Goal: Task Accomplishment & Management: Complete application form

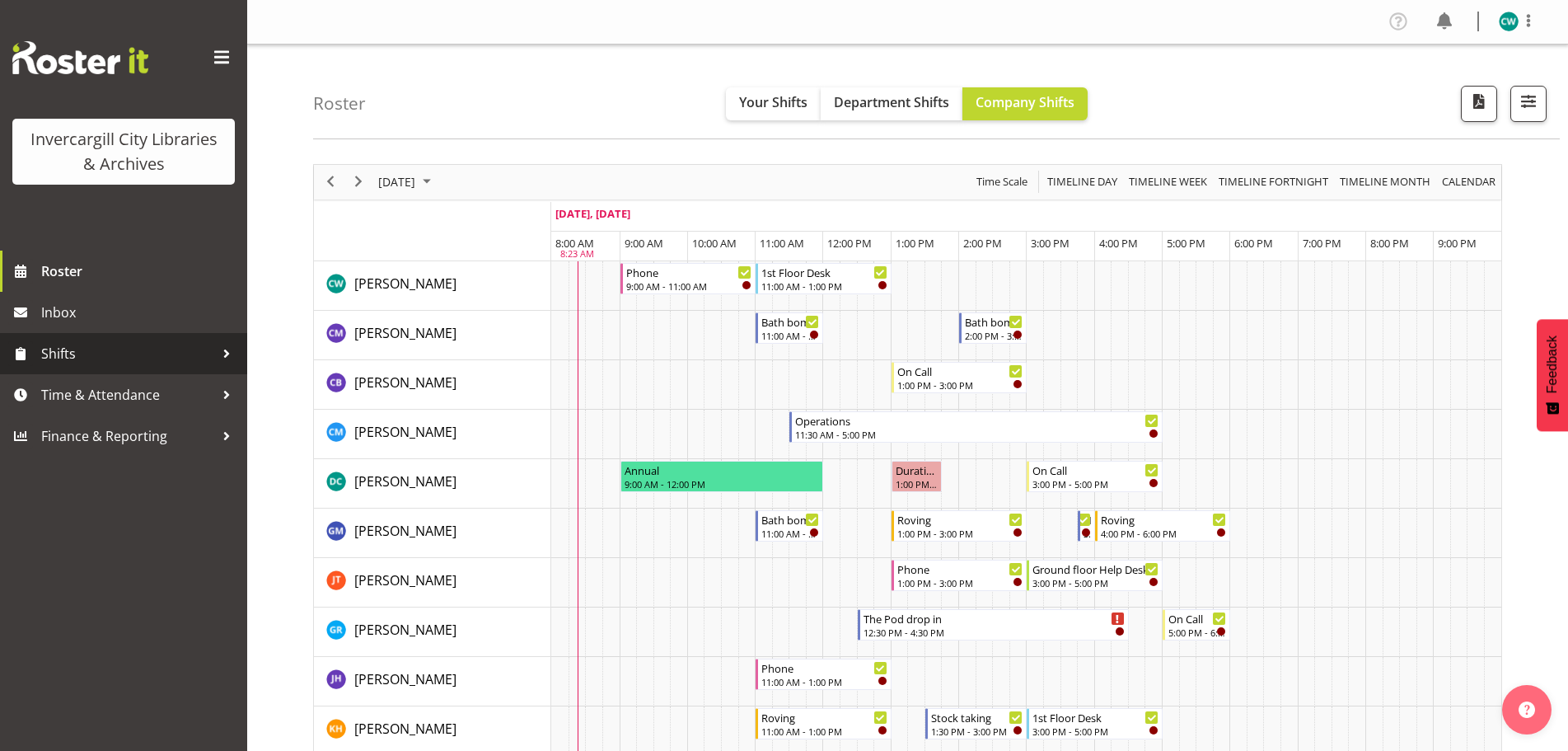
click at [142, 358] on span "Shifts" at bounding box center [128, 354] width 173 height 25
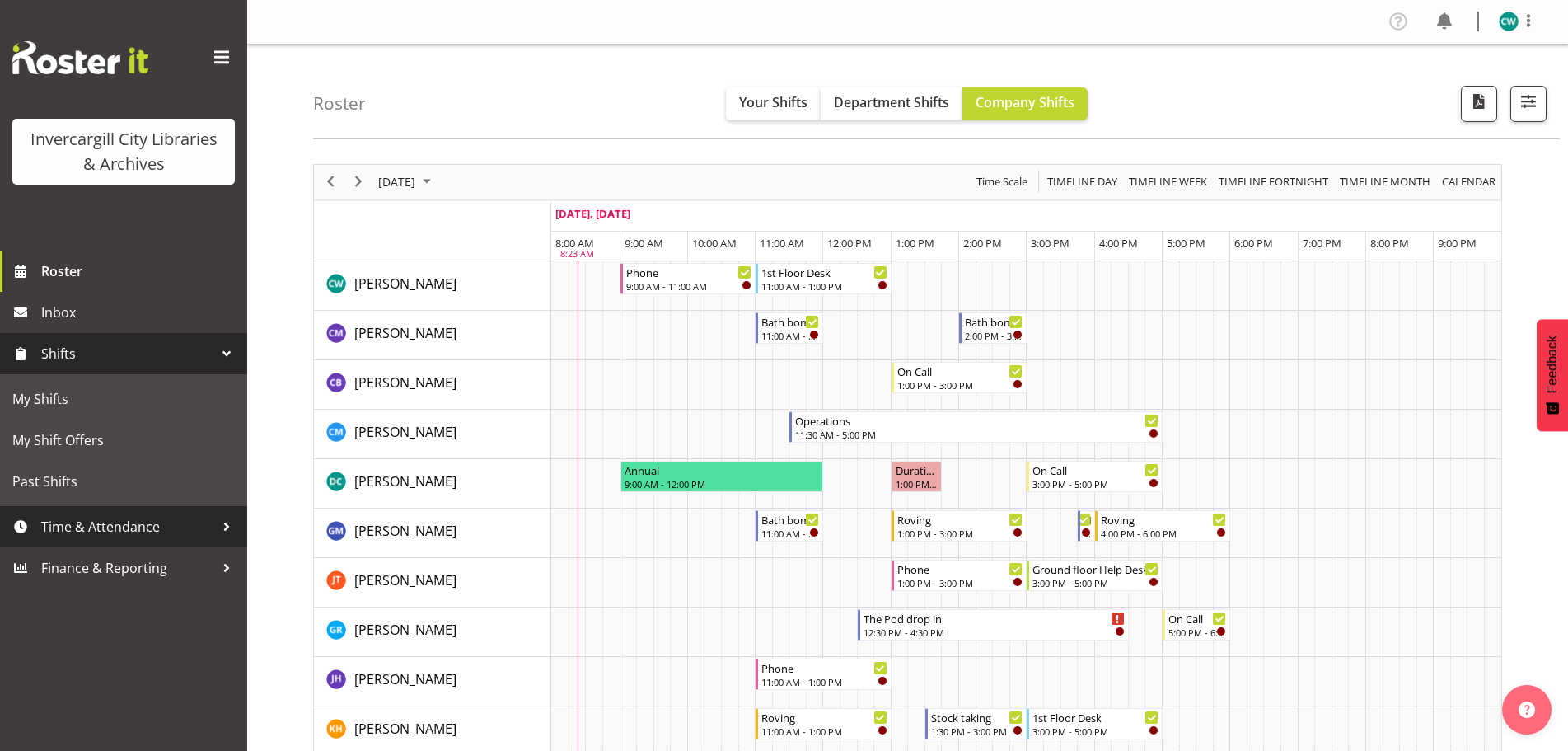
click at [131, 520] on span "Time & Attendance" at bounding box center [128, 527] width 173 height 25
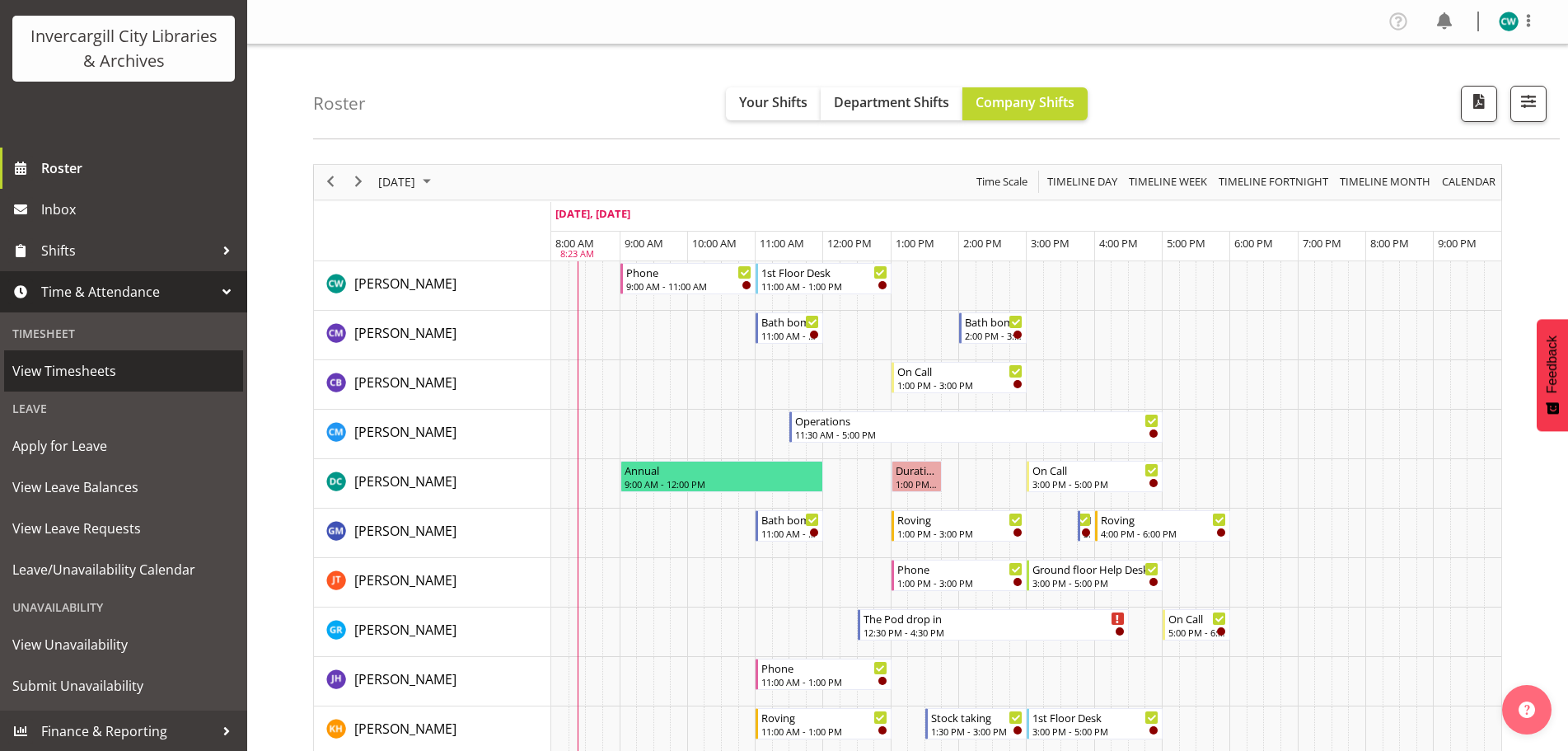
scroll to position [104, 0]
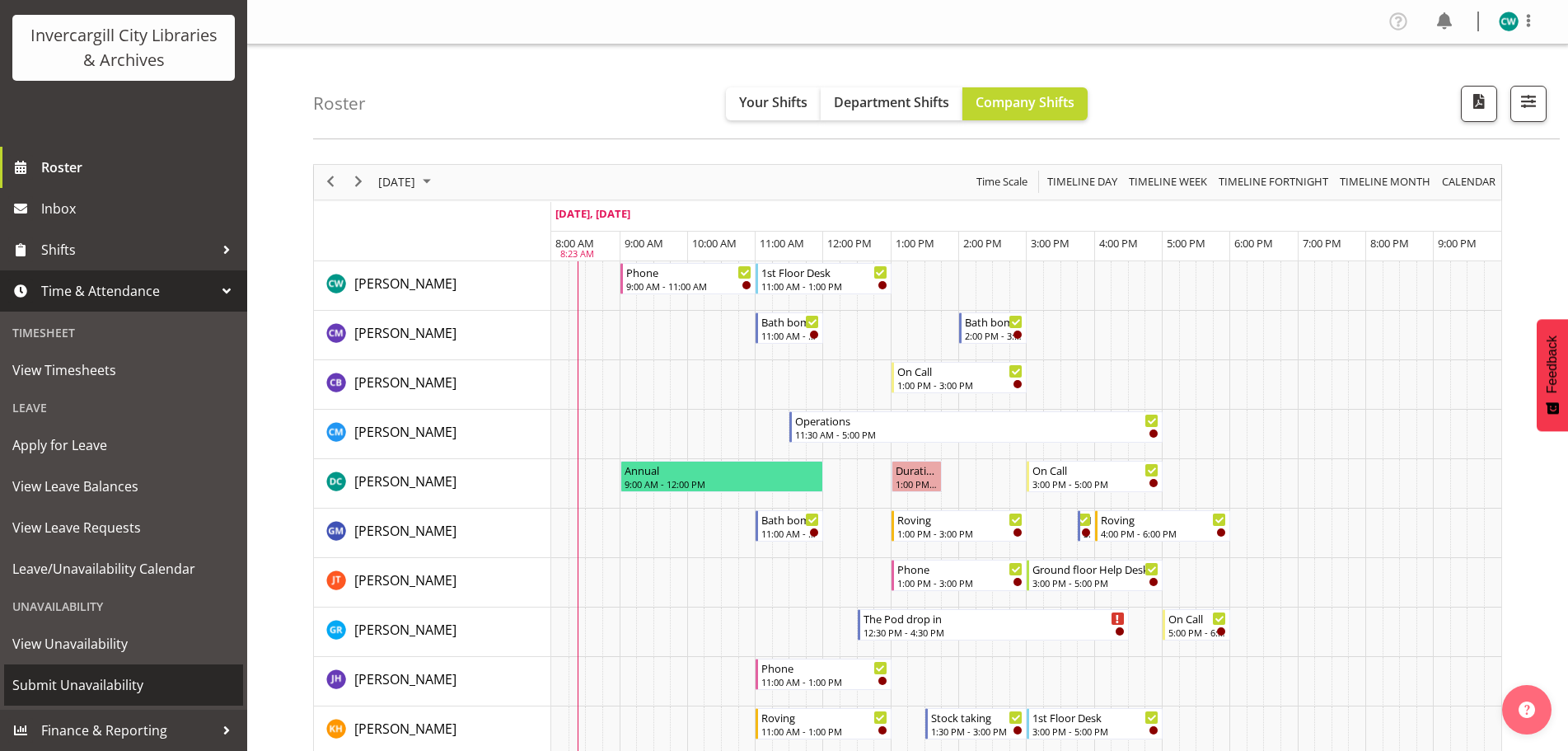
click at [139, 675] on span "Submit Unavailability" at bounding box center [123, 685] width 223 height 25
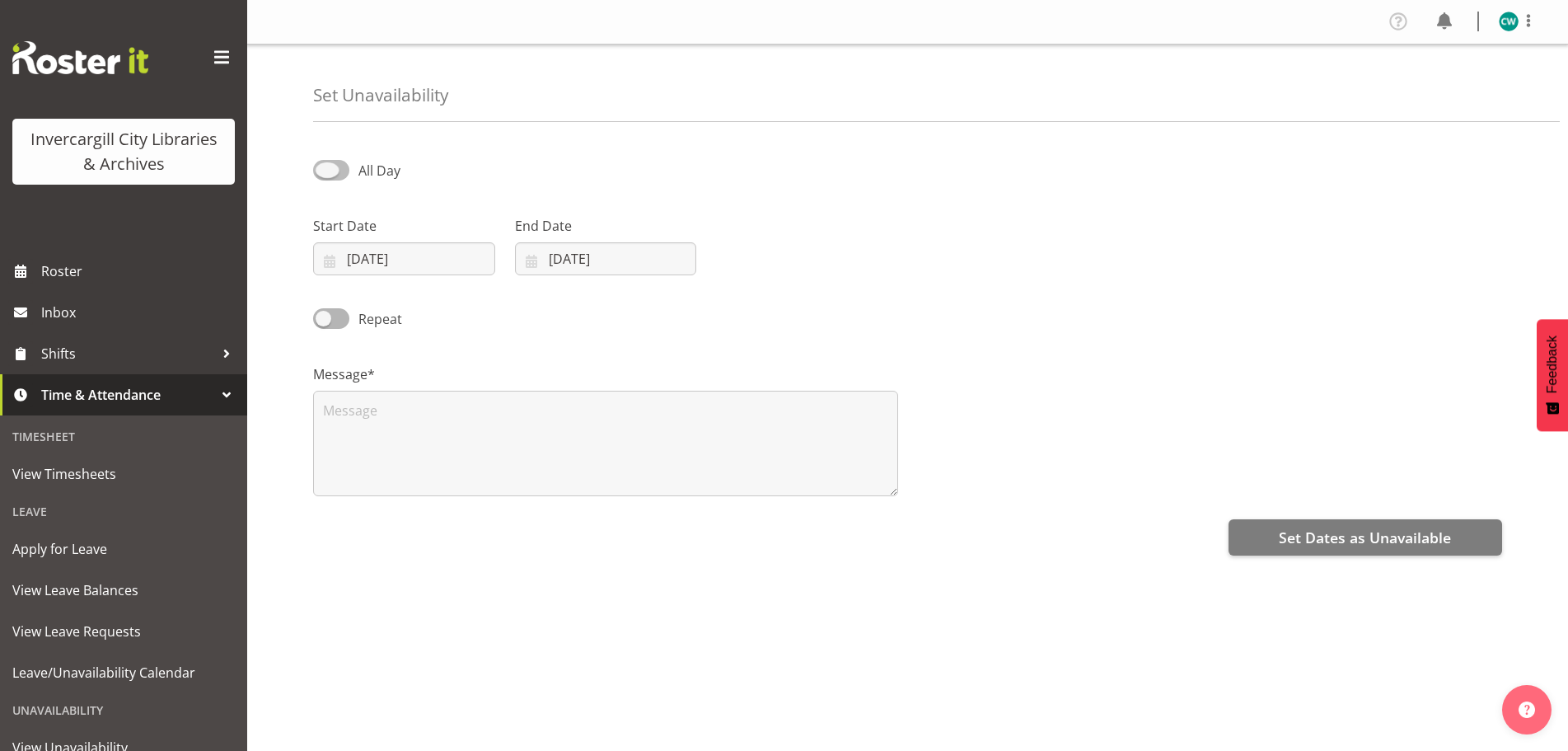
click at [334, 177] on span at bounding box center [331, 170] width 37 height 21
click at [324, 175] on input "All Day" at bounding box center [318, 170] width 11 height 11
checkbox input "true"
select select "8"
select select "23"
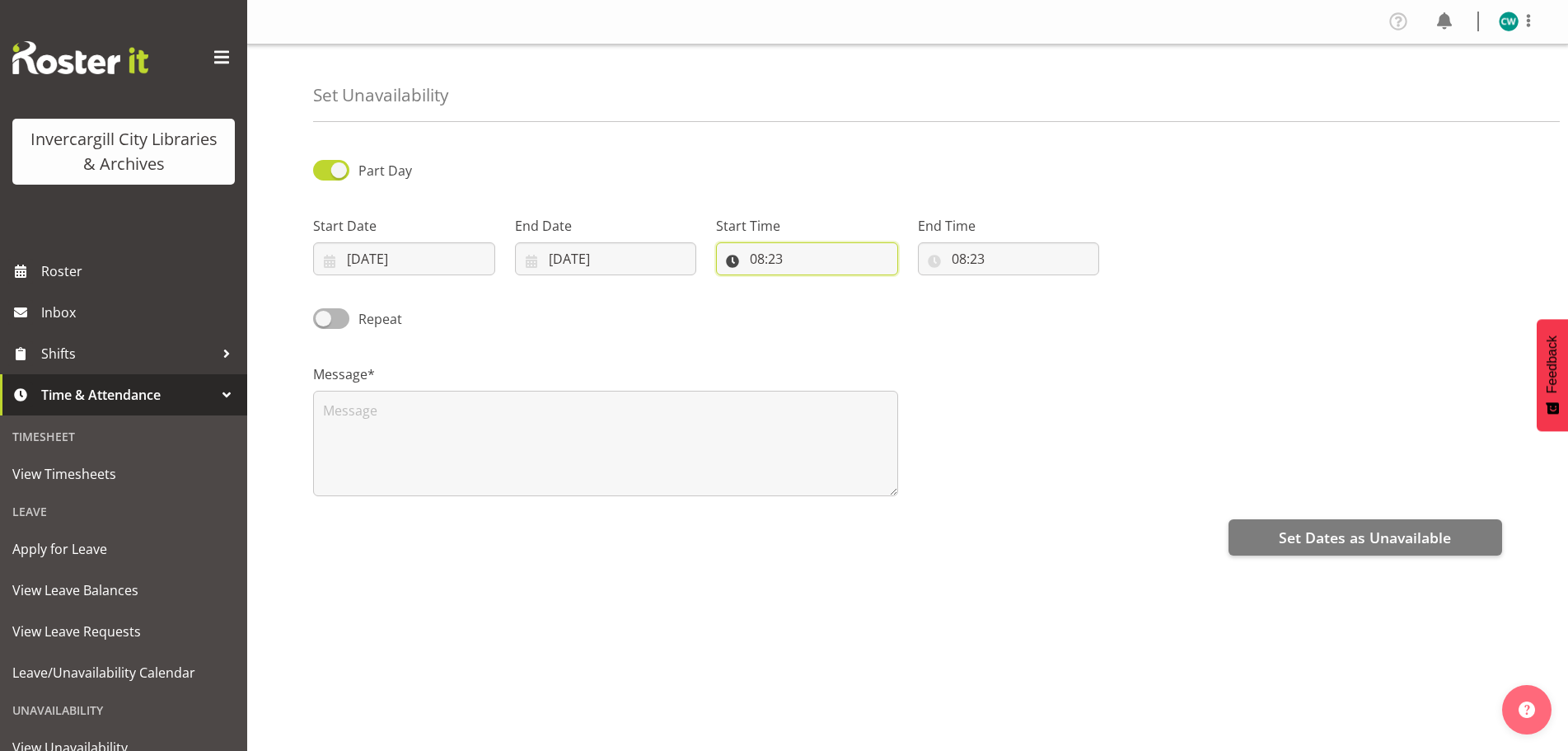
click at [798, 267] on input "08:23" at bounding box center [807, 258] width 182 height 33
click at [795, 257] on input "08:23" at bounding box center [807, 258] width 182 height 33
click at [800, 257] on input "08:23" at bounding box center [807, 258] width 182 height 33
click at [767, 260] on input "08:23" at bounding box center [807, 258] width 182 height 33
click at [814, 250] on input "08:23" at bounding box center [807, 258] width 182 height 33
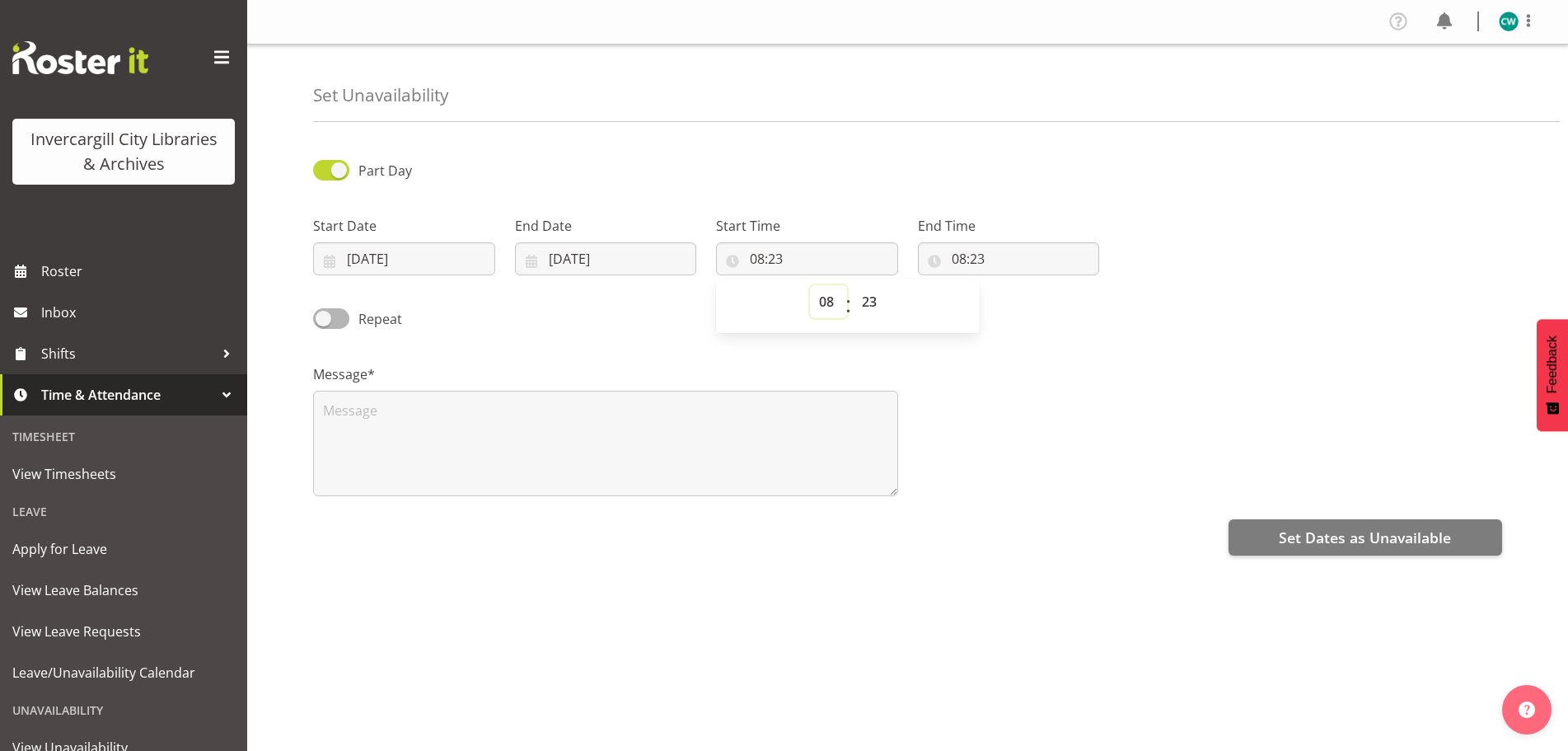
click at [833, 302] on select "00 01 02 03 04 05 06 07 08 09 10 11 12 13 14 15 16 17 18 19 20 21 22 23" at bounding box center [828, 301] width 37 height 33
select select "2"
click at [810, 285] on select "00 01 02 03 04 05 06 07 08 09 10 11 12 13 14 15 16 17 18 19 20 21 22 23" at bounding box center [828, 301] width 37 height 33
type input "02:23"
click at [881, 310] on select "00 01 02 03 04 05 06 07 08 09 10 11 12 13 14 15 16 17 18 19 20 21 22 23 24 25 2…" at bounding box center [871, 301] width 37 height 33
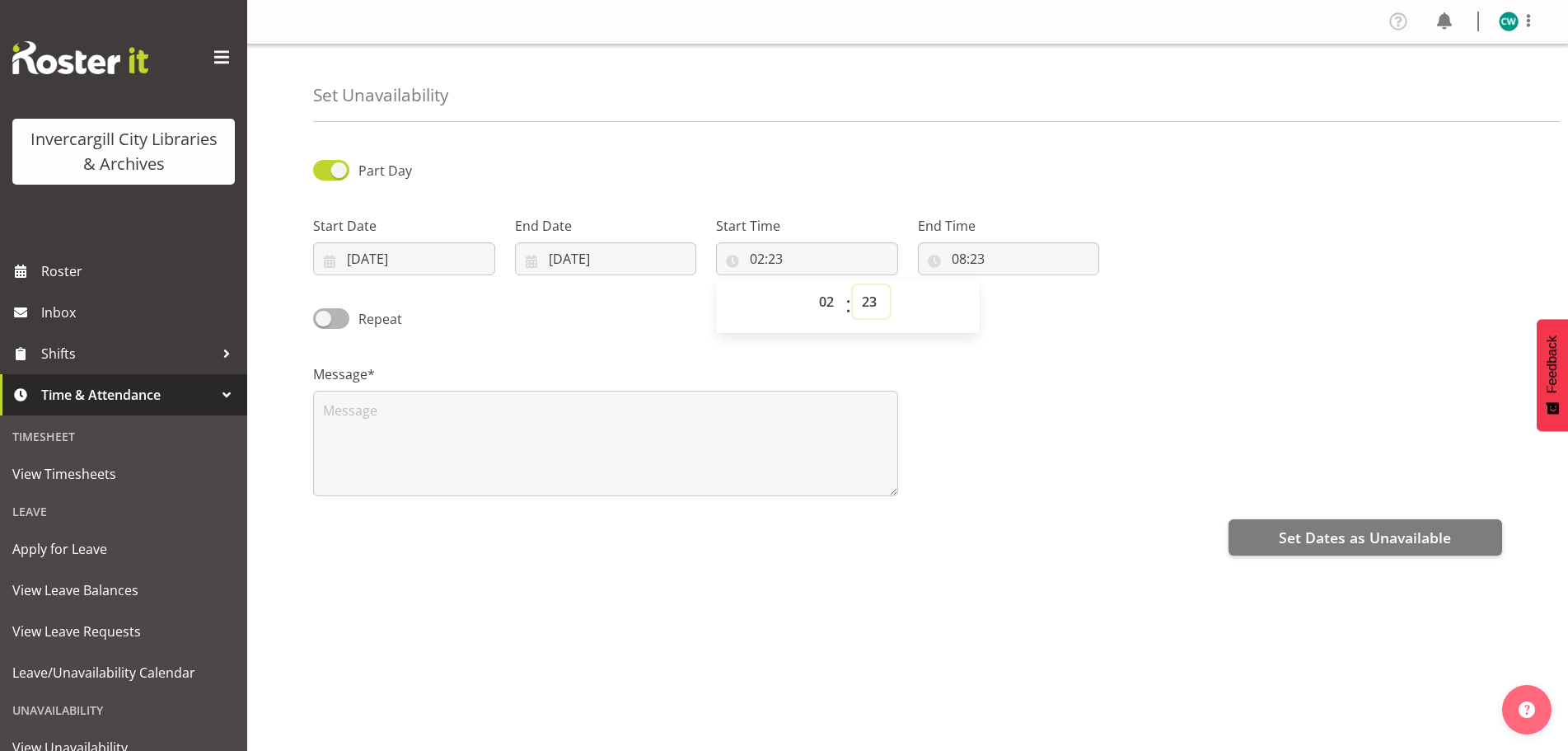
select select "15"
click at [853, 285] on select "00 01 02 03 04 05 06 07 08 09 10 11 12 13 14 15 16 17 18 19 20 21 22 23 24 25 2…" at bounding box center [871, 301] width 37 height 33
type input "02:15"
click at [1003, 250] on input "08:23" at bounding box center [1009, 258] width 182 height 33
click at [1033, 301] on select "00 01 02 03 04 05 06 07 08 09 10 11 12 13 14 15 16 17 18 19 20 21 22 23" at bounding box center [1030, 301] width 37 height 33
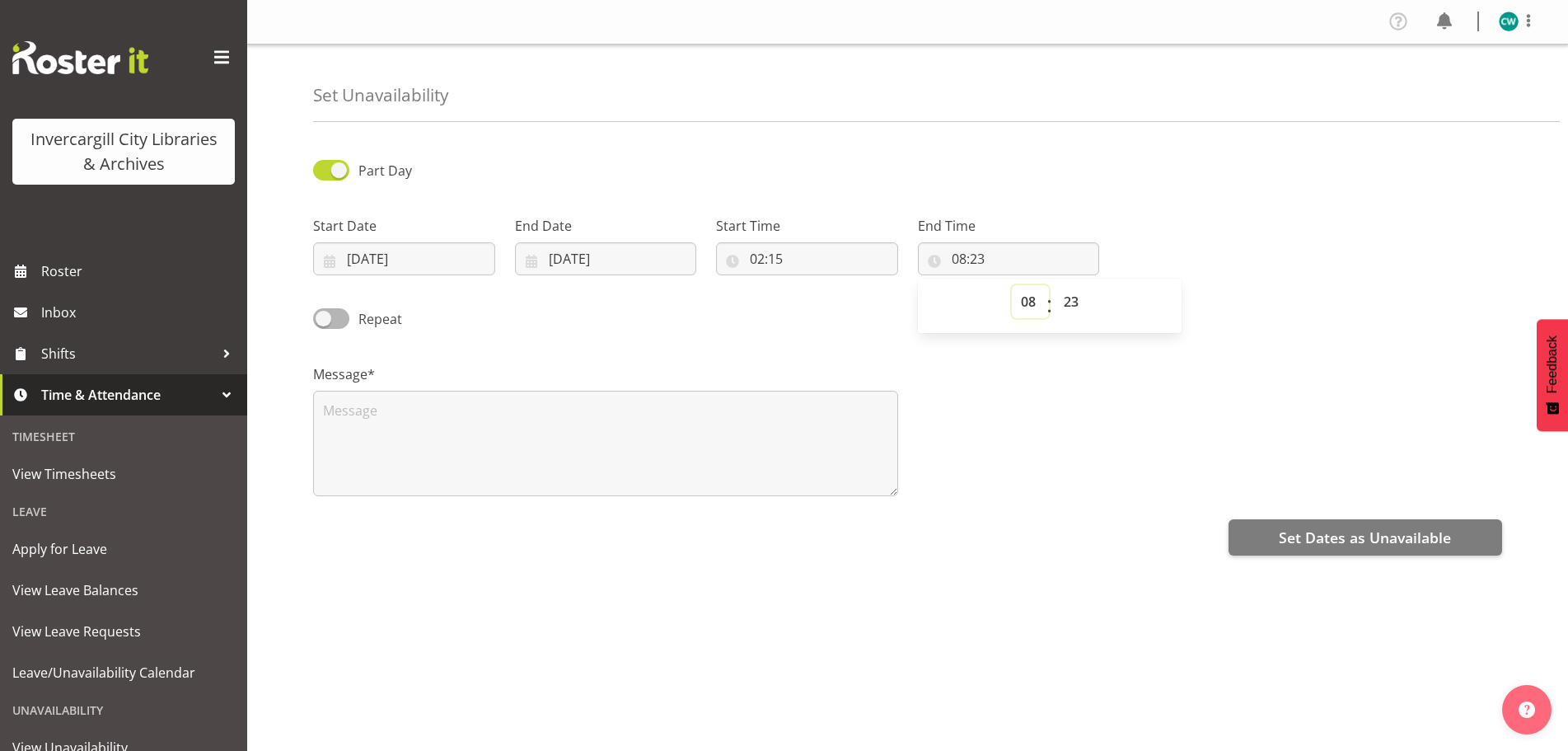
select select "2"
click at [1012, 285] on select "00 01 02 03 04 05 06 07 08 09 10 11 12 13 14 15 16 17 18 19 20 21 22 23" at bounding box center [1030, 301] width 37 height 33
type input "02:23"
click at [1071, 300] on select "00 01 02 03 04 05 06 07 08 09 10 11 12 13 14 15 16 17 18 19 20 21 22 23 24 25 2…" at bounding box center [1073, 301] width 37 height 33
select select "30"
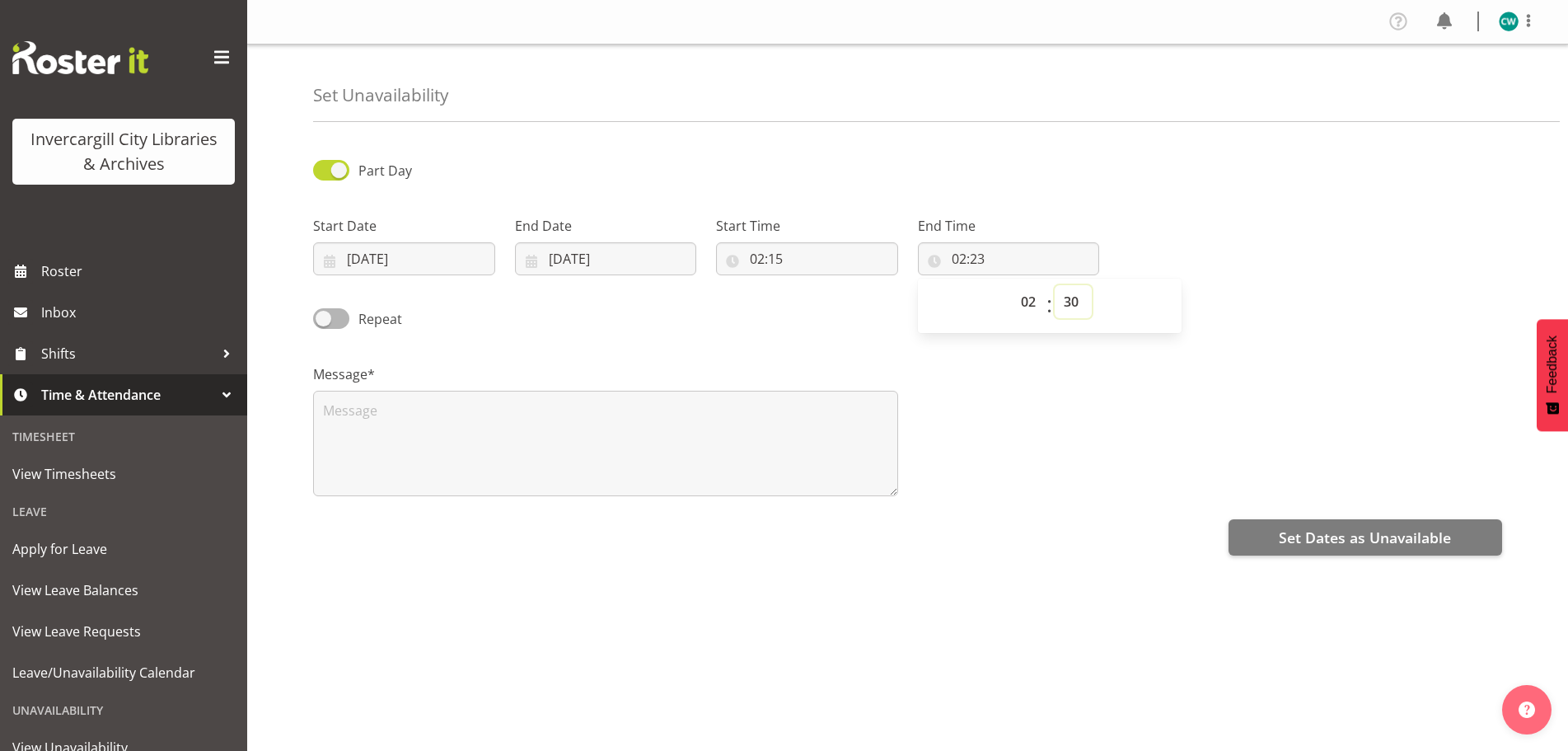
click at [1055, 285] on select "00 01 02 03 04 05 06 07 08 09 10 11 12 13 14 15 16 17 18 19 20 21 22 23 24 25 2…" at bounding box center [1073, 301] width 37 height 33
type input "02:30"
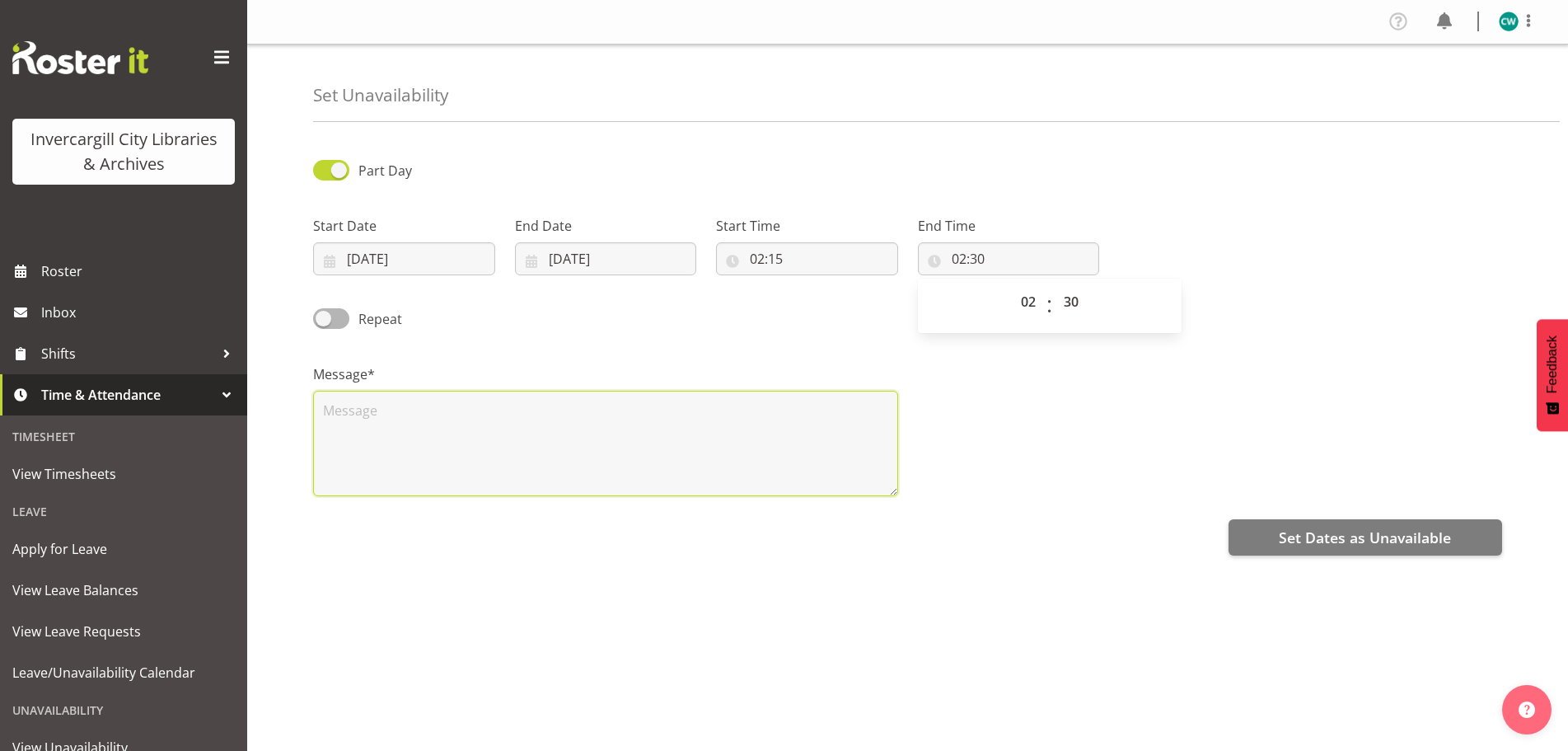
click at [794, 421] on textarea at bounding box center [605, 443] width 585 height 105
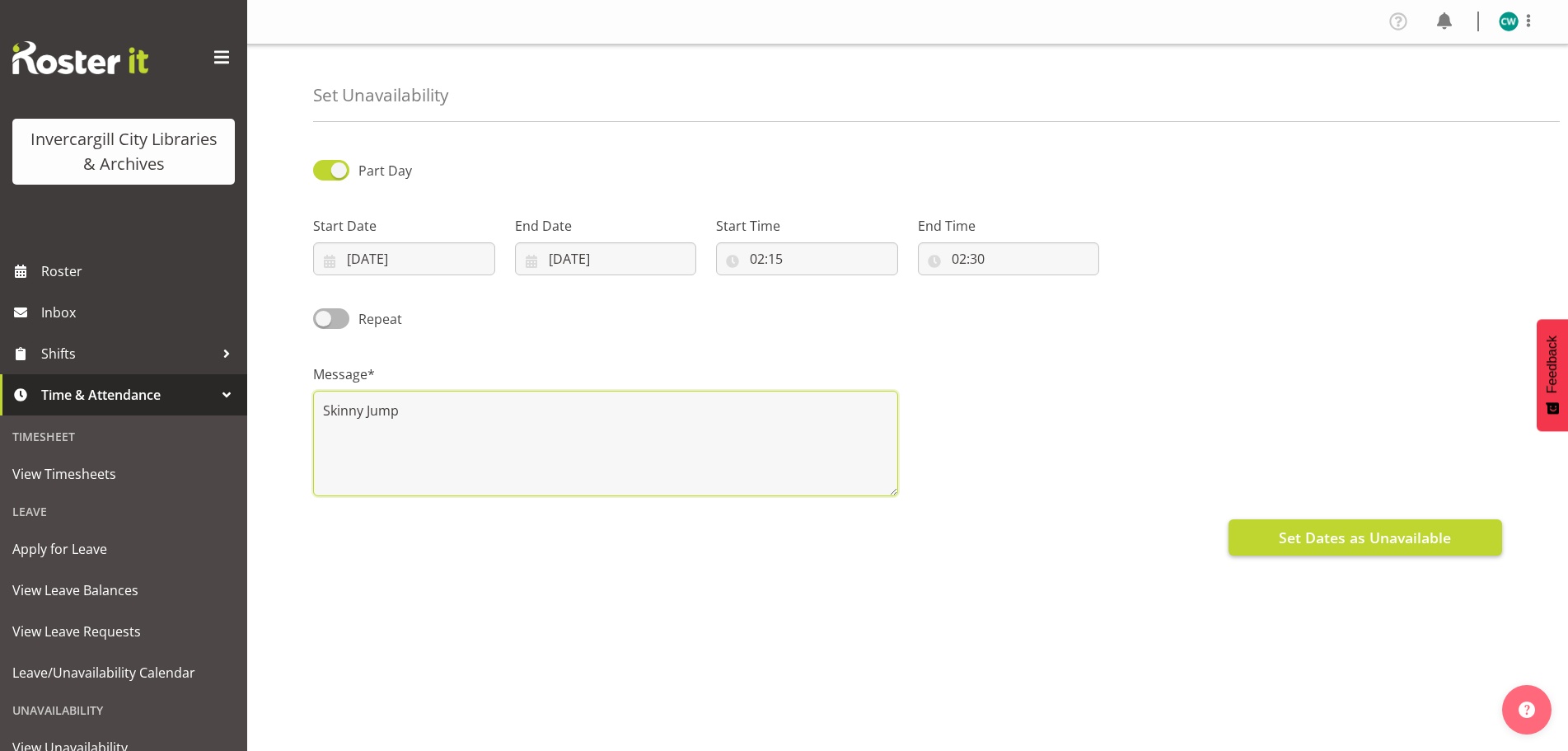
type textarea "Skinny Jump"
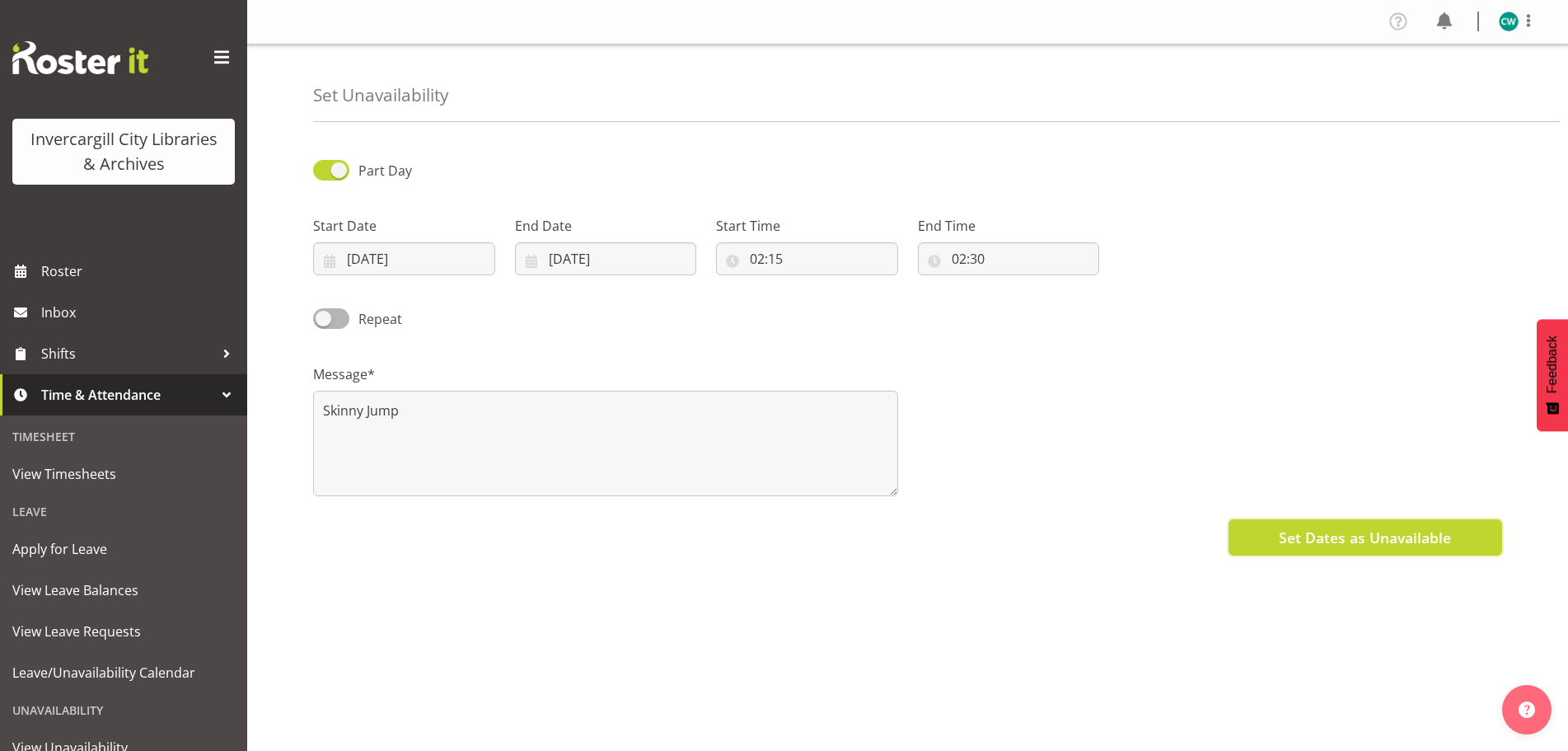
click at [1343, 531] on span "Set Dates as Unavailable" at bounding box center [1365, 537] width 173 height 21
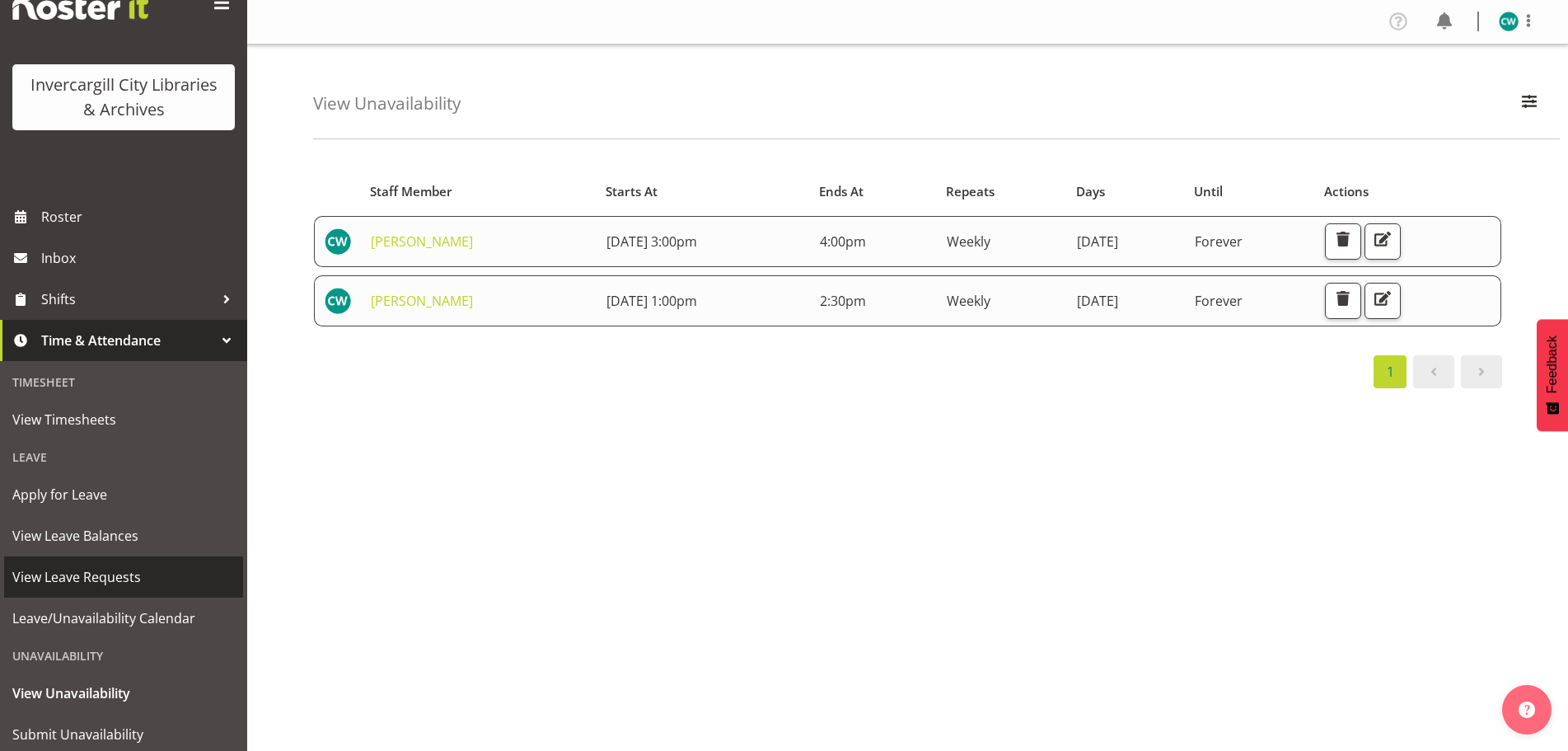
scroll to position [82, 0]
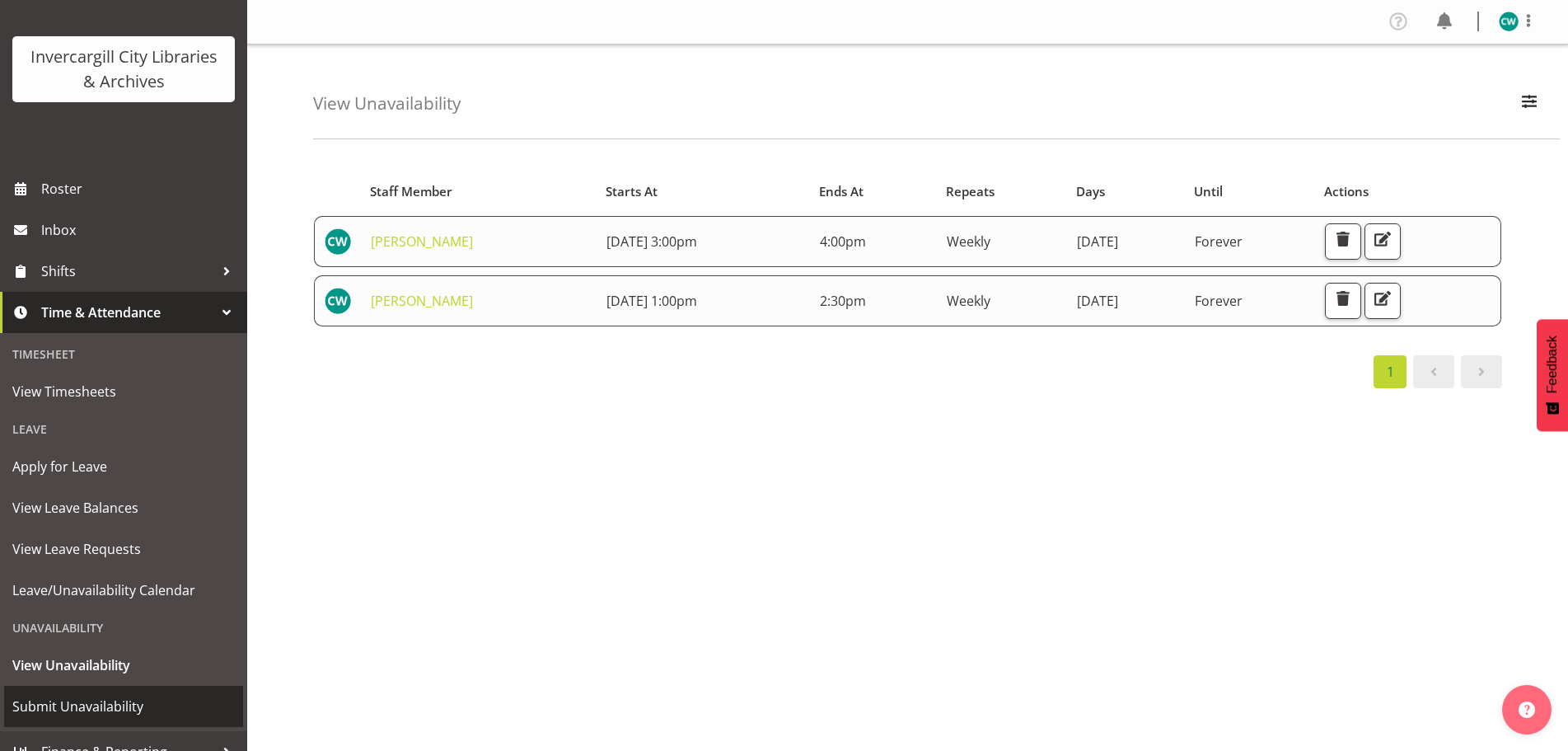
click at [116, 705] on span "Submit Unavailability" at bounding box center [123, 706] width 223 height 25
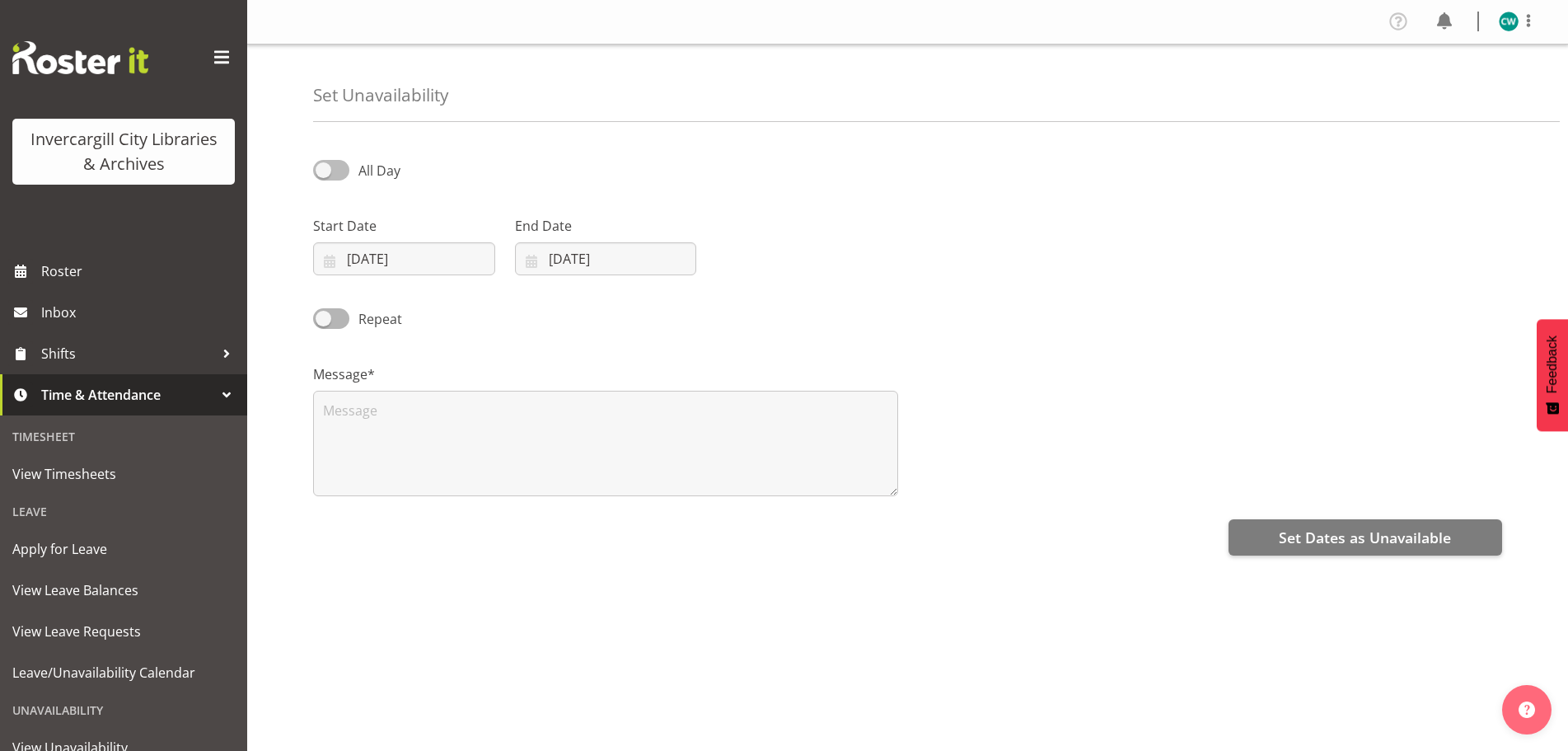
click at [346, 173] on span at bounding box center [331, 170] width 37 height 21
click at [324, 173] on input "All Day" at bounding box center [318, 170] width 11 height 11
checkbox input "true"
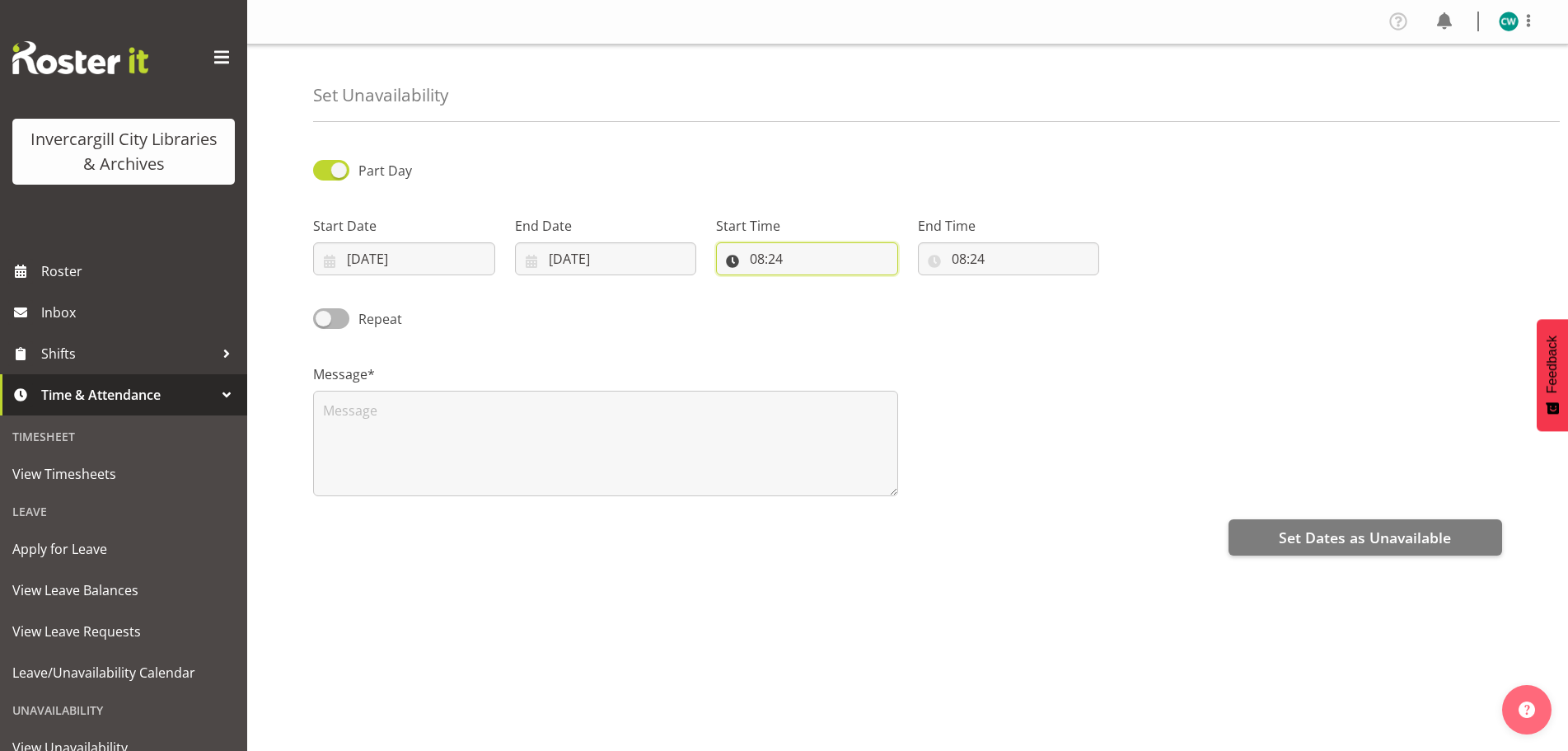
click at [792, 263] on input "08:24" at bounding box center [807, 258] width 182 height 33
click at [827, 299] on select "00 01 02 03 04 05 06 07 08 09 10 11 12 13 14 15 16 17 18 19 20 21 22 23" at bounding box center [828, 301] width 37 height 33
select select "3"
click at [810, 285] on select "00 01 02 03 04 05 06 07 08 09 10 11 12 13 14 15 16 17 18 19 20 21 22 23" at bounding box center [828, 301] width 37 height 33
type input "03:24"
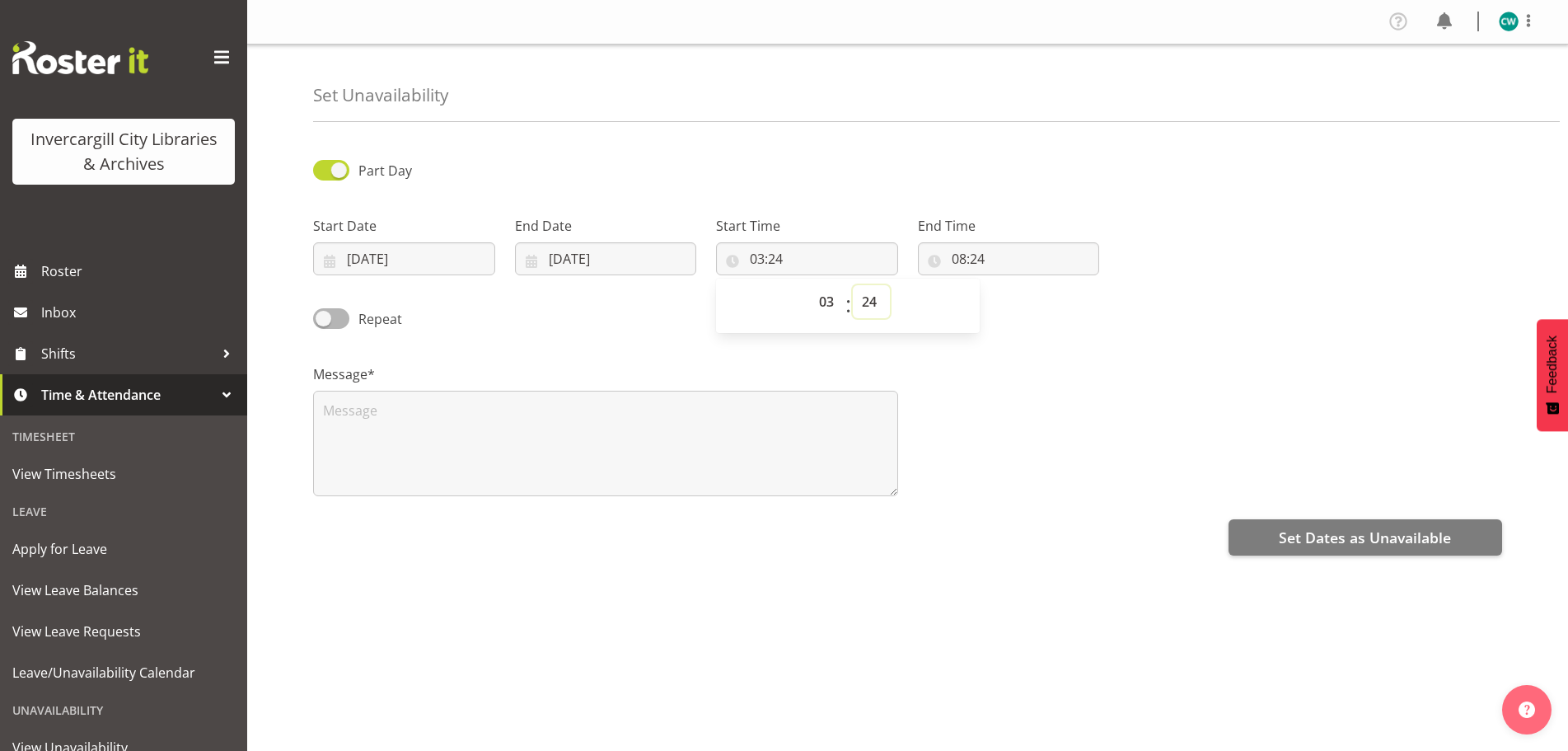
click at [859, 300] on select "00 01 02 03 04 05 06 07 08 09 10 11 12 13 14 15 16 17 18 19 20 21 22 23 24 25 2…" at bounding box center [871, 301] width 37 height 33
select select "30"
click at [853, 285] on select "00 01 02 03 04 05 06 07 08 09 10 11 12 13 14 15 16 17 18 19 20 21 22 23 24 25 2…" at bounding box center [871, 301] width 37 height 33
type input "03:30"
click at [1017, 266] on input "08:24" at bounding box center [1009, 258] width 182 height 33
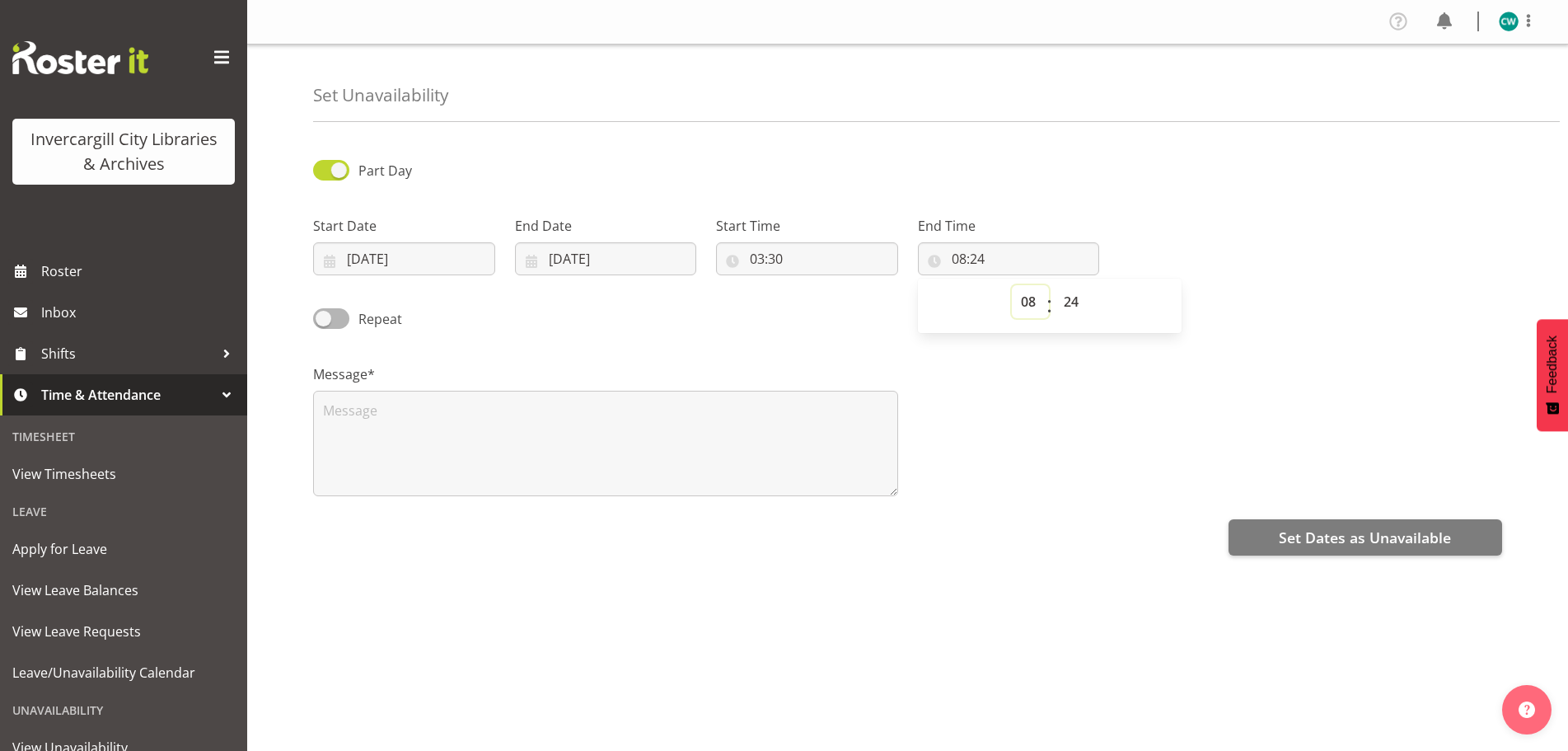
click at [1029, 300] on select "00 01 02 03 04 05 06 07 08 09 10 11 12 13 14 15 16 17 18 19 20 21 22 23" at bounding box center [1030, 301] width 37 height 33
select select "3"
click at [1012, 285] on select "00 01 02 03 04 05 06 07 08 09 10 11 12 13 14 15 16 17 18 19 20 21 22 23" at bounding box center [1030, 301] width 37 height 33
type input "03:24"
click at [805, 260] on input "03:30" at bounding box center [807, 258] width 182 height 33
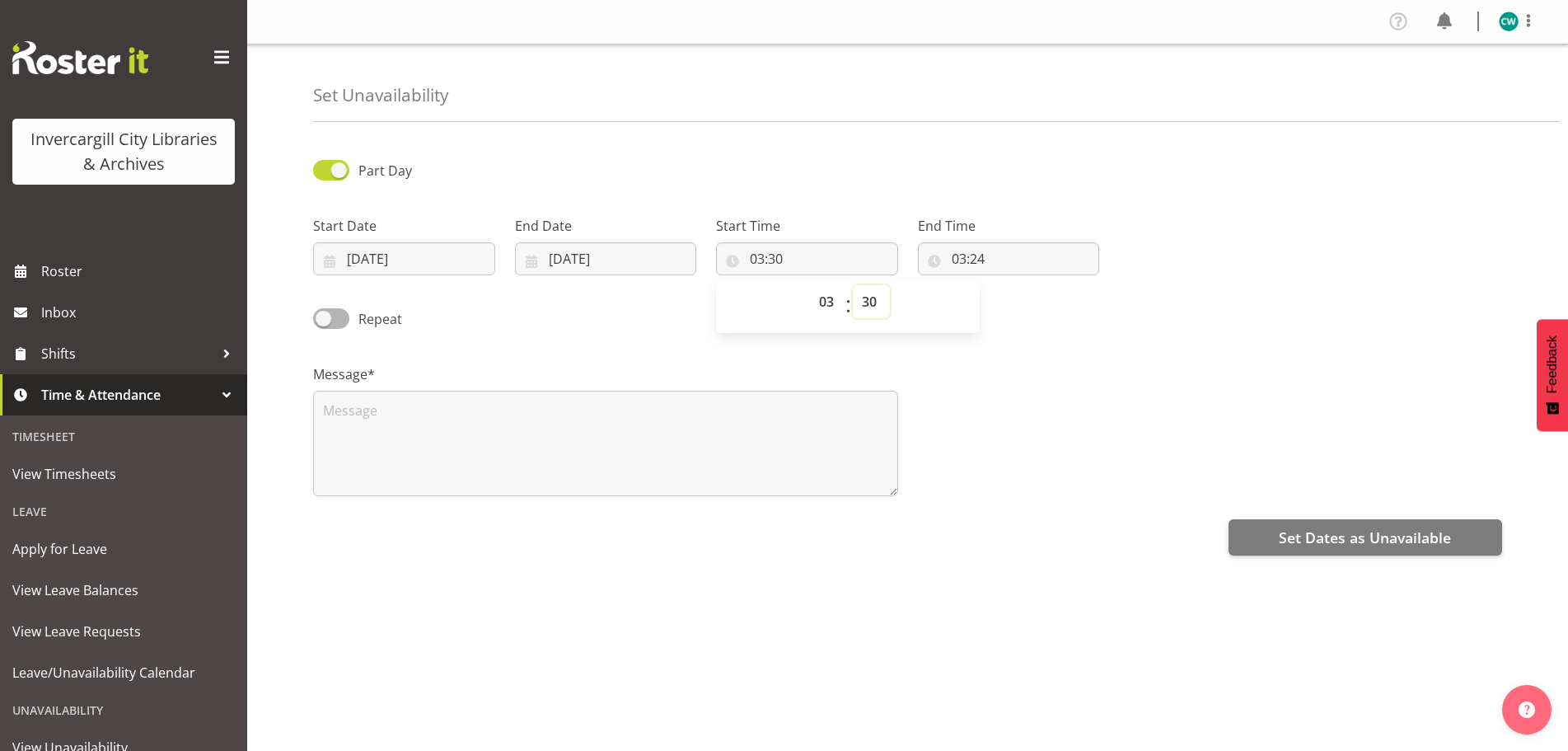
click at [868, 309] on select "00 01 02 03 04 05 06 07 08 09 10 11 12 13 14 15 16 17 18 19 20 21 22 23 24 25 2…" at bounding box center [871, 301] width 37 height 33
select select "0"
click at [853, 285] on select "00 01 02 03 04 05 06 07 08 09 10 11 12 13 14 15 16 17 18 19 20 21 22 23 24 25 2…" at bounding box center [871, 301] width 37 height 33
type input "03:00"
click at [1008, 268] on input "03:24" at bounding box center [1009, 258] width 182 height 33
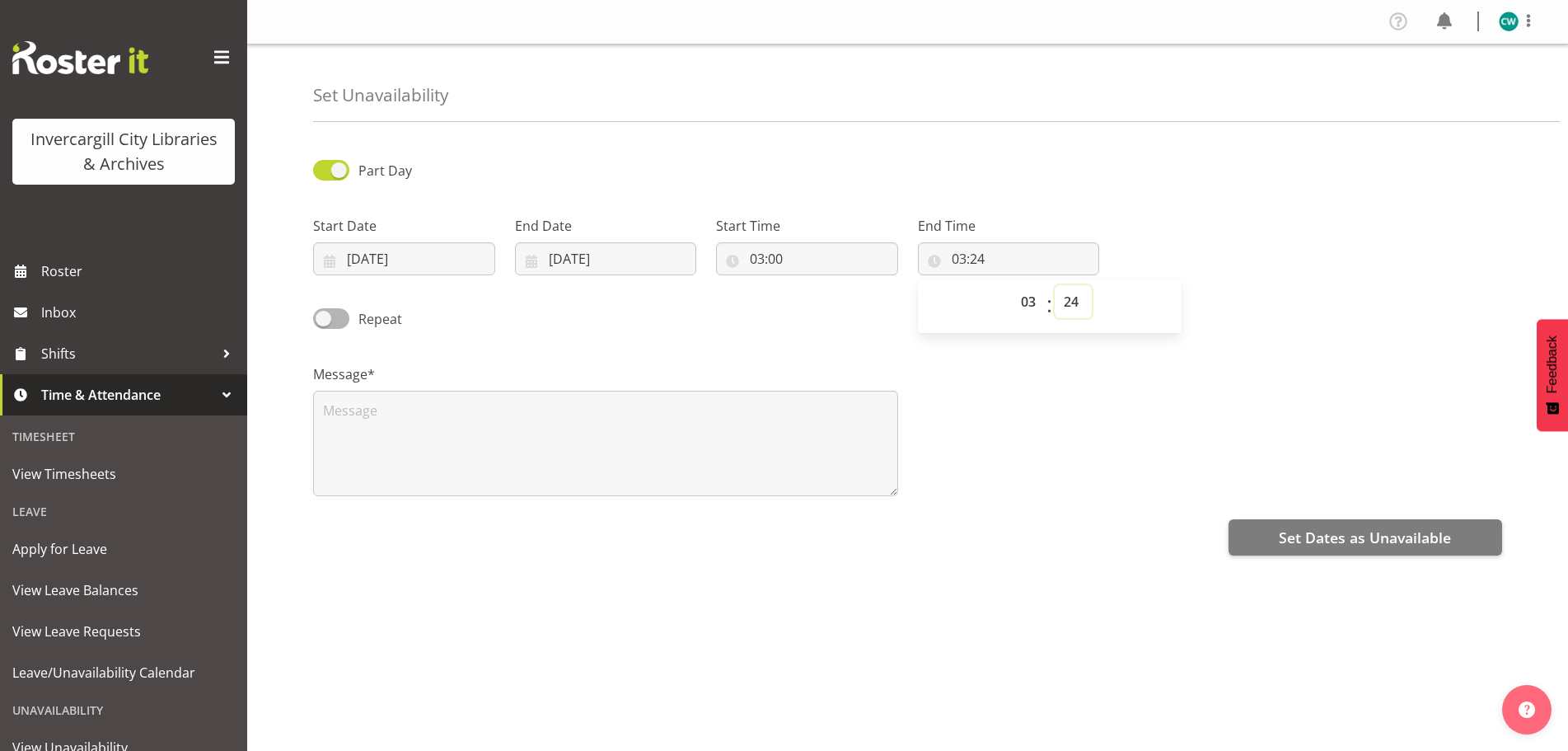
click at [1076, 308] on select "00 01 02 03 04 05 06 07 08 09 10 11 12 13 14 15 16 17 18 19 20 21 22 23 24 25 2…" at bounding box center [1073, 301] width 37 height 33
select select "30"
click at [1055, 285] on select "00 01 02 03 04 05 06 07 08 09 10 11 12 13 14 15 16 17 18 19 20 21 22 23 24 25 2…" at bounding box center [1073, 301] width 37 height 33
type input "03:30"
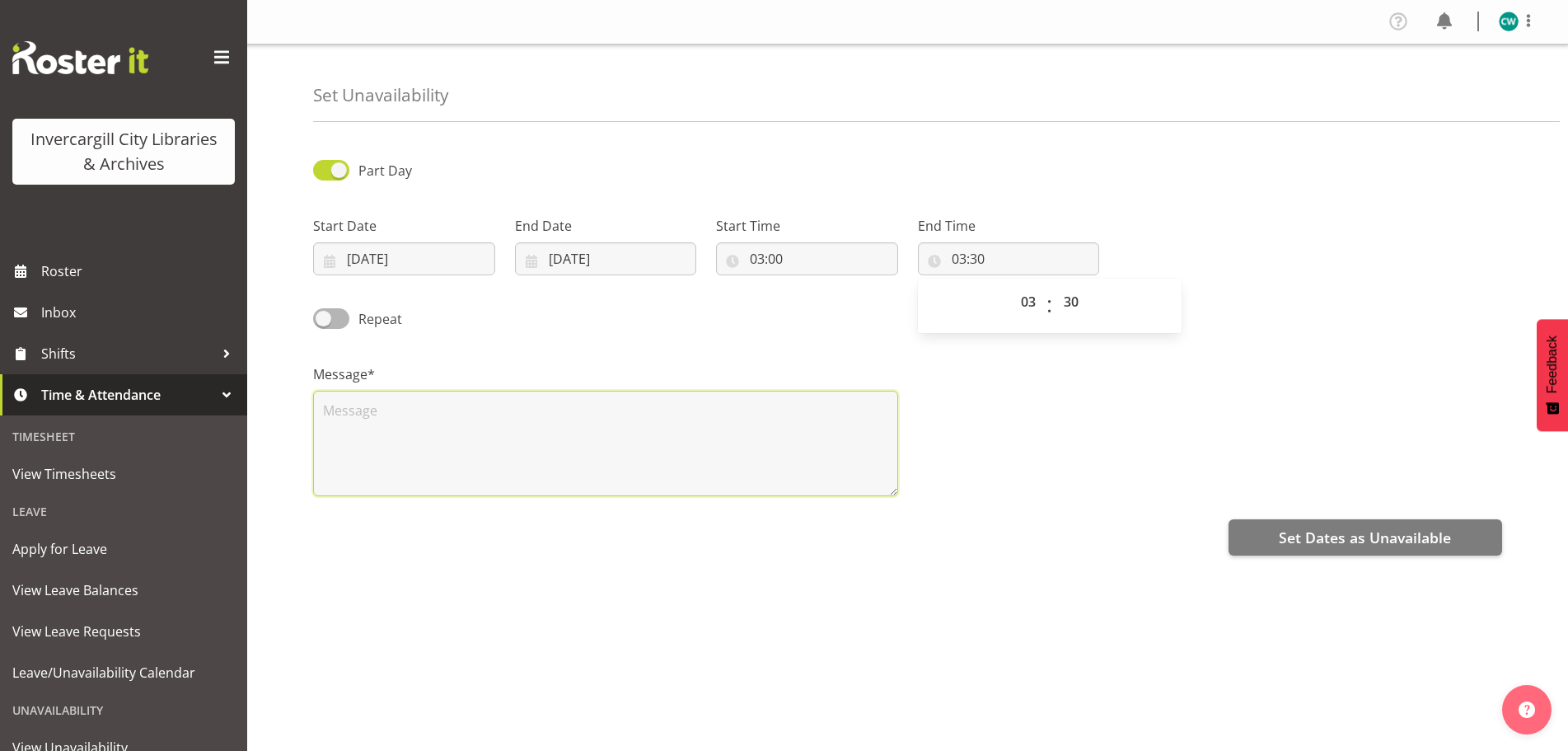
click at [745, 438] on textarea at bounding box center [605, 443] width 585 height 105
type textarea "skinny Jump"
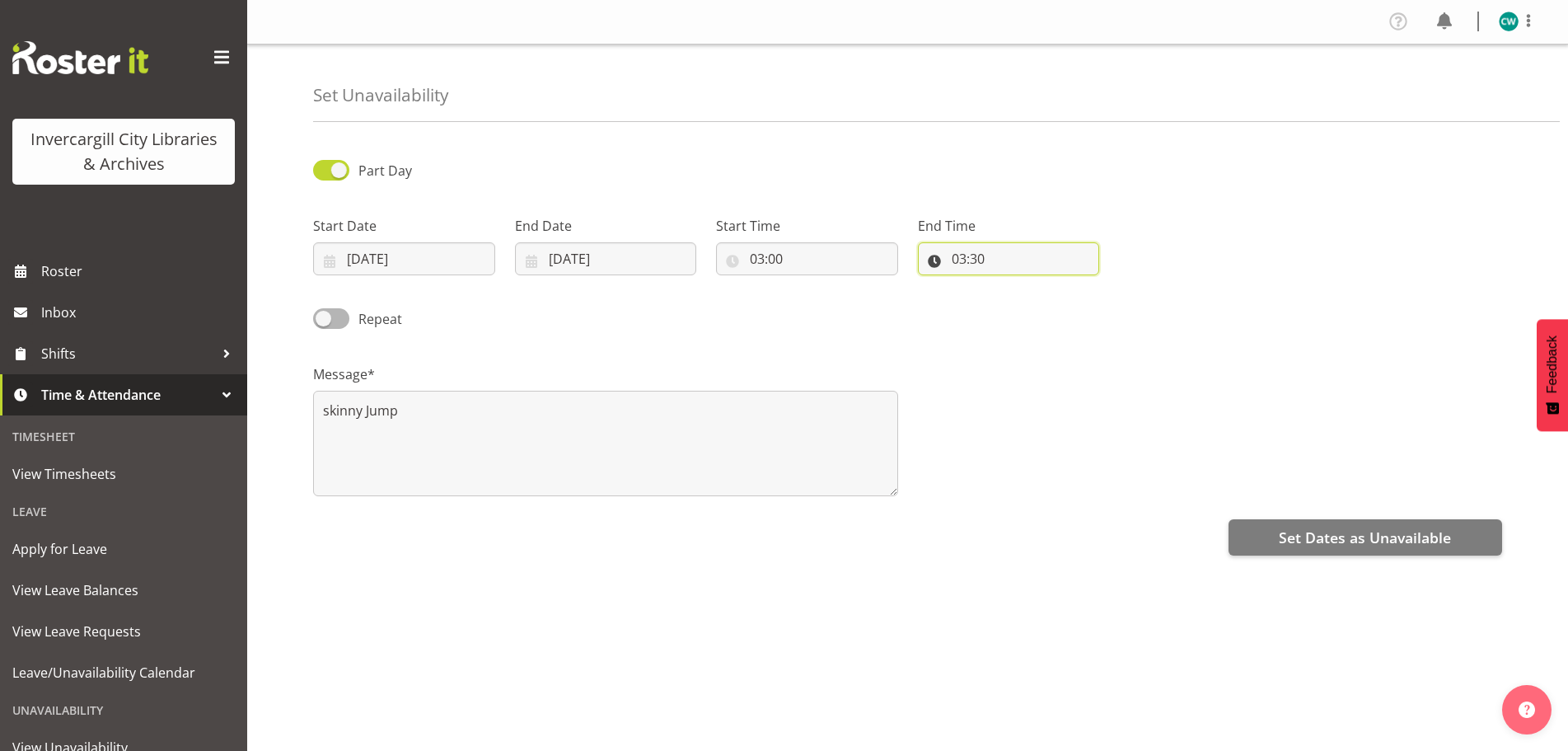
click at [993, 256] on input "03:30" at bounding box center [1009, 258] width 182 height 33
click at [1083, 300] on select "00 01 02 03 04 05 06 07 08 09 10 11 12 13 14 15 16 17 18 19 20 21 22 23 24 25 2…" at bounding box center [1073, 301] width 37 height 33
select select "16"
click at [1055, 285] on select "00 01 02 03 04 05 06 07 08 09 10 11 12 13 14 15 16 17 18 19 20 21 22 23 24 25 2…" at bounding box center [1073, 301] width 37 height 33
type input "03:16"
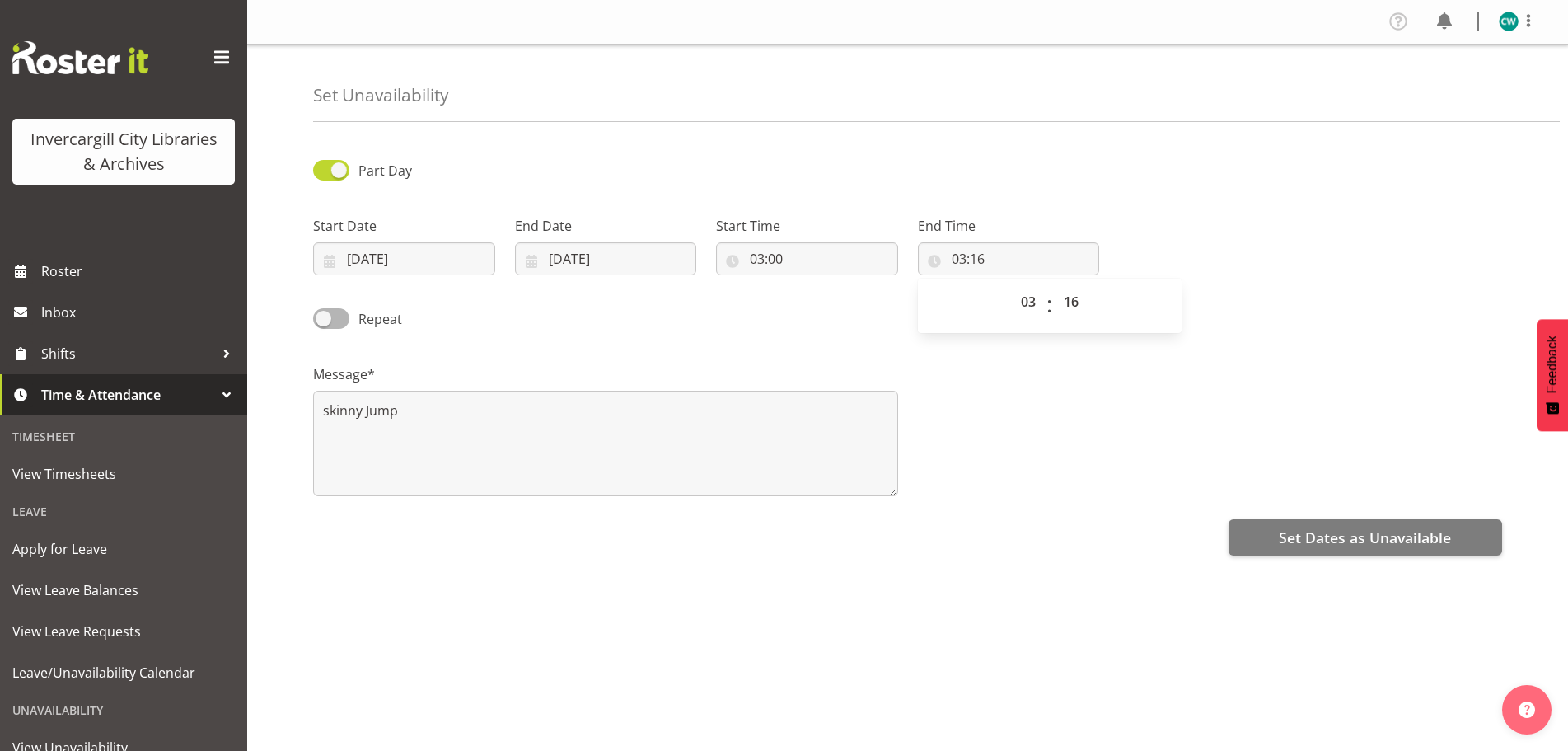
click at [1047, 307] on span ":" at bounding box center [1050, 306] width 5 height 41
click at [1075, 305] on select "00 01 02 03 04 05 06 07 08 09 10 11 12 13 14 15 16 17 18 19 20 21 22 23 24 25 2…" at bounding box center [1073, 301] width 37 height 33
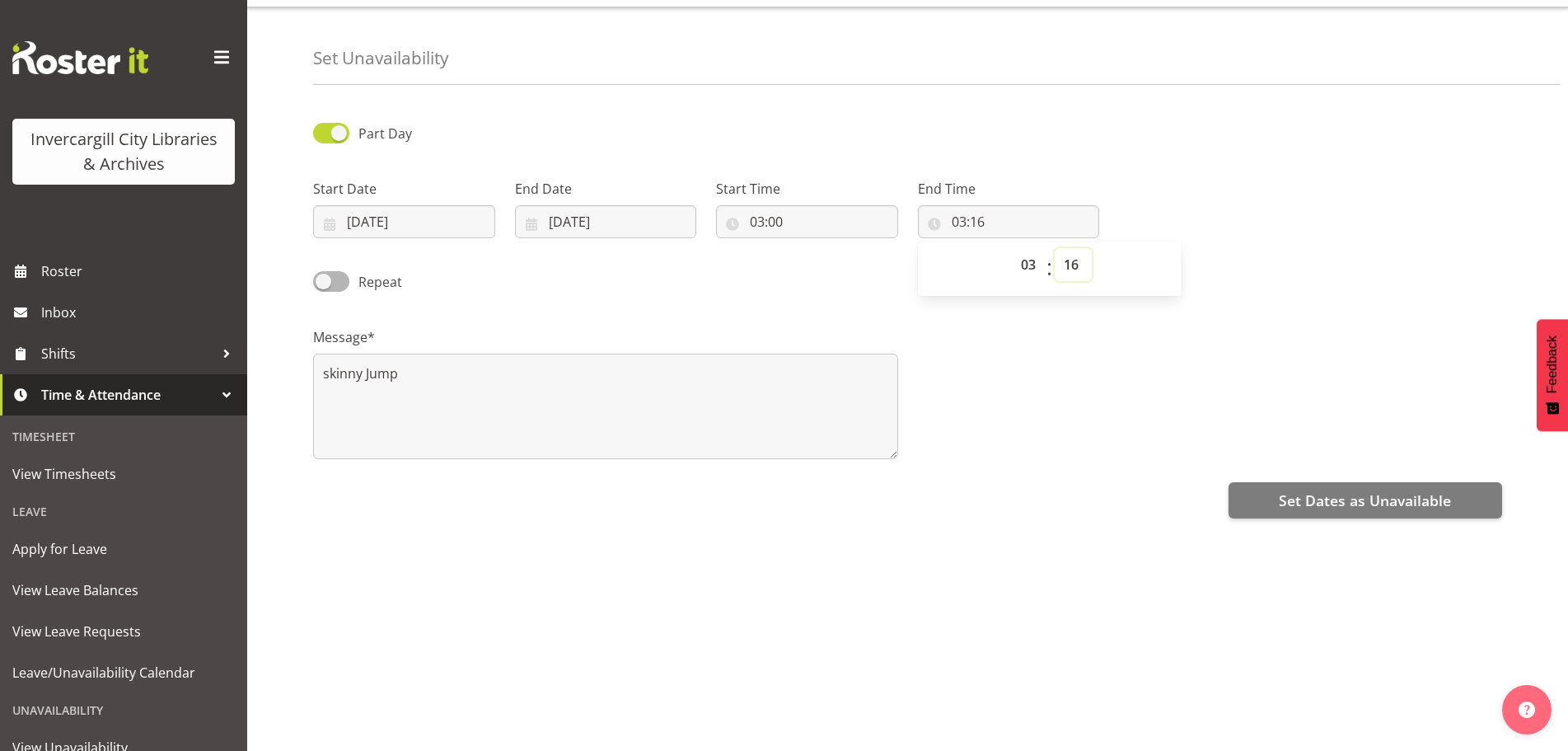
scroll to position [57, 0]
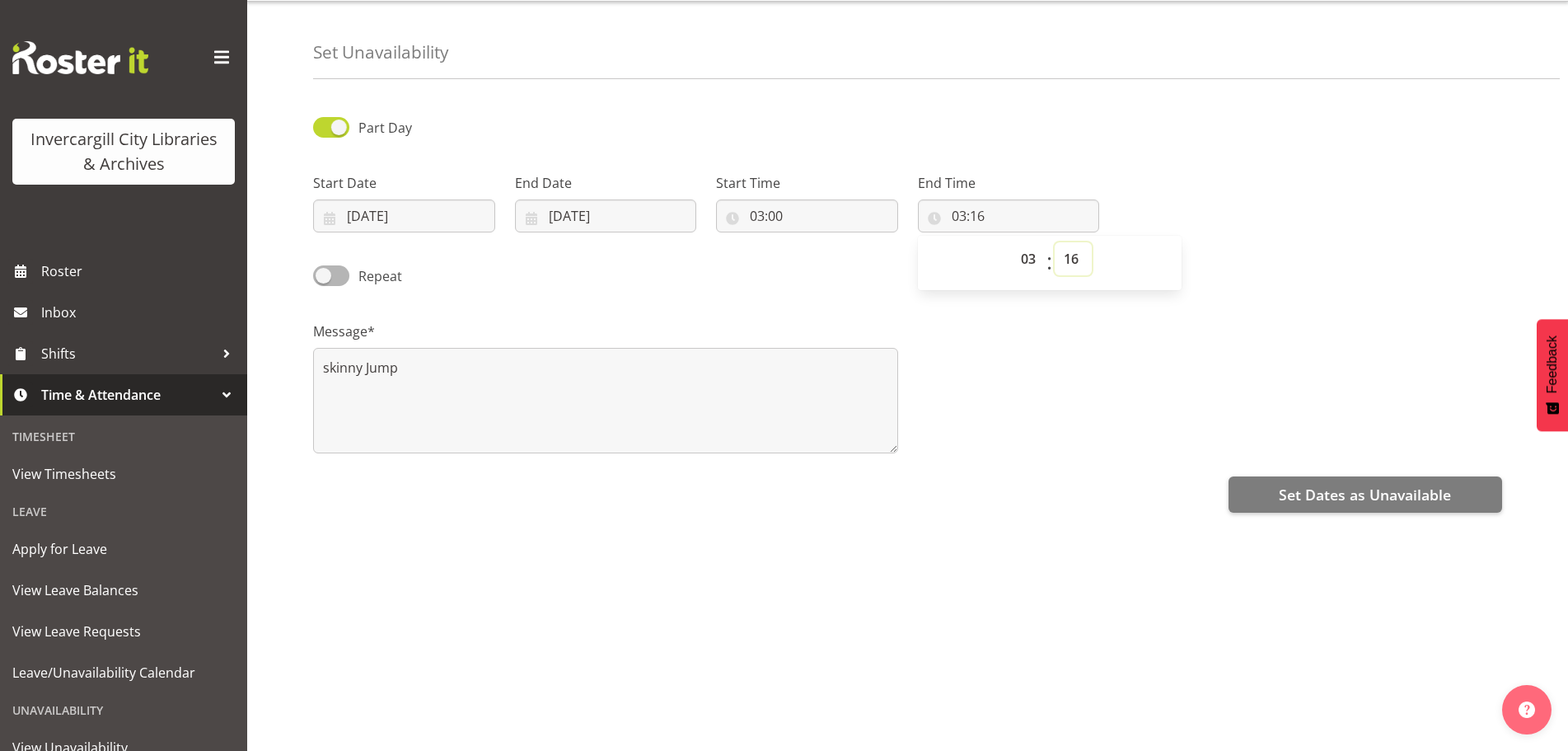
click at [1078, 244] on select "00 01 02 03 04 05 06 07 08 09 10 11 12 13 14 15 16 17 18 19 20 21 22 23 24 25 2…" at bounding box center [1073, 258] width 37 height 33
select select "30"
click at [1055, 242] on select "00 01 02 03 04 05 06 07 08 09 10 11 12 13 14 15 16 17 18 19 20 21 22 23 24 25 2…" at bounding box center [1073, 258] width 37 height 33
type input "03:30"
click at [1033, 248] on select "00 01 02 03 04 05 06 07 08 09 10 11 12 13 14 15 16 17 18 19 20 21 22 23" at bounding box center [1030, 258] width 37 height 33
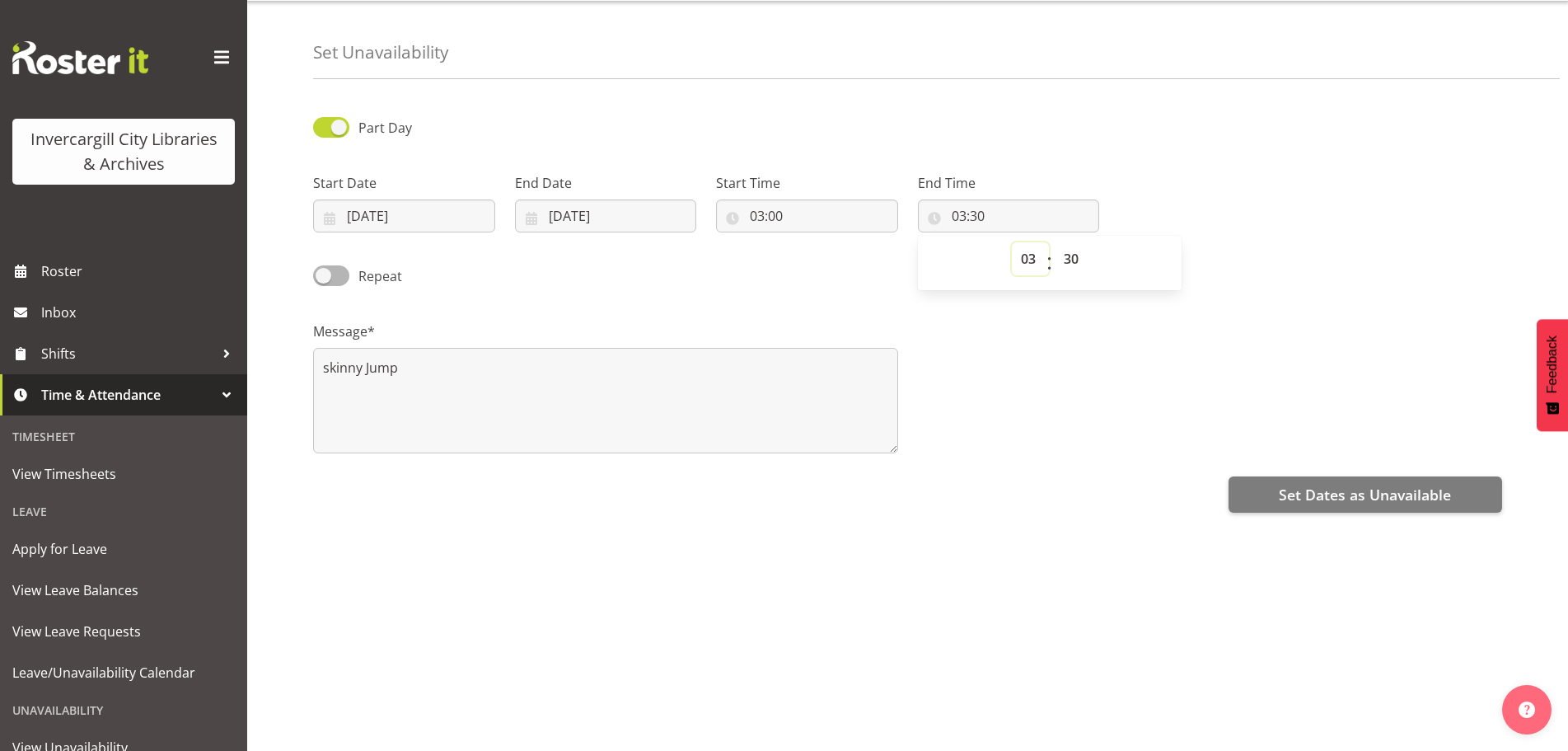
select select "4"
click at [1012, 242] on select "00 01 02 03 04 05 06 07 08 09 10 11 12 13 14 15 16 17 18 19 20 21 22 23" at bounding box center [1030, 258] width 37 height 33
type input "04:30"
click at [569, 376] on textarea "skinny Jump" at bounding box center [605, 401] width 585 height 105
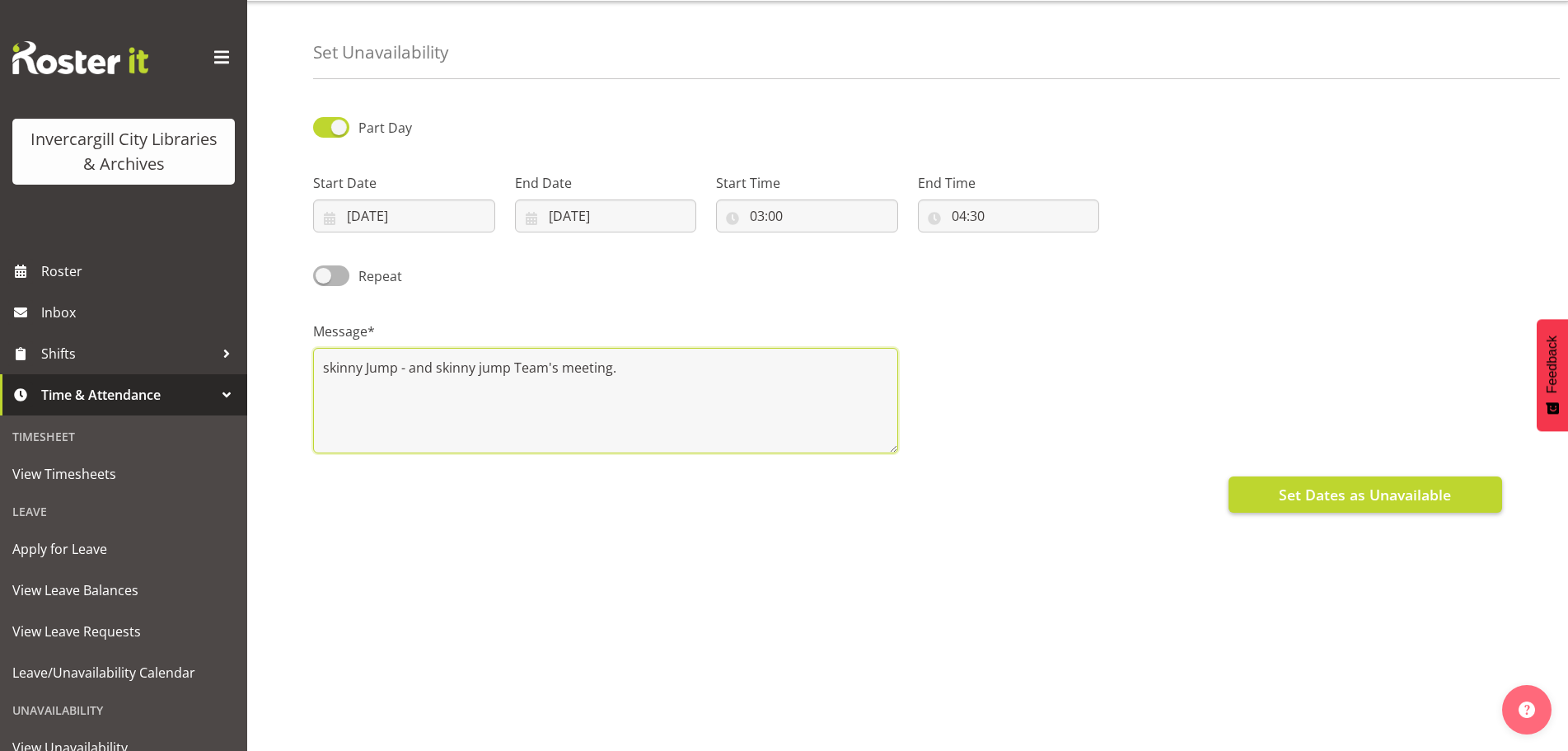
type textarea "skinny Jump - and skinny jump Team's meeting."
click at [1384, 484] on span "Set Dates as Unavailable" at bounding box center [1365, 494] width 173 height 21
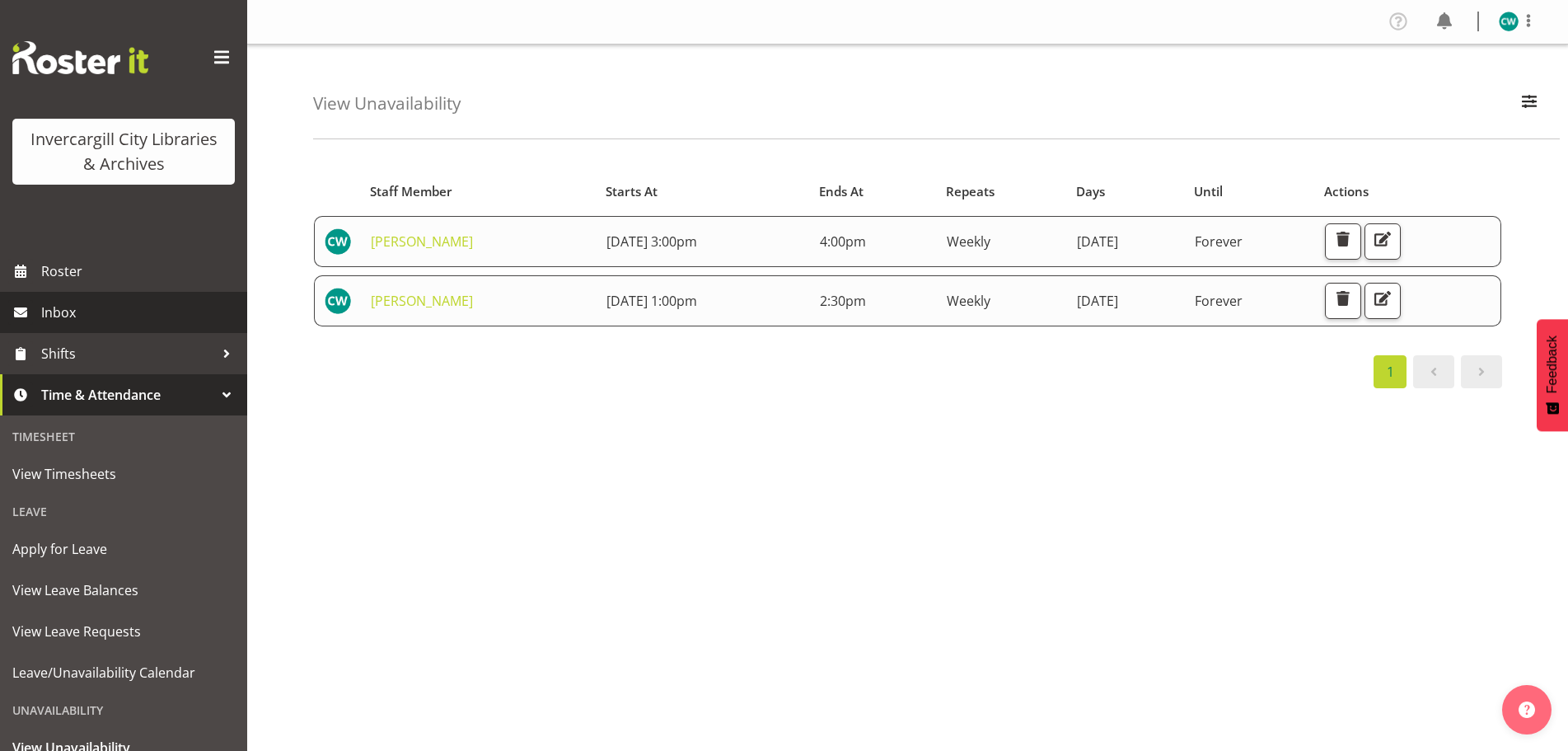
click at [92, 311] on span "Inbox" at bounding box center [139, 313] width 198 height 25
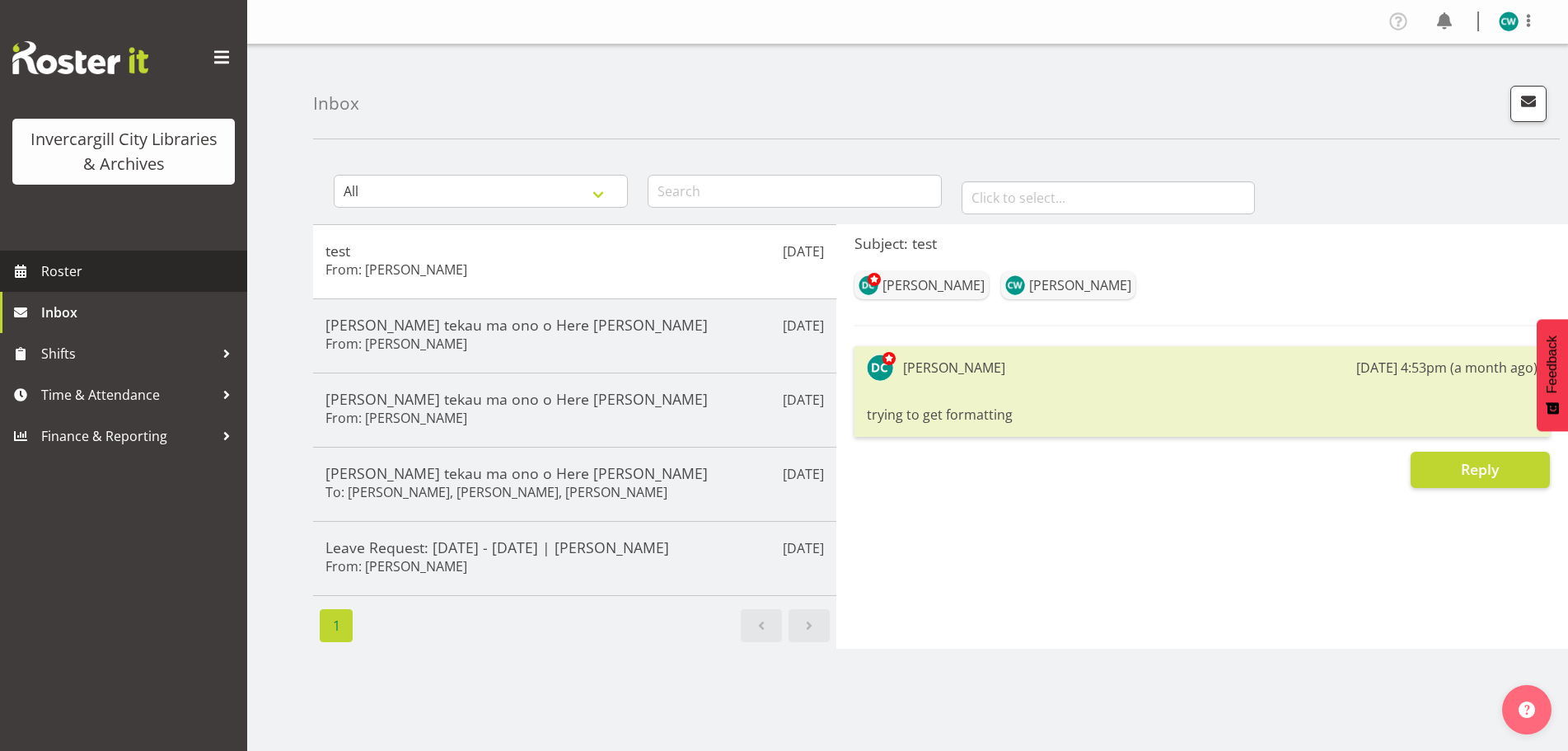
click at [102, 267] on span "Roster" at bounding box center [139, 271] width 198 height 25
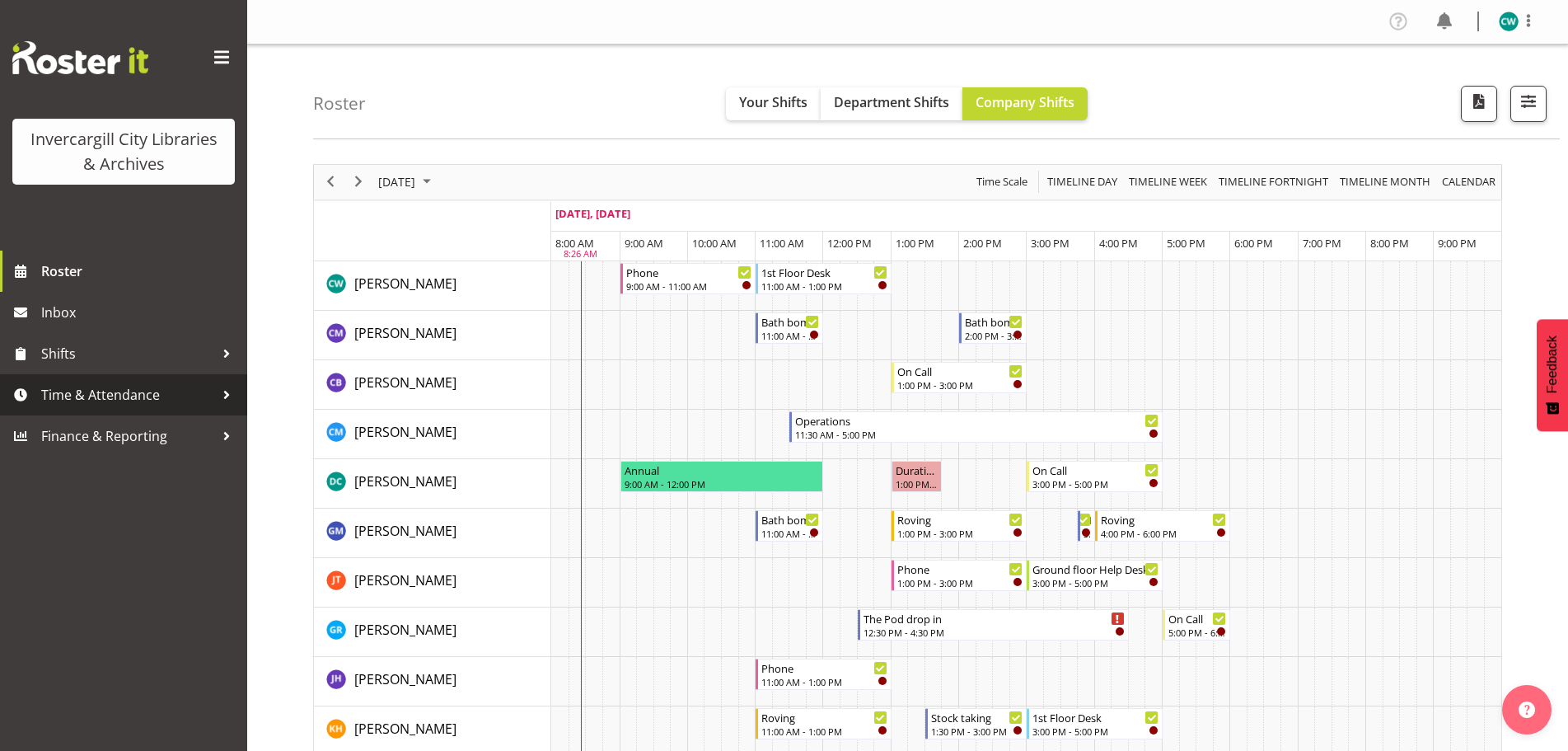
click at [121, 397] on span "Time & Attendance" at bounding box center [128, 395] width 173 height 25
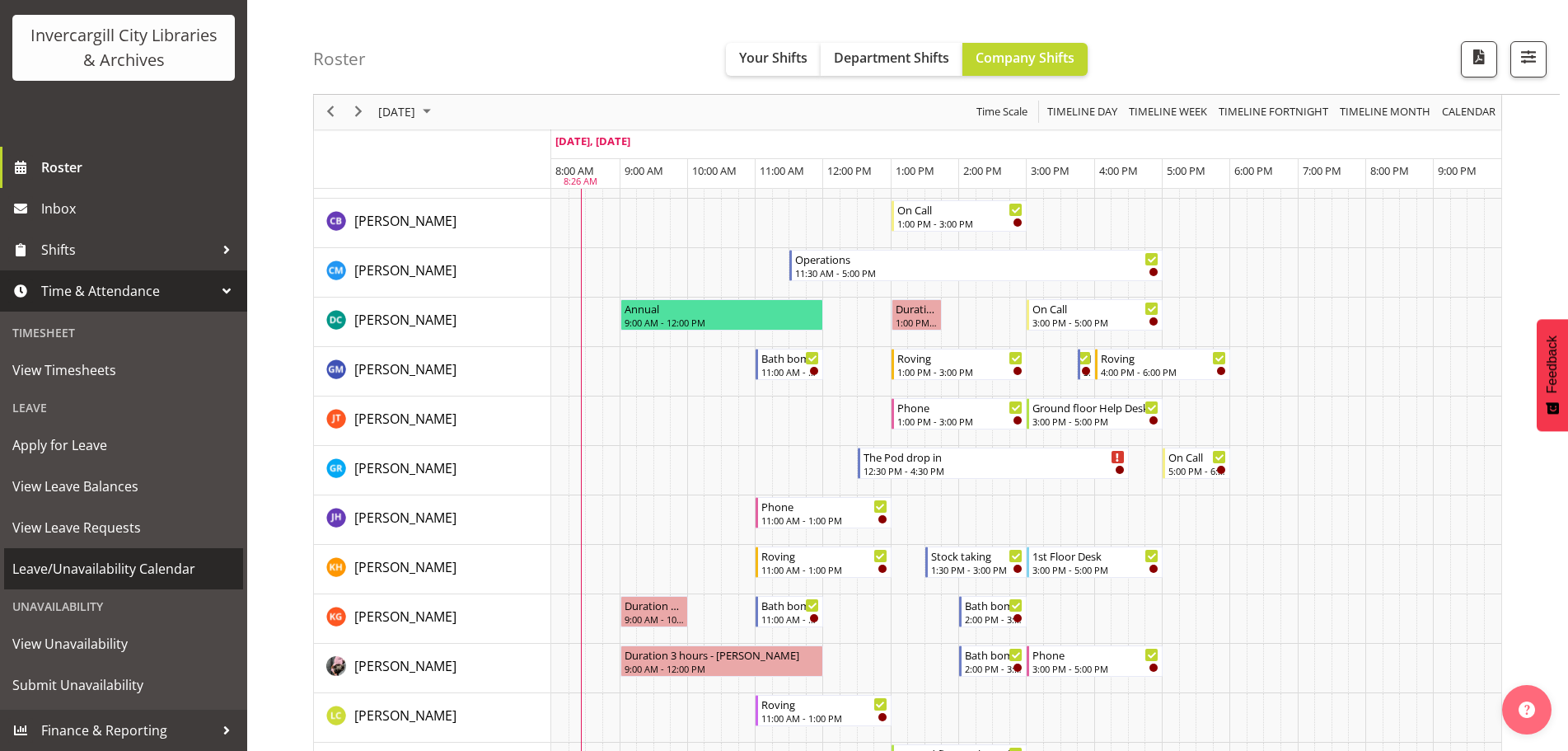
scroll to position [248, 0]
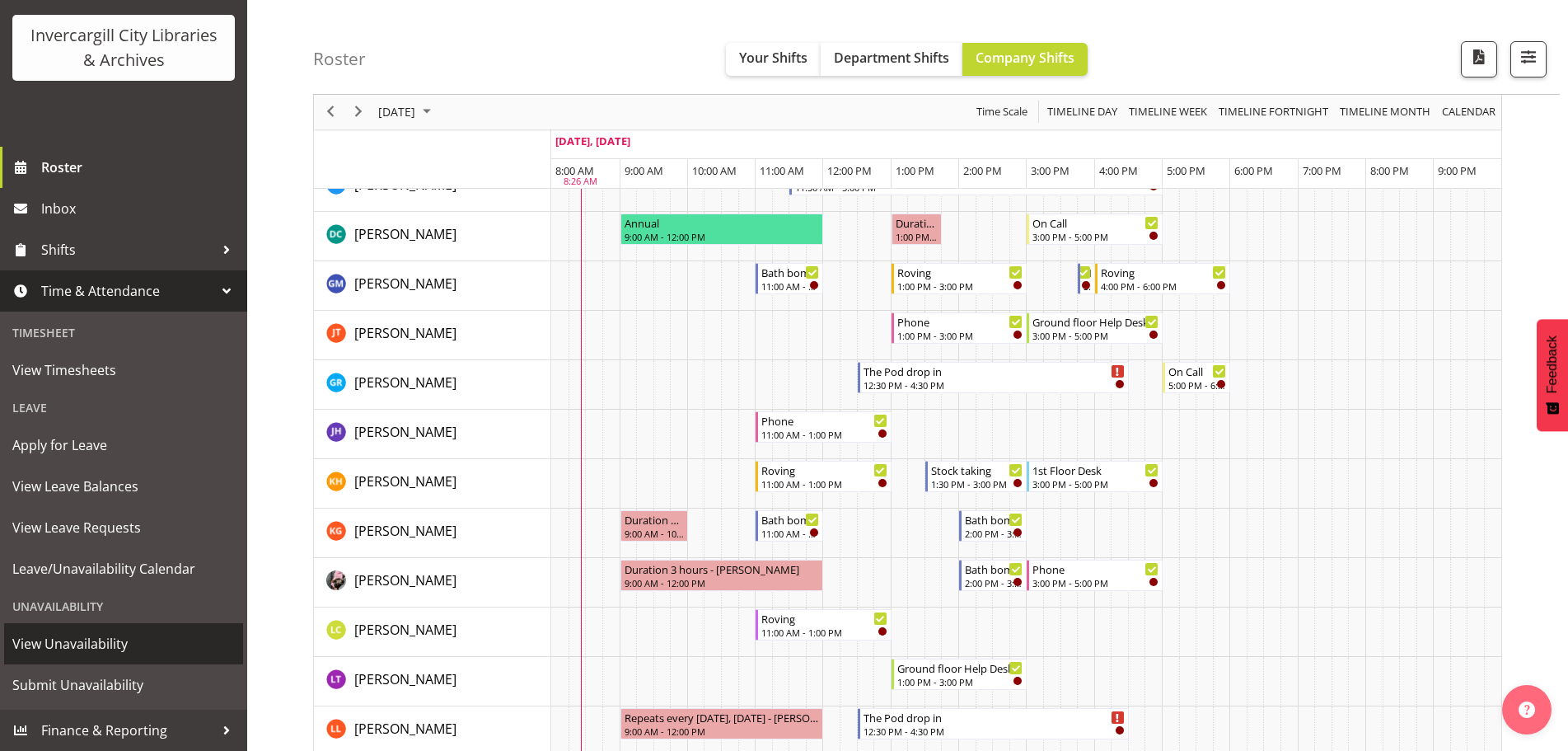
click at [110, 644] on span "View Unavailability" at bounding box center [123, 644] width 223 height 25
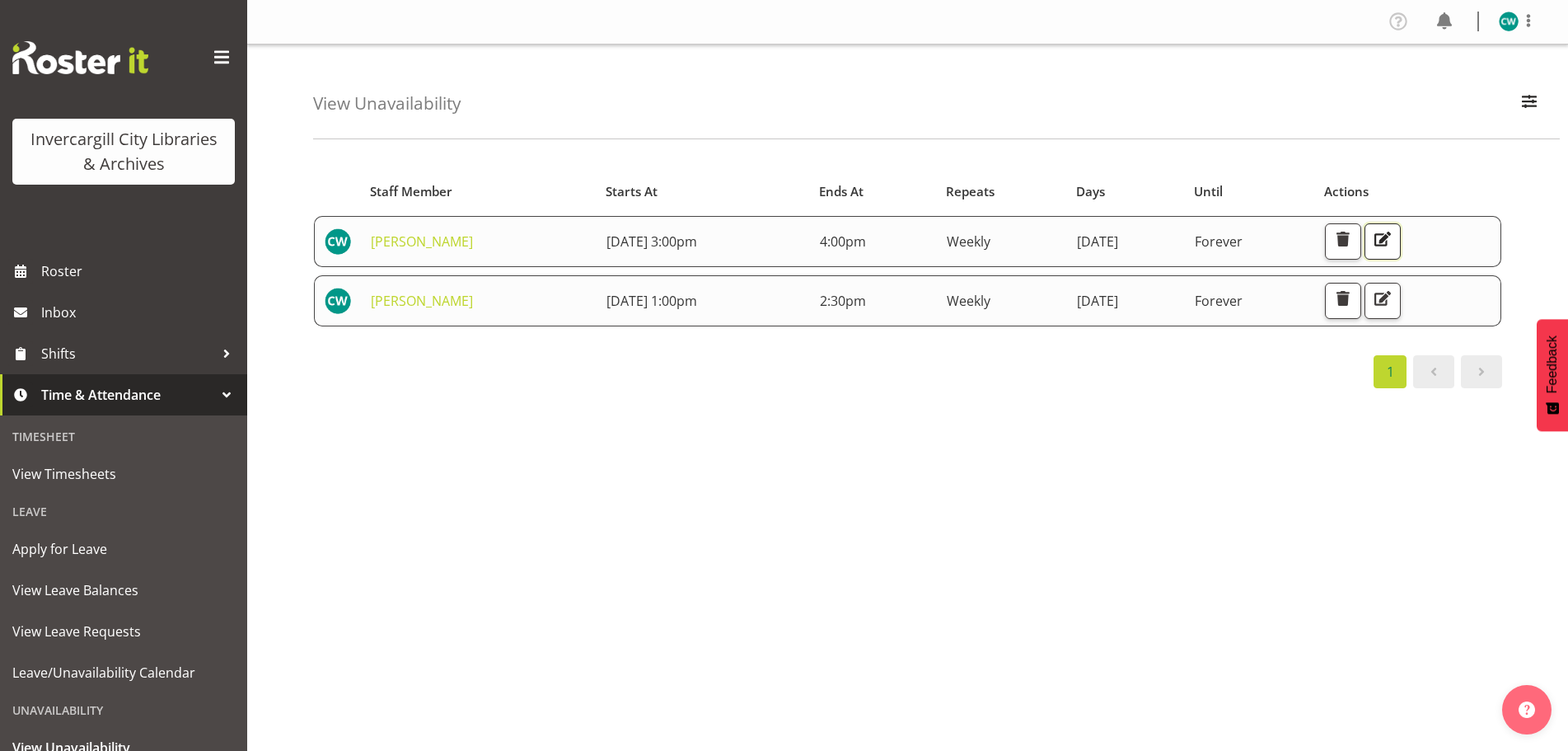
click at [1394, 245] on span "button" at bounding box center [1383, 239] width 21 height 21
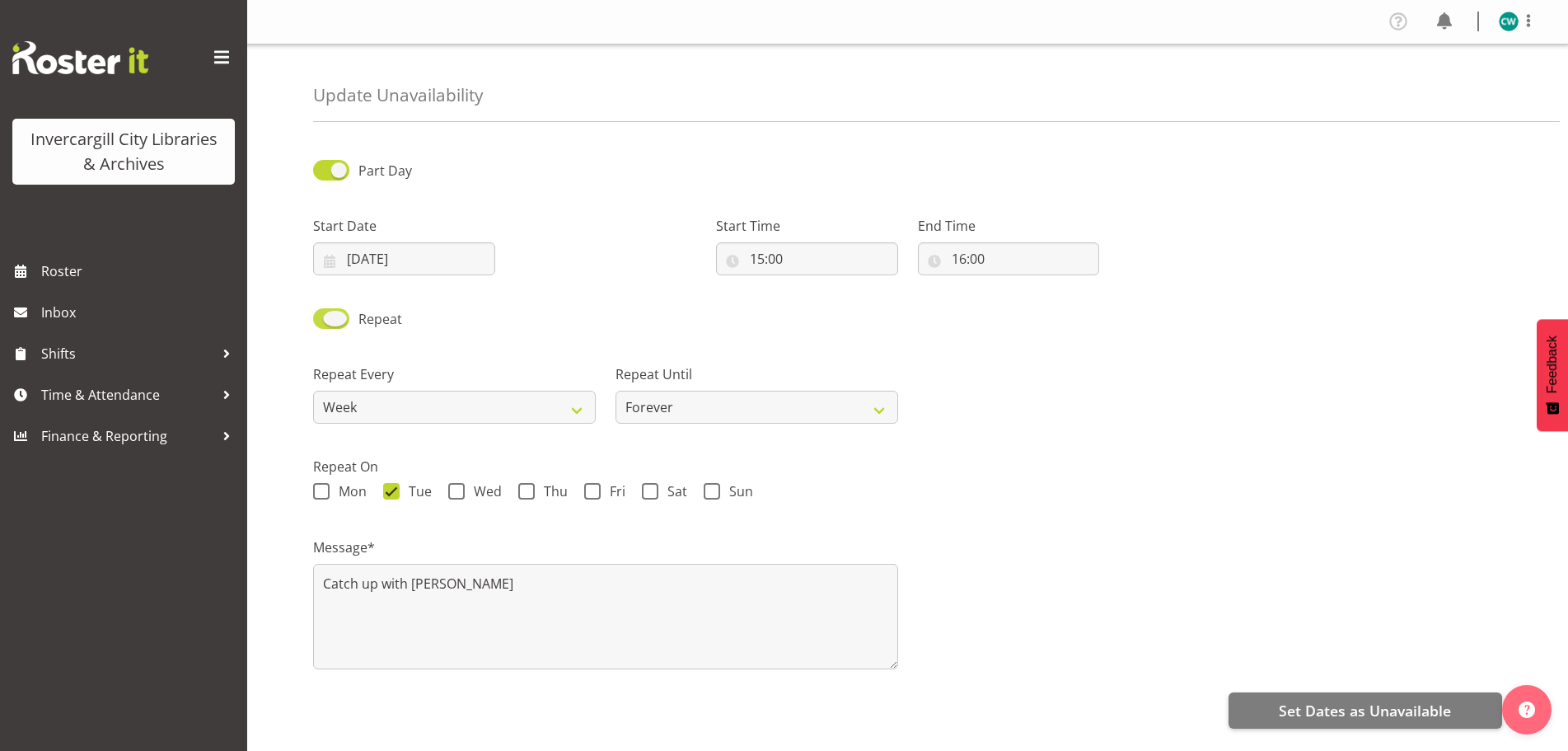
click at [353, 322] on span "Repeat" at bounding box center [375, 319] width 53 height 20
click at [324, 322] on input "Repeat" at bounding box center [318, 318] width 11 height 11
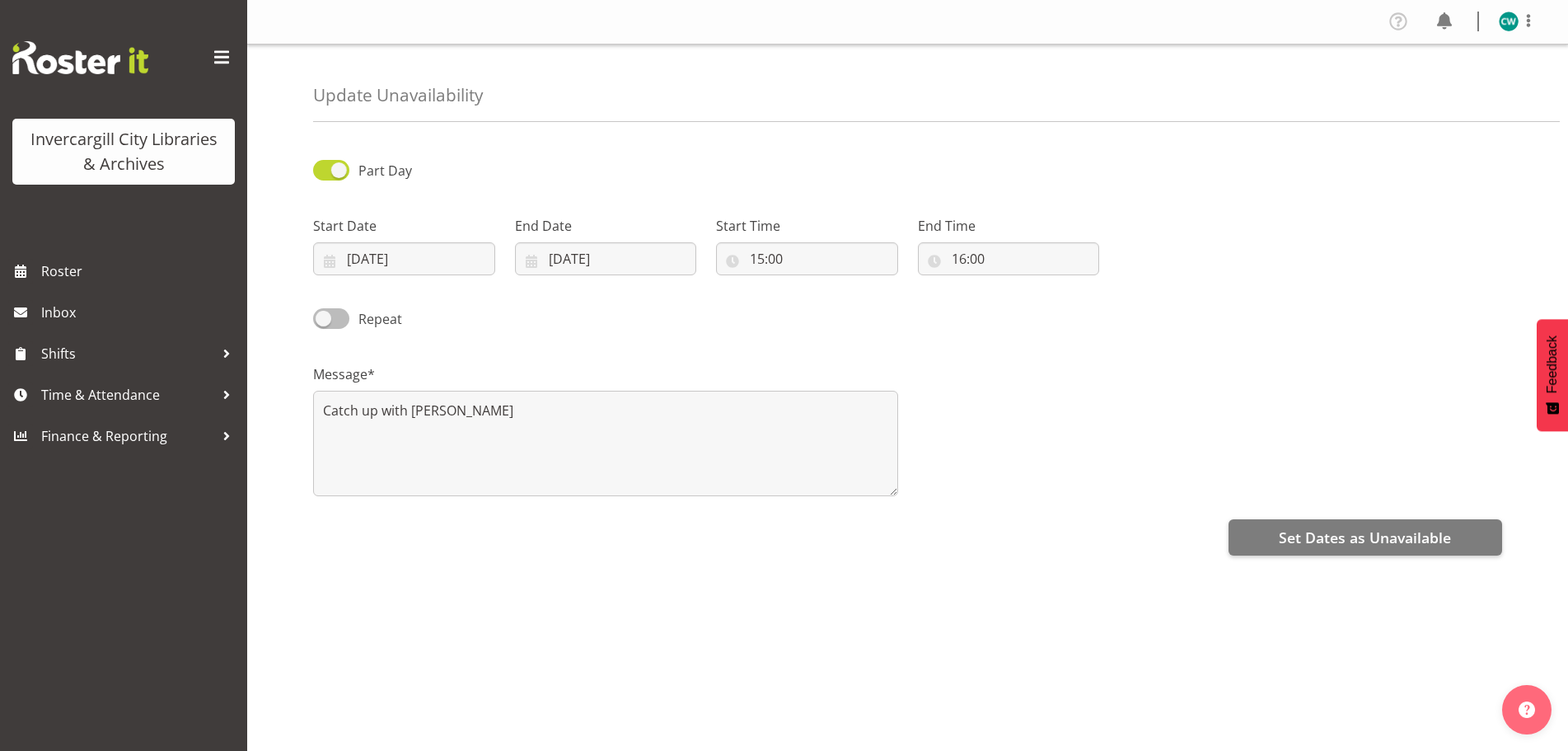
click at [317, 310] on span at bounding box center [331, 318] width 37 height 21
click at [317, 313] on input "Repeat" at bounding box center [318, 318] width 11 height 11
checkbox input "true"
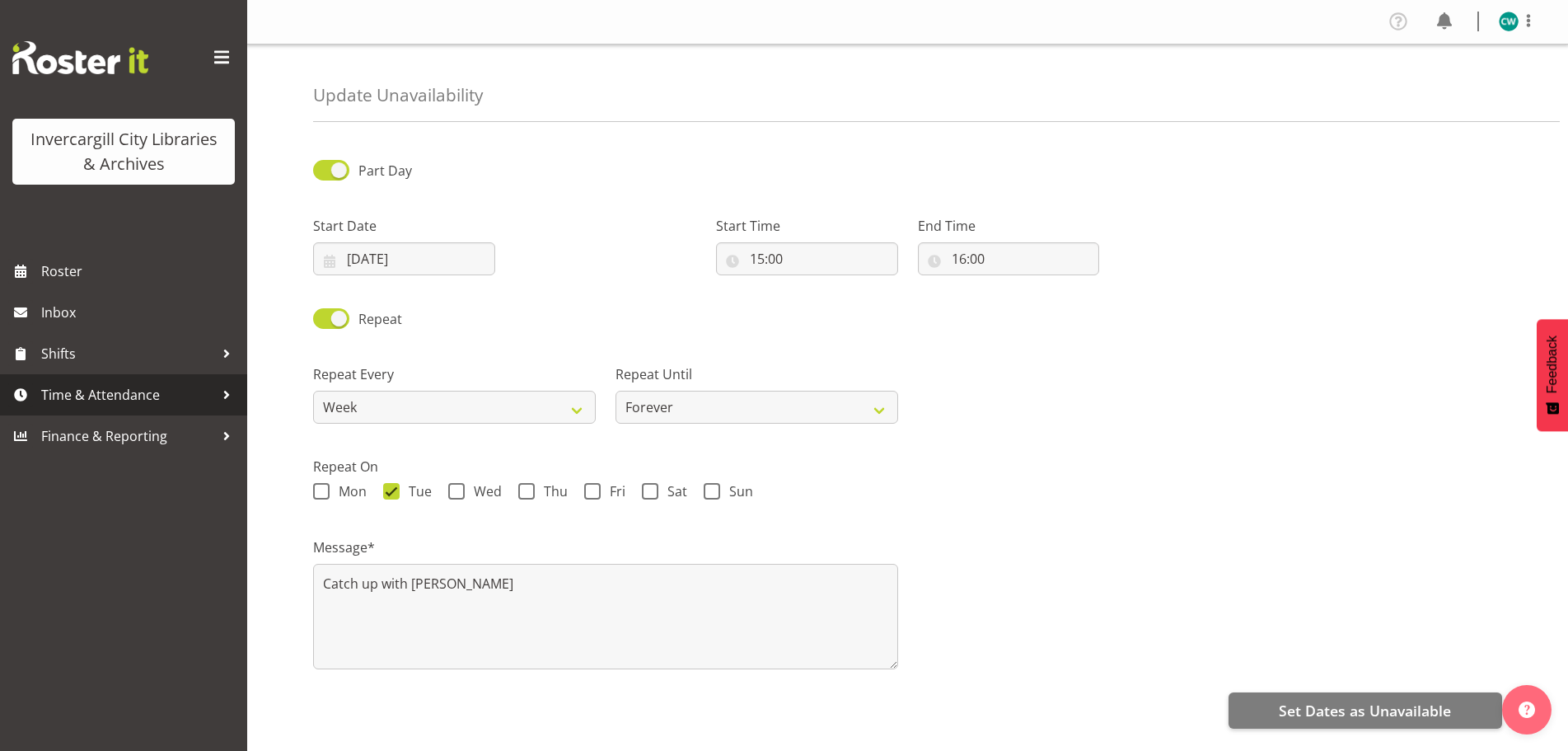
click at [62, 390] on span "Time & Attendance" at bounding box center [128, 395] width 173 height 25
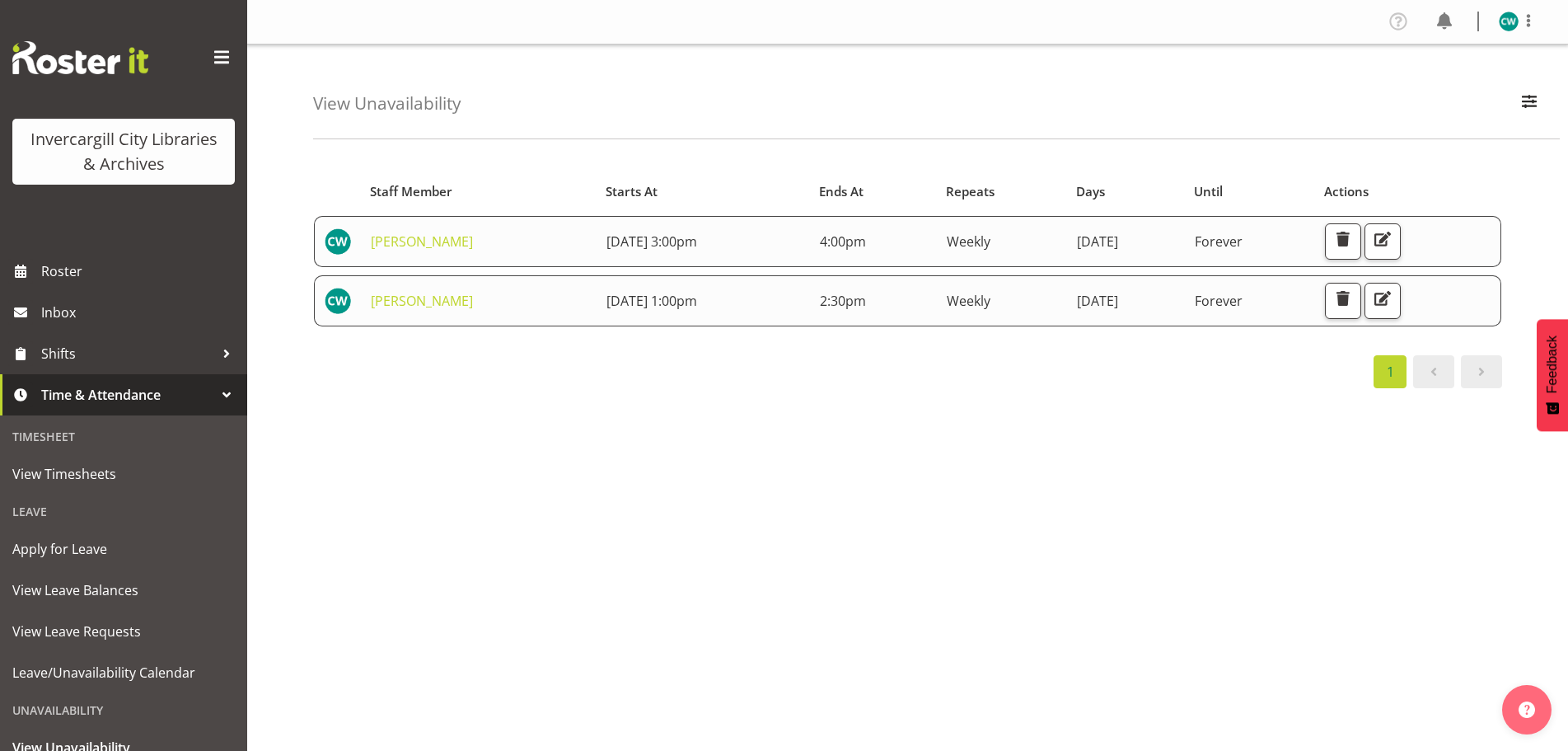
click at [654, 308] on span "[DATE] 1:00pm" at bounding box center [651, 300] width 90 height 18
click at [1394, 301] on span "button" at bounding box center [1383, 299] width 21 height 21
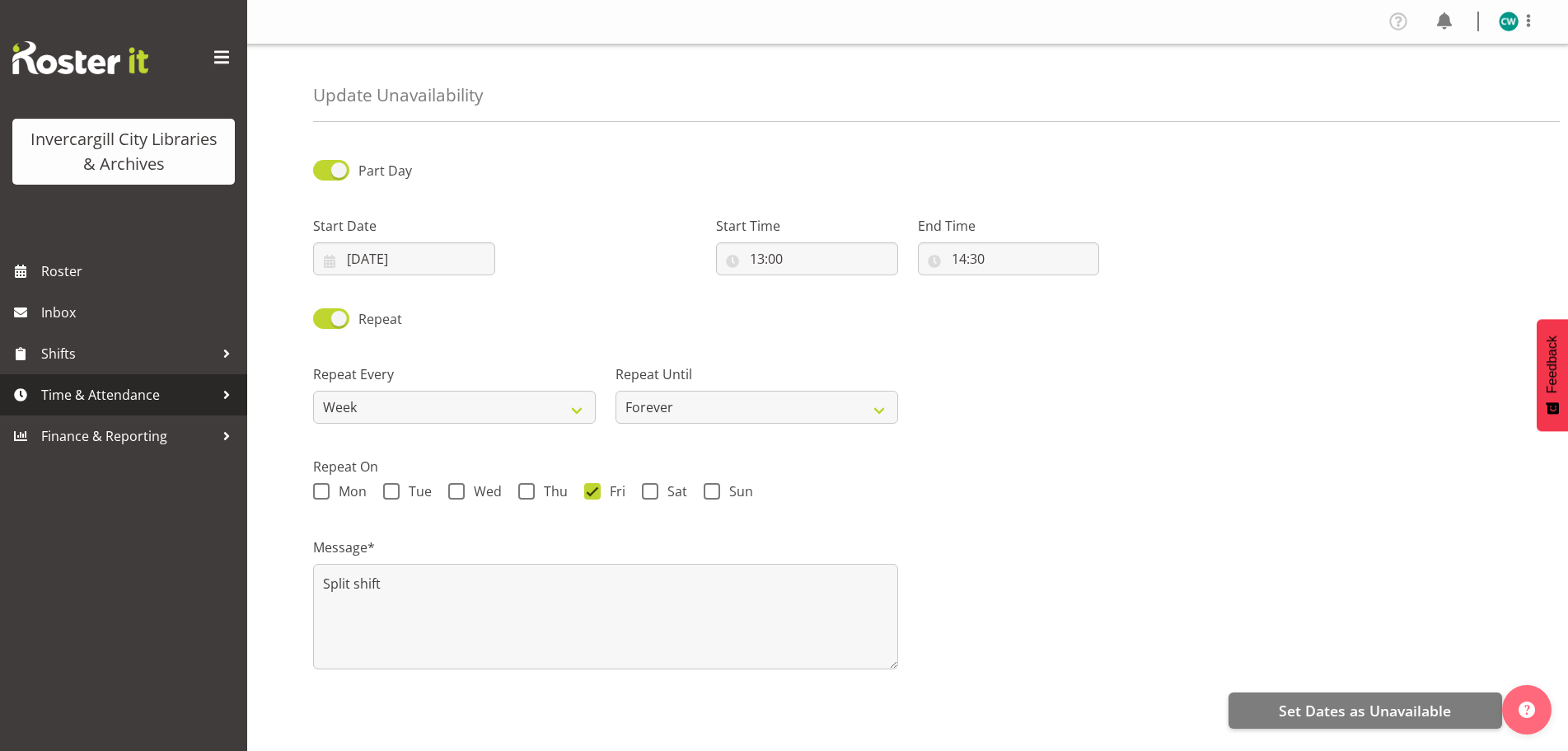
click at [74, 402] on span "Time & Attendance" at bounding box center [128, 395] width 173 height 25
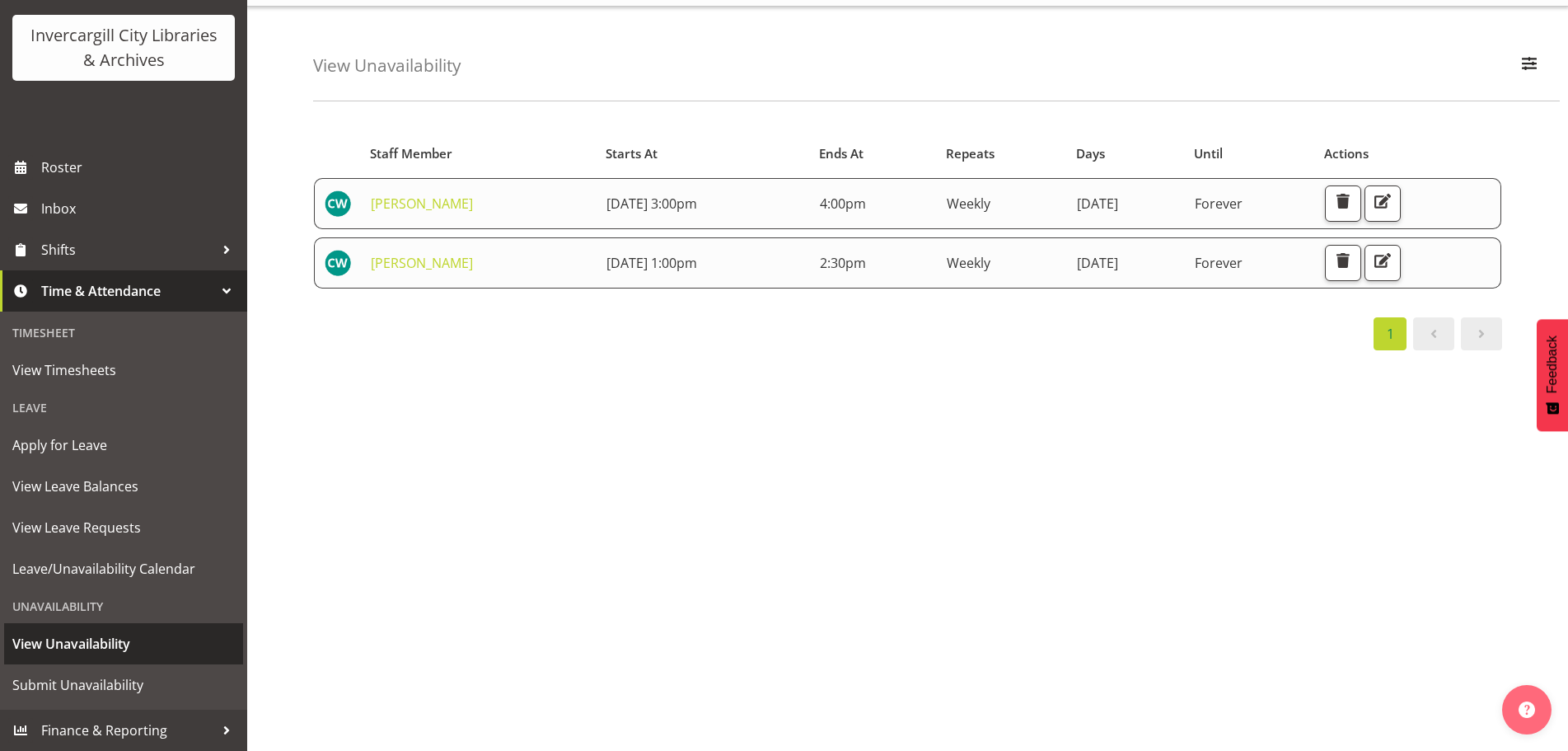
scroll to position [74, 0]
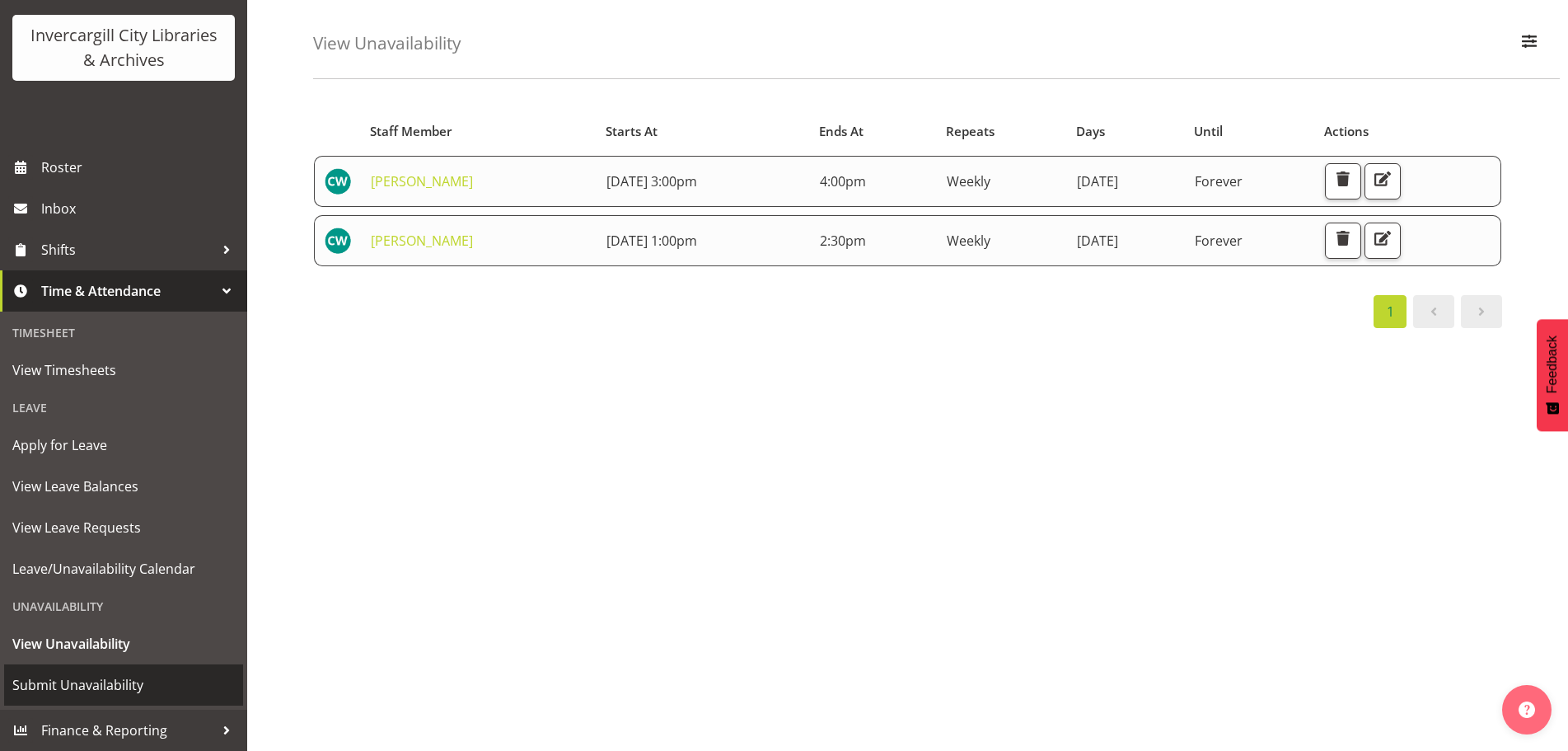
click at [91, 679] on span "Submit Unavailability" at bounding box center [123, 685] width 223 height 25
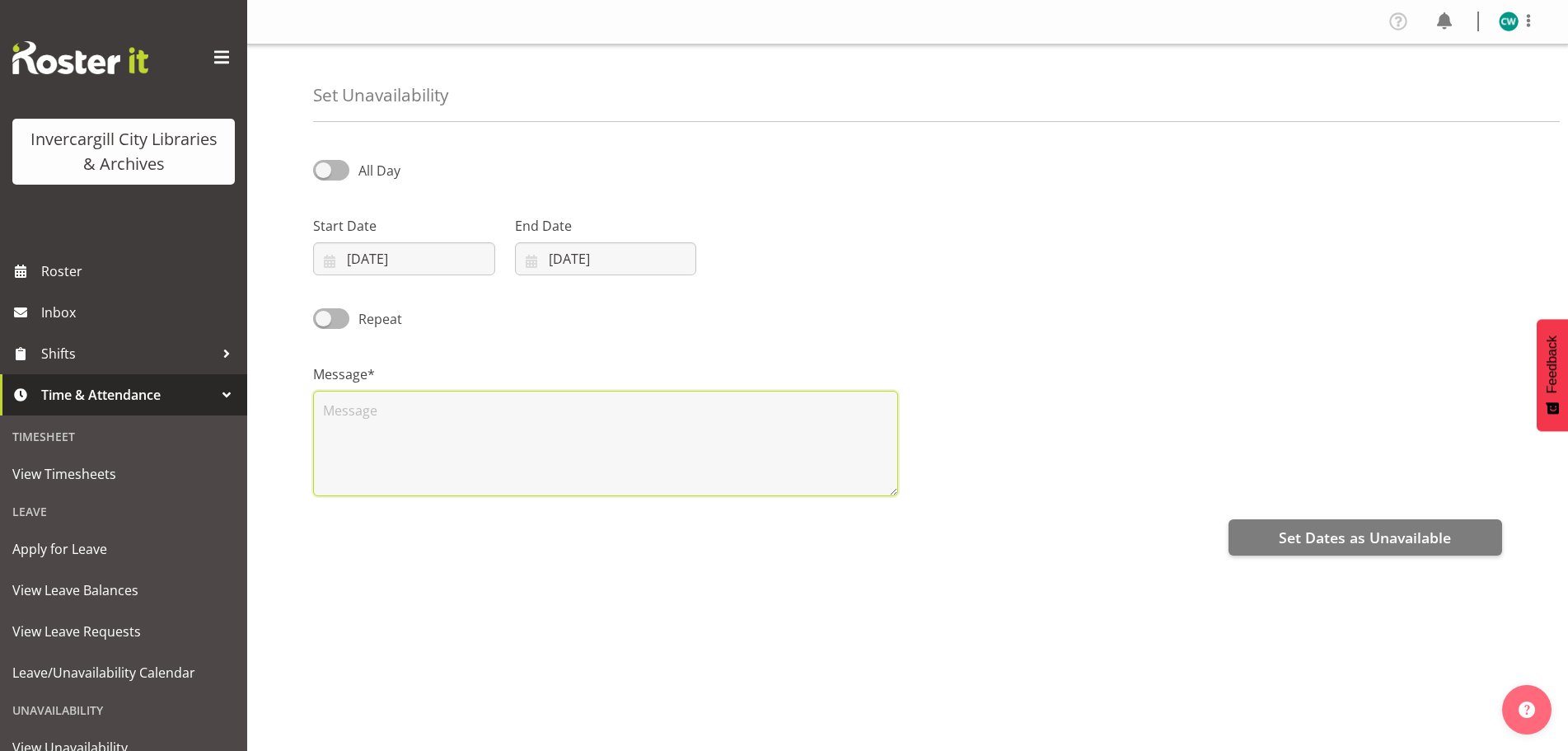
click at [365, 412] on textarea at bounding box center [605, 443] width 585 height 105
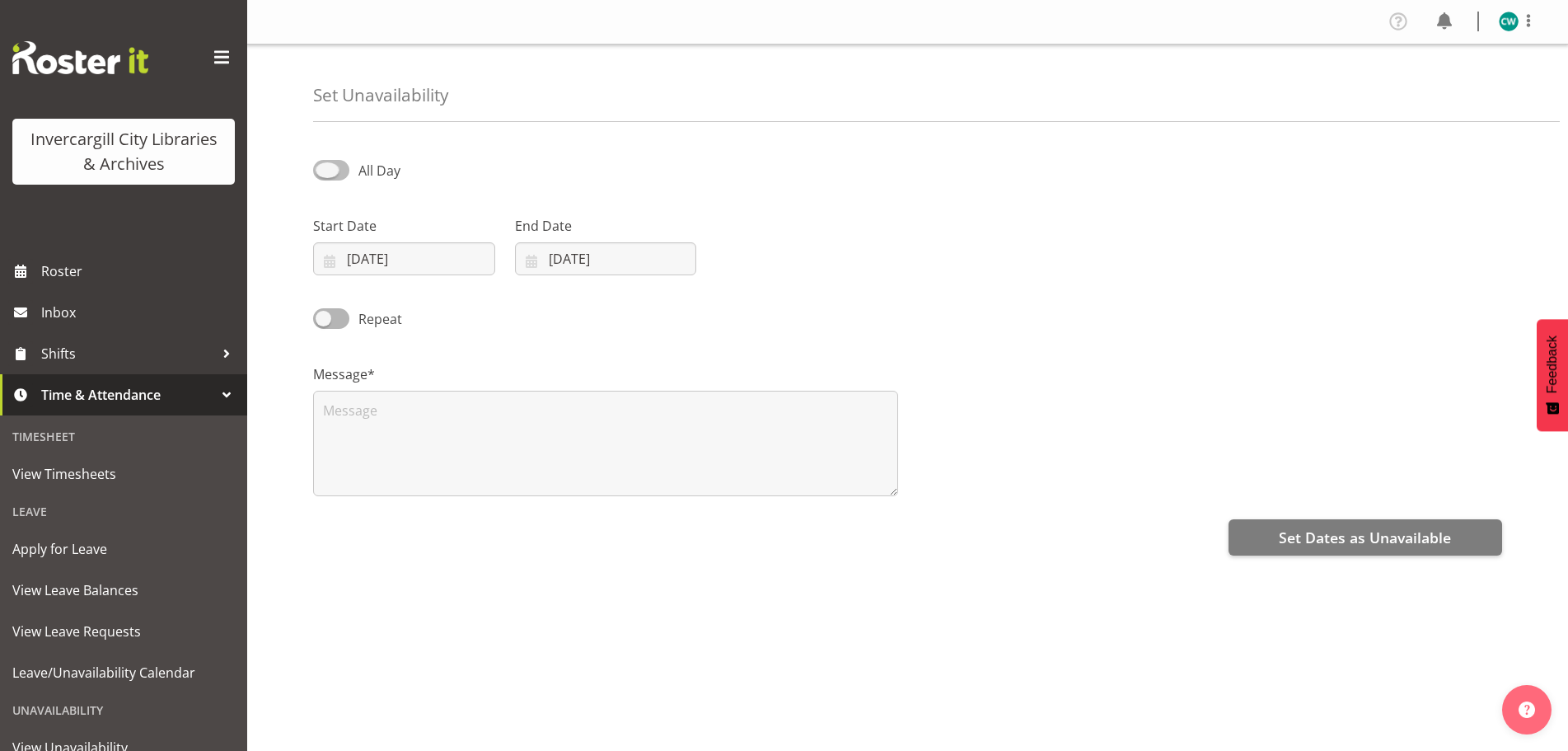
click at [331, 167] on span at bounding box center [331, 170] width 37 height 21
click at [324, 167] on input "All Day" at bounding box center [318, 170] width 11 height 11
checkbox input "true"
select select "8"
select select "27"
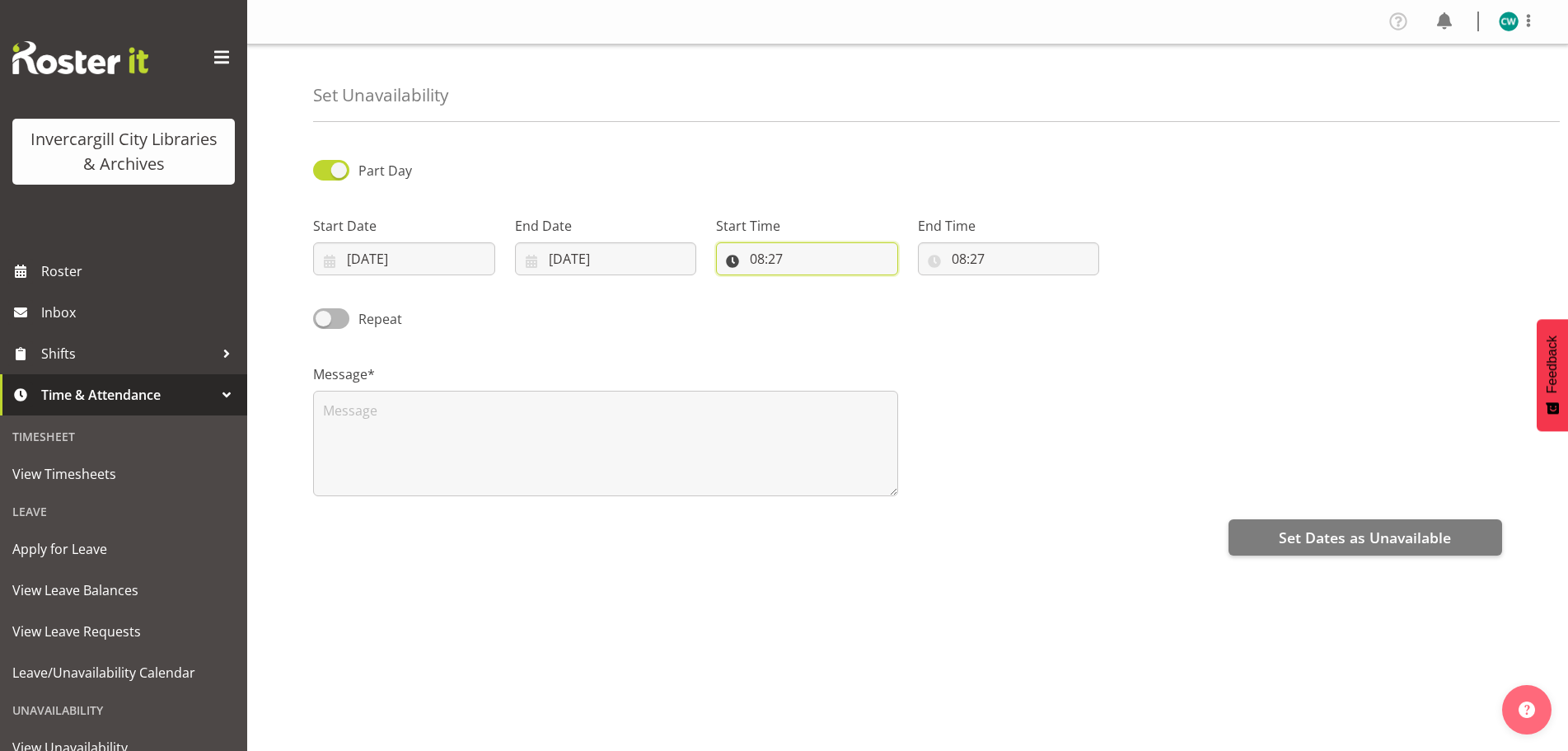
click at [795, 260] on input "08:27" at bounding box center [807, 258] width 182 height 33
click at [835, 302] on select "00 01 02 03 04 05 06 07 08 09 10 11 12 13 14 15 16 17 18 19 20 21 22 23" at bounding box center [828, 301] width 37 height 33
select select "14"
click at [810, 285] on select "00 01 02 03 04 05 06 07 08 09 10 11 12 13 14 15 16 17 18 19 20 21 22 23" at bounding box center [828, 301] width 37 height 33
type input "14:27"
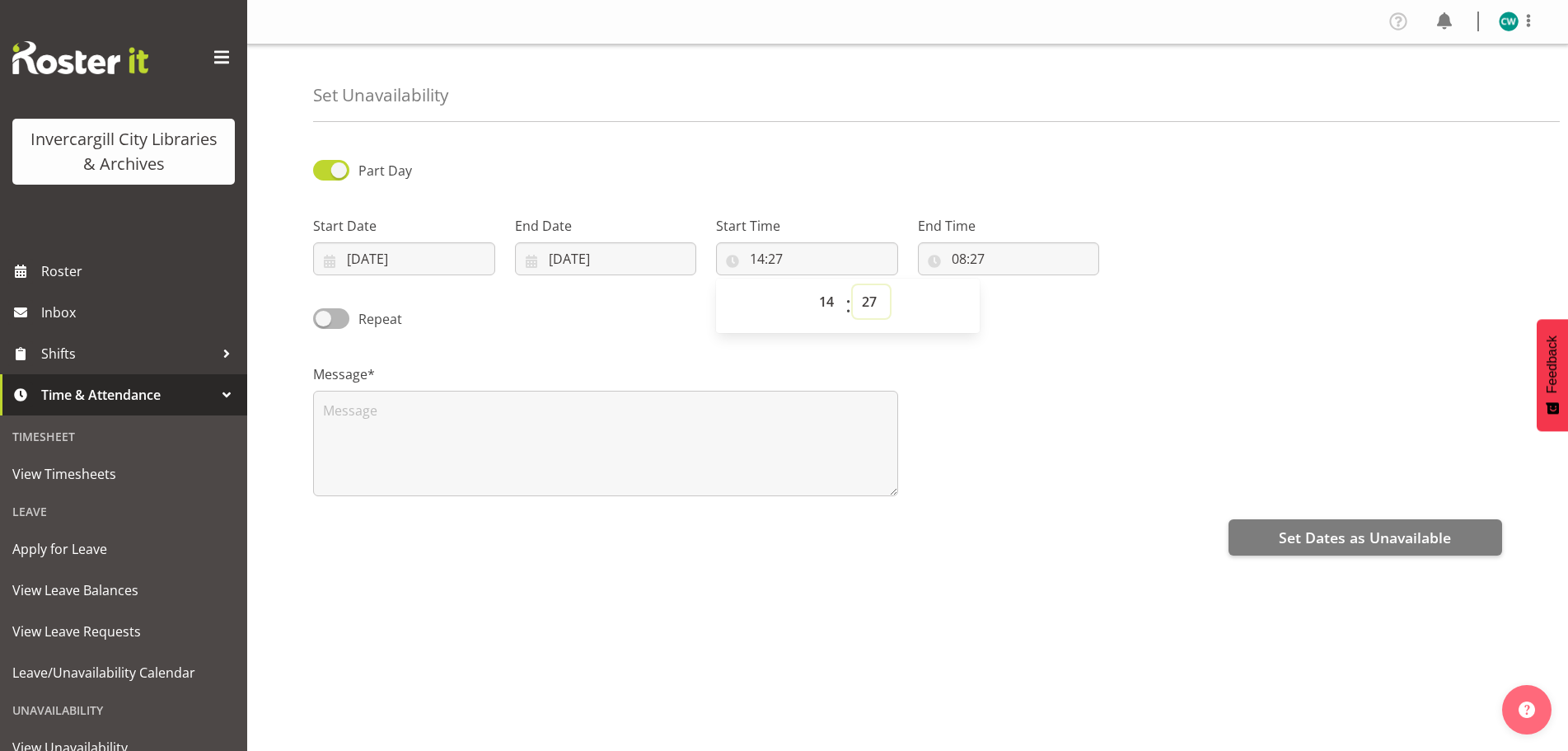
click at [865, 300] on select "00 01 02 03 04 05 06 07 08 09 10 11 12 13 14 15 16 17 18 19 20 21 22 23 24 25 2…" at bounding box center [871, 301] width 37 height 33
select select "15"
click at [853, 285] on select "00 01 02 03 04 05 06 07 08 09 10 11 12 13 14 15 16 17 18 19 20 21 22 23 24 25 2…" at bounding box center [871, 301] width 37 height 33
type input "14:15"
click at [1026, 258] on input "08:27" at bounding box center [1009, 258] width 182 height 33
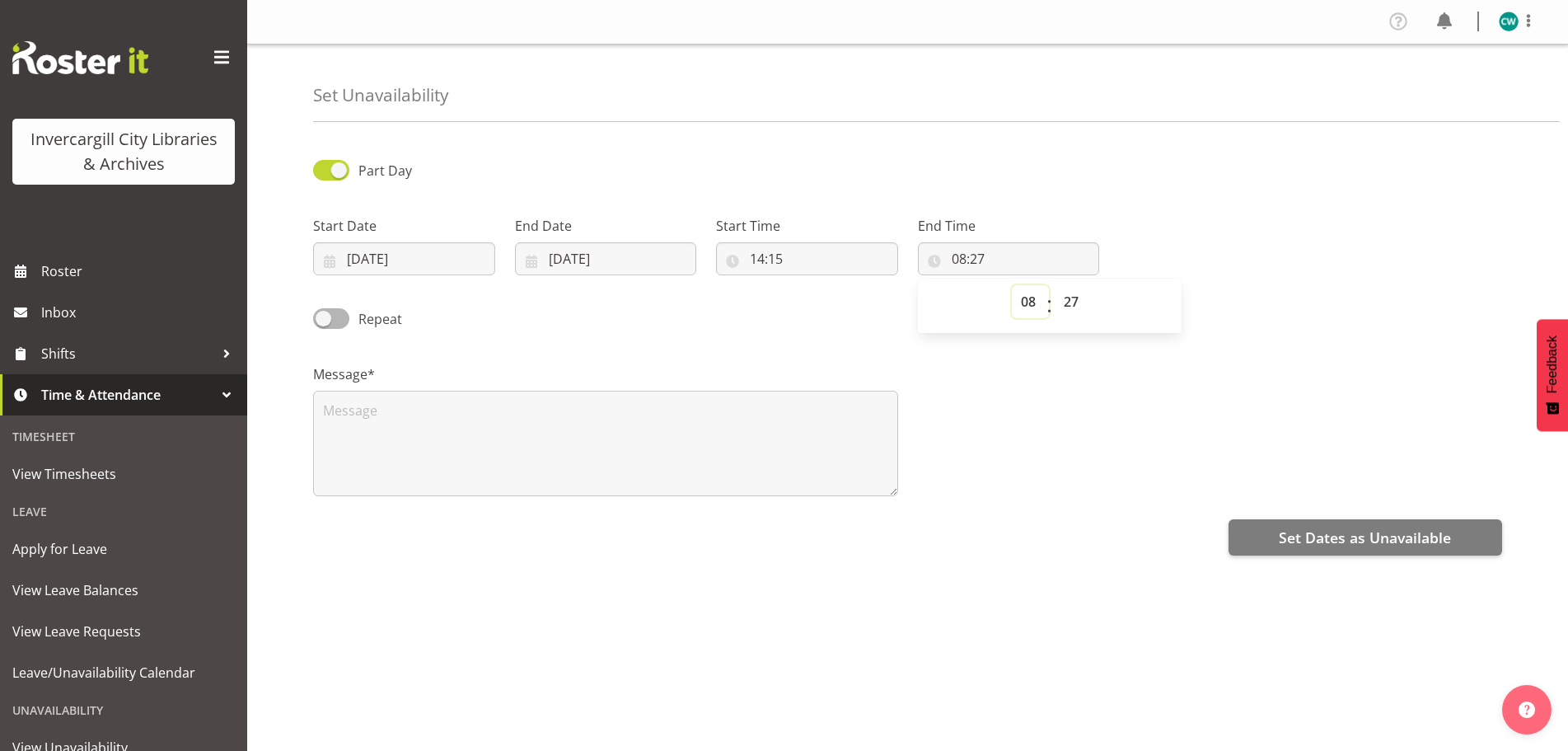
click at [1033, 306] on select "00 01 02 03 04 05 06 07 08 09 10 11 12 13 14 15 16 17 18 19 20 21 22 23" at bounding box center [1030, 301] width 37 height 33
select select "14"
click at [1012, 285] on select "00 01 02 03 04 05 06 07 08 09 10 11 12 13 14 15 16 17 18 19 20 21 22 23" at bounding box center [1030, 301] width 37 height 33
type input "14:27"
click at [1079, 302] on select "00 01 02 03 04 05 06 07 08 09 10 11 12 13 14 15 16 17 18 19 20 21 22 23 24 25 2…" at bounding box center [1073, 301] width 37 height 33
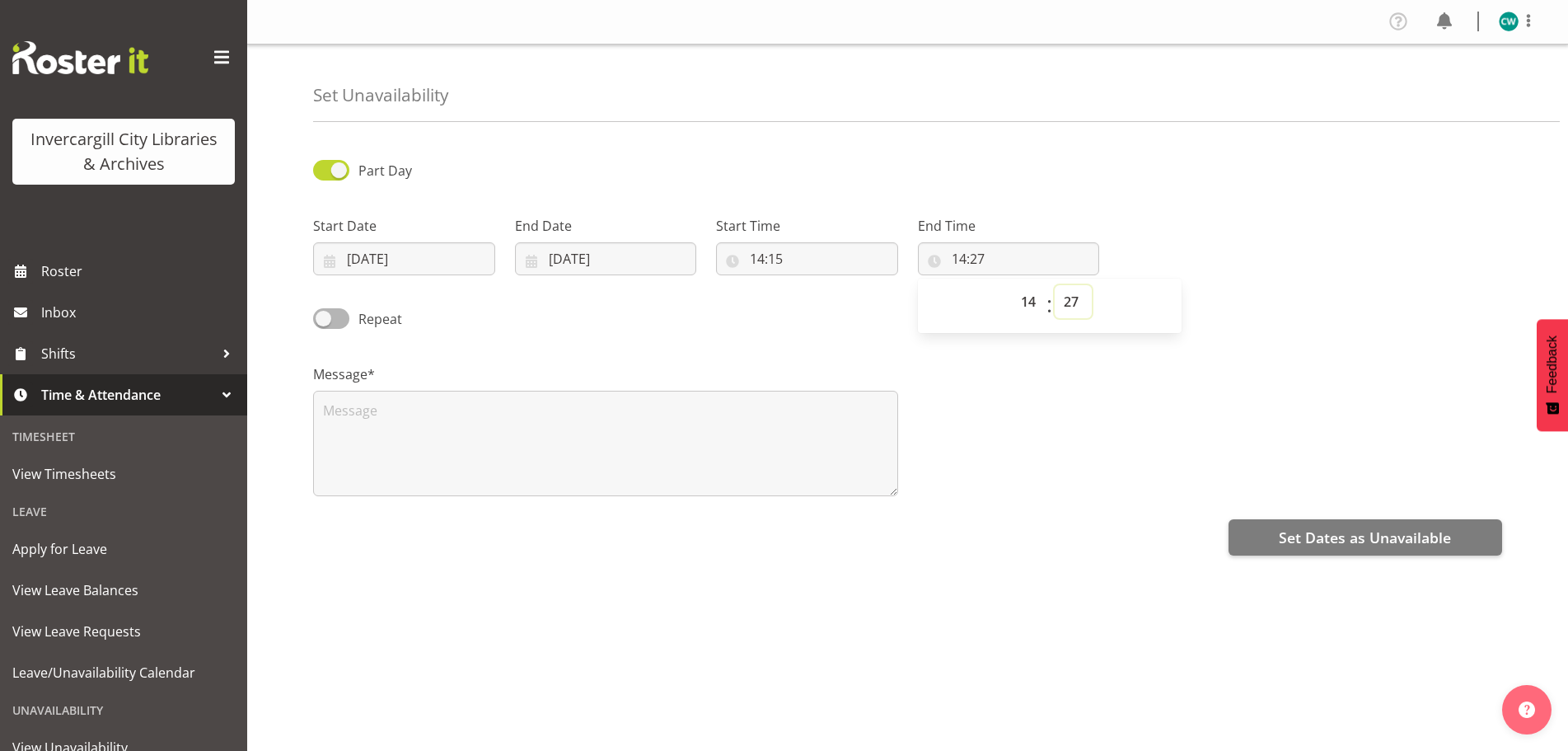
select select "30"
click at [1055, 285] on select "00 01 02 03 04 05 06 07 08 09 10 11 12 13 14 15 16 17 18 19 20 21 22 23 24 25 2…" at bounding box center [1073, 301] width 37 height 33
type input "14:30"
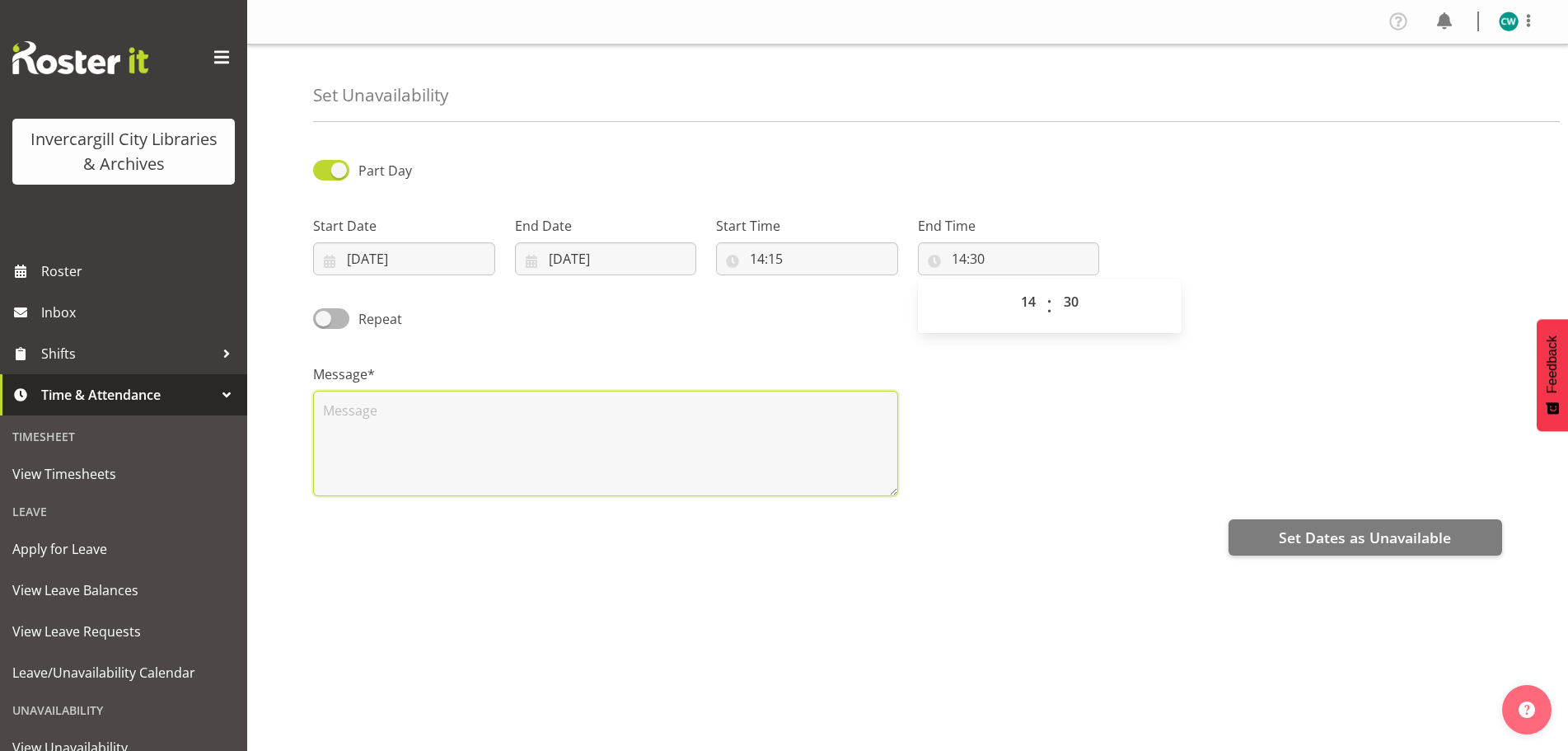
click at [739, 435] on textarea at bounding box center [605, 443] width 585 height 105
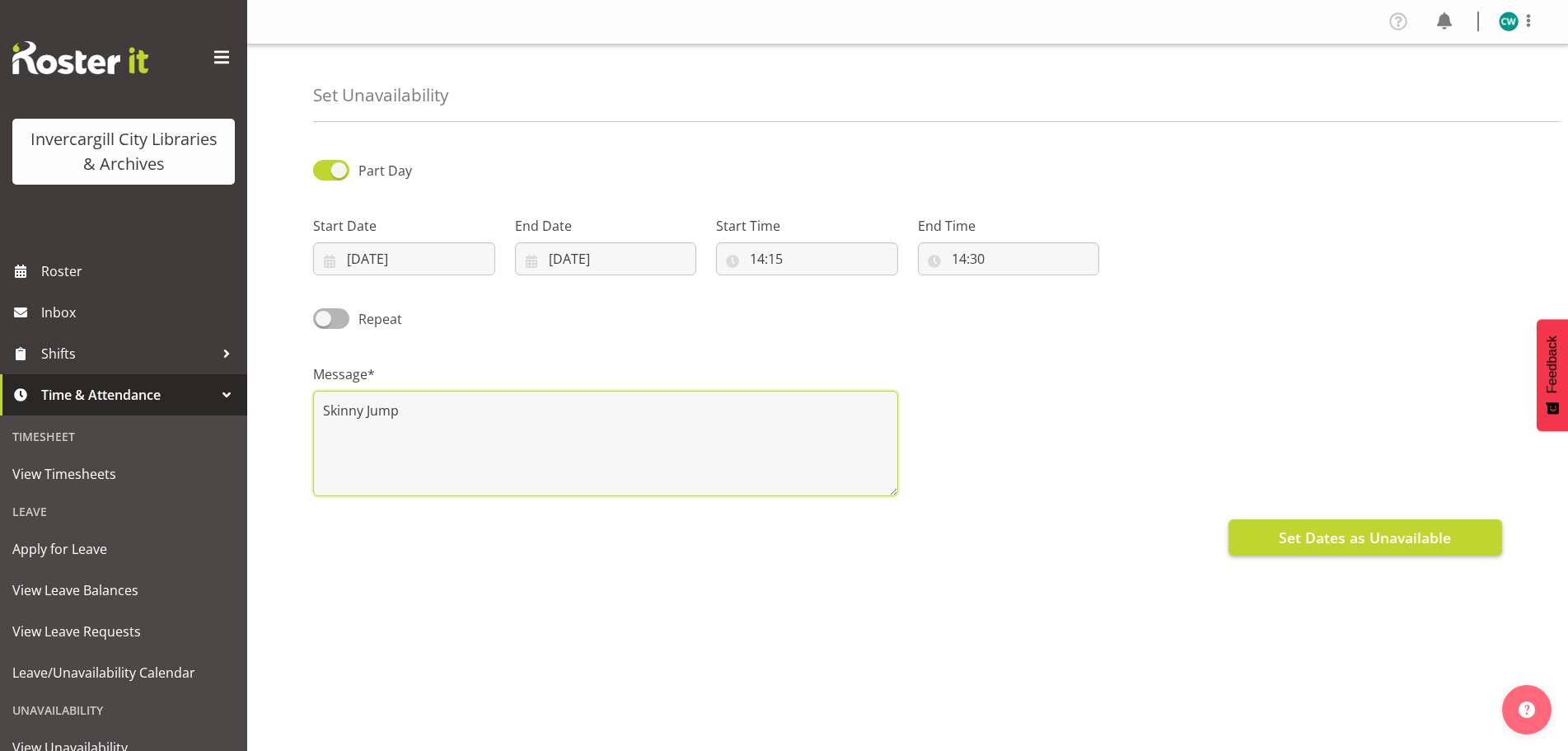
type textarea "Skinny Jump"
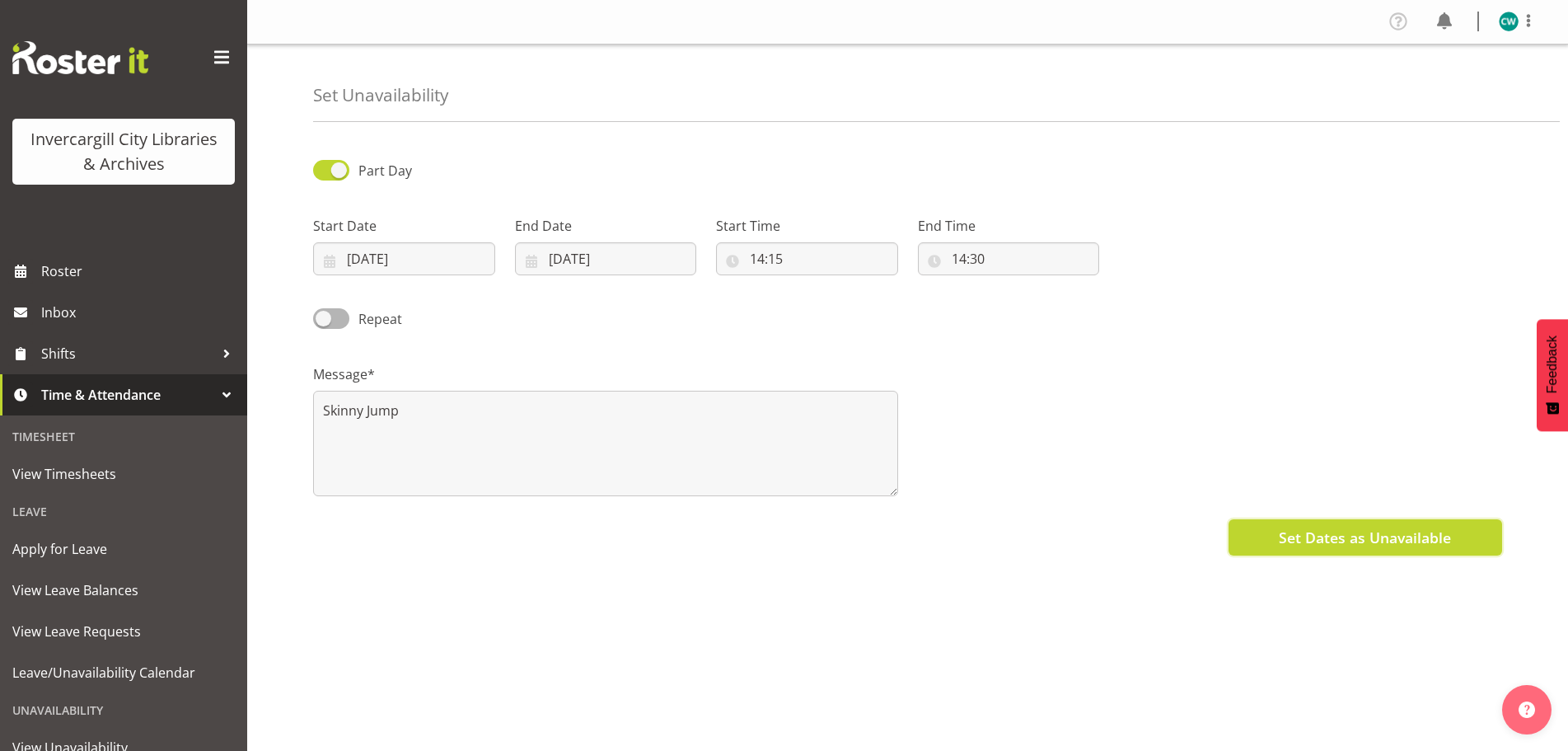
click at [1384, 535] on span "Set Dates as Unavailable" at bounding box center [1365, 537] width 173 height 21
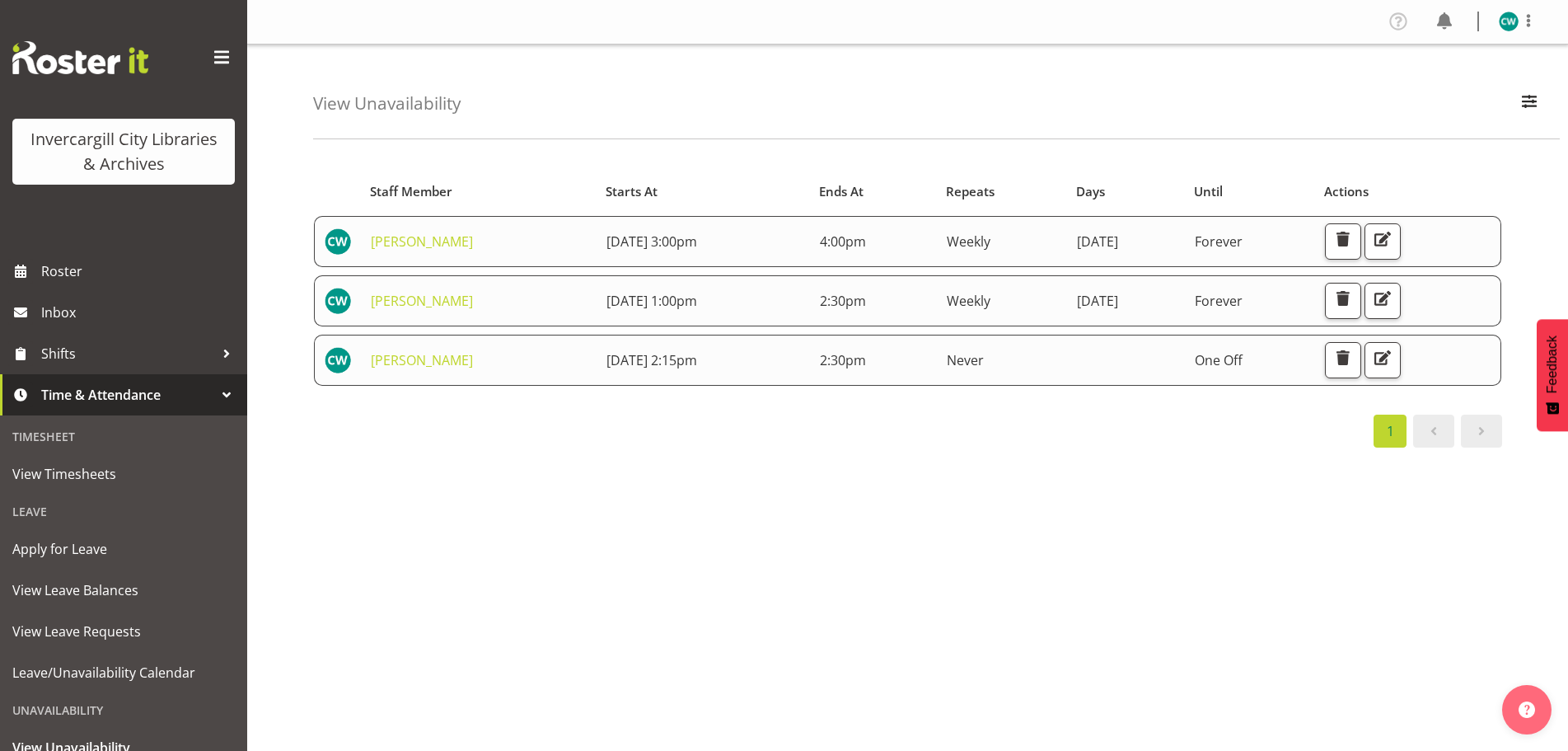
scroll to position [82, 0]
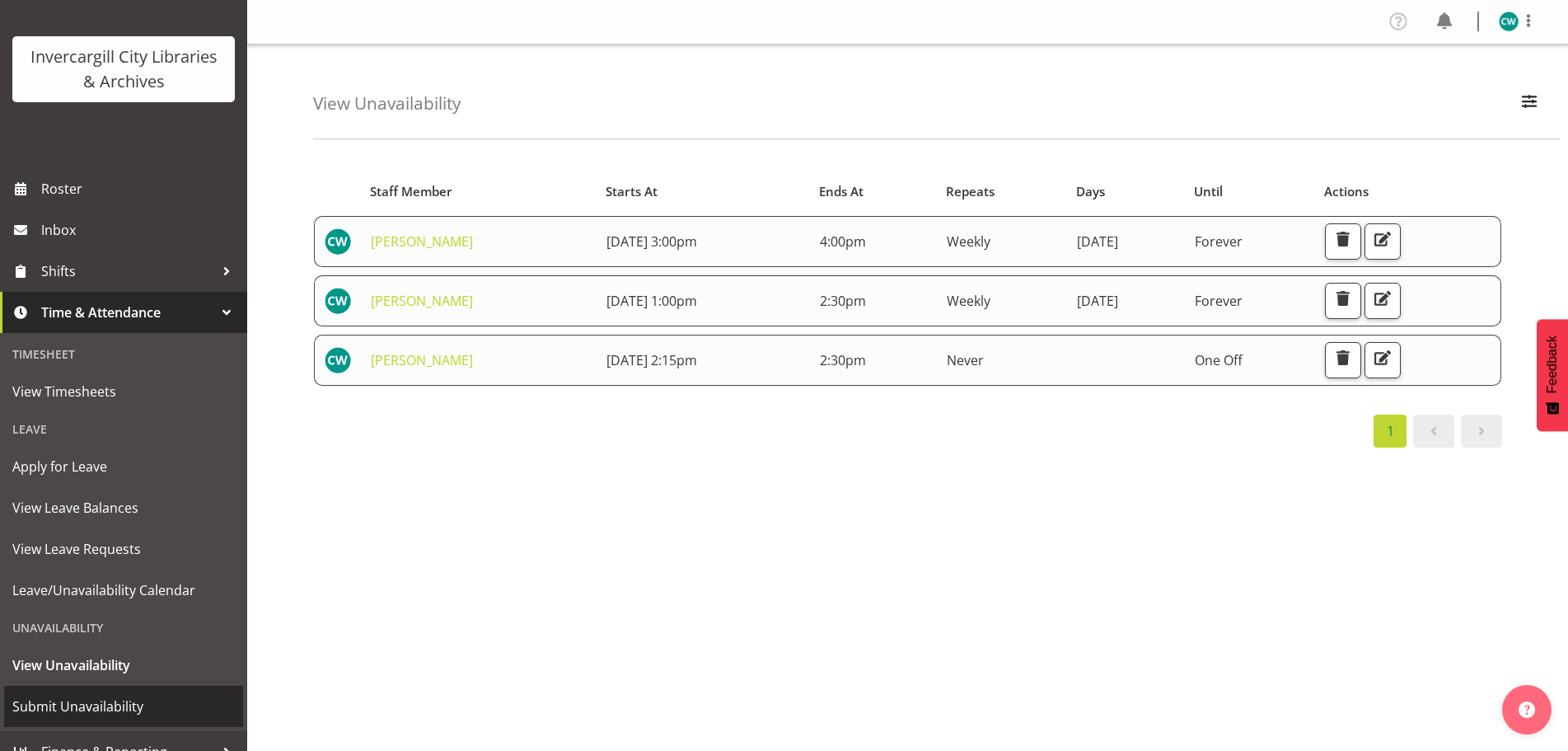
click at [108, 704] on span "Submit Unavailability" at bounding box center [123, 706] width 223 height 25
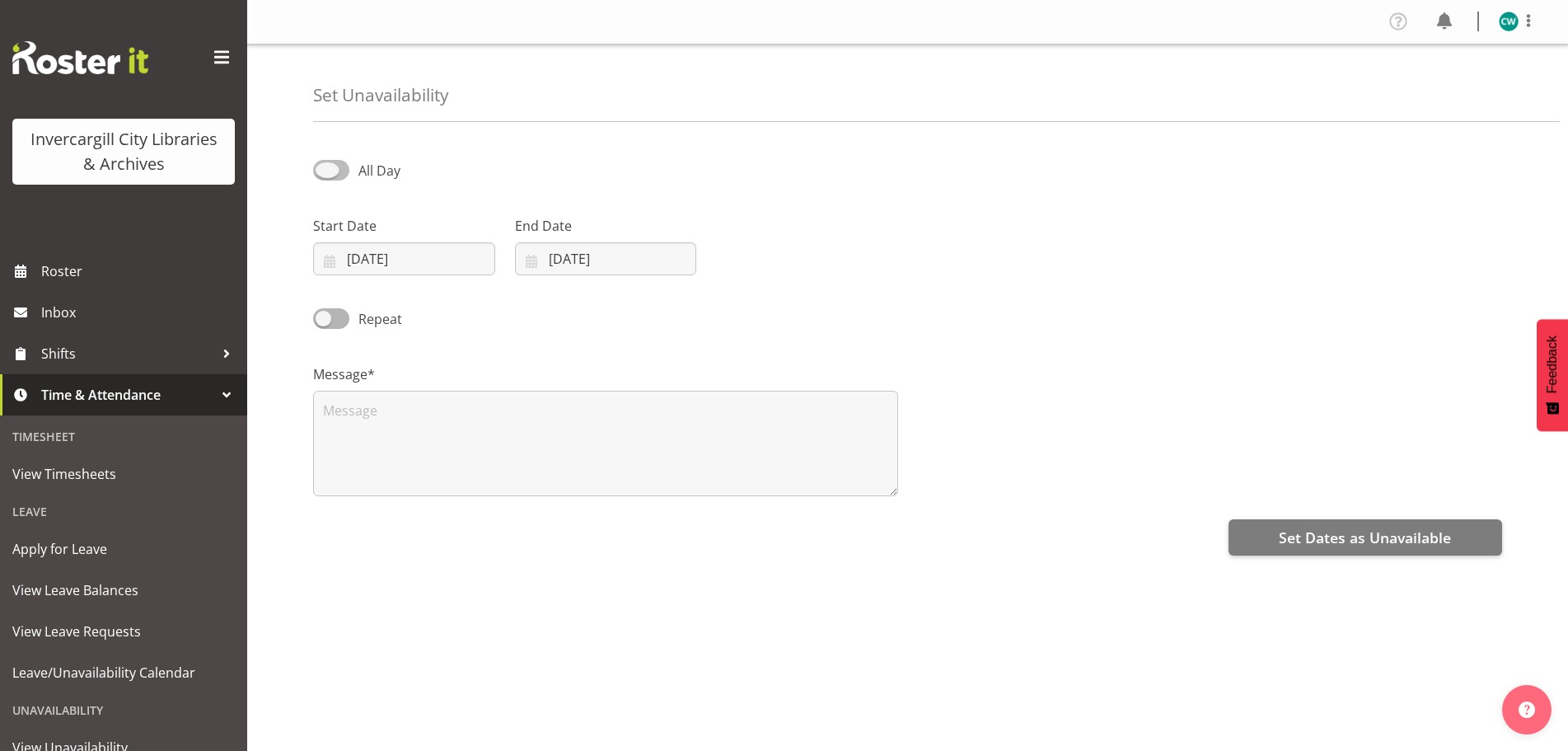
click at [335, 169] on span at bounding box center [331, 170] width 37 height 21
click at [324, 169] on input "All Day" at bounding box center [318, 170] width 11 height 11
checkbox input "true"
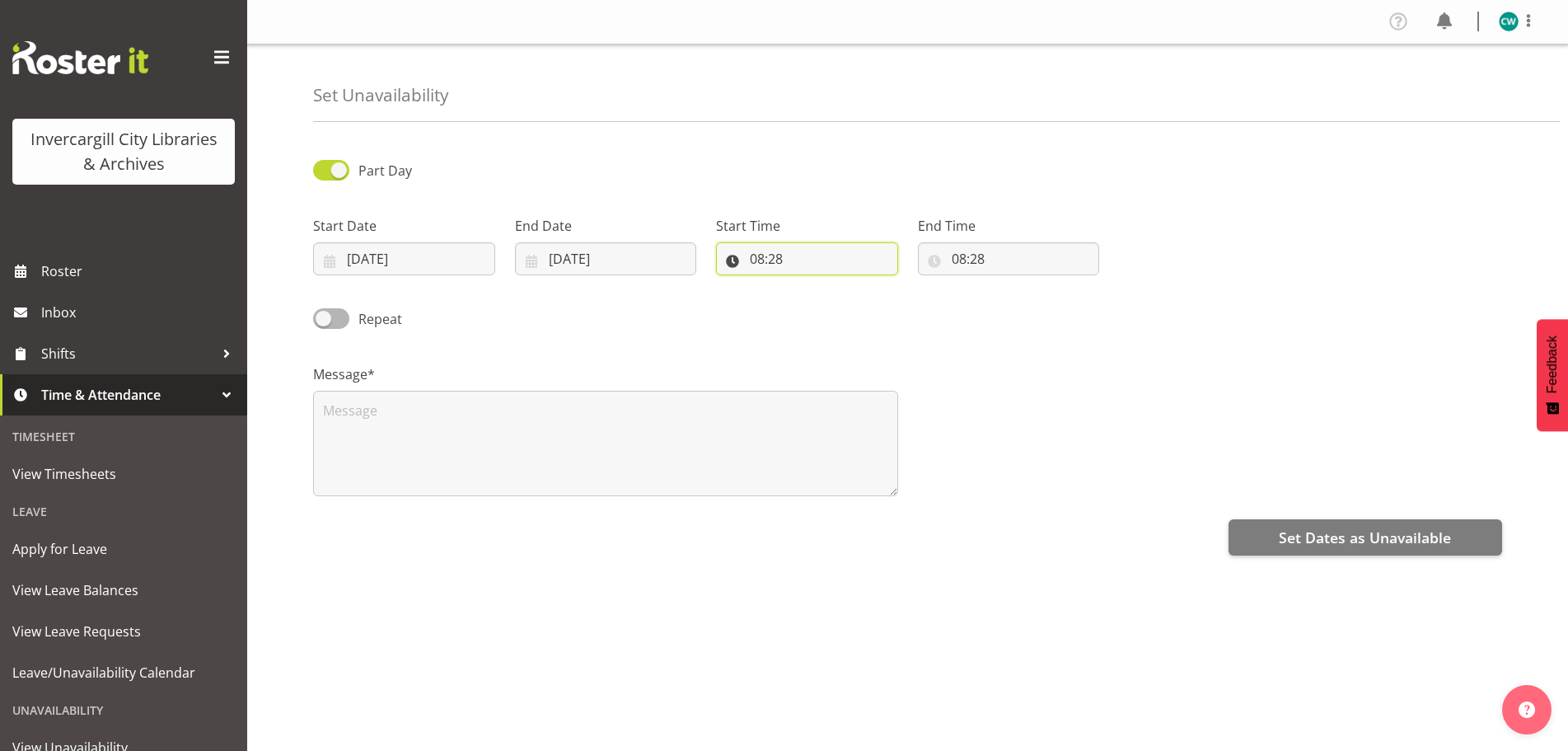
click at [801, 258] on input "08:28" at bounding box center [807, 258] width 182 height 33
click at [823, 303] on select "00 01 02 03 04 05 06 07 08 09 10 11 12 13 14 15 16 17 18 19 20 21 22 23" at bounding box center [828, 301] width 37 height 33
select select "15"
click at [810, 285] on select "00 01 02 03 04 05 06 07 08 09 10 11 12 13 14 15 16 17 18 19 20 21 22 23" at bounding box center [828, 301] width 37 height 33
type input "15:28"
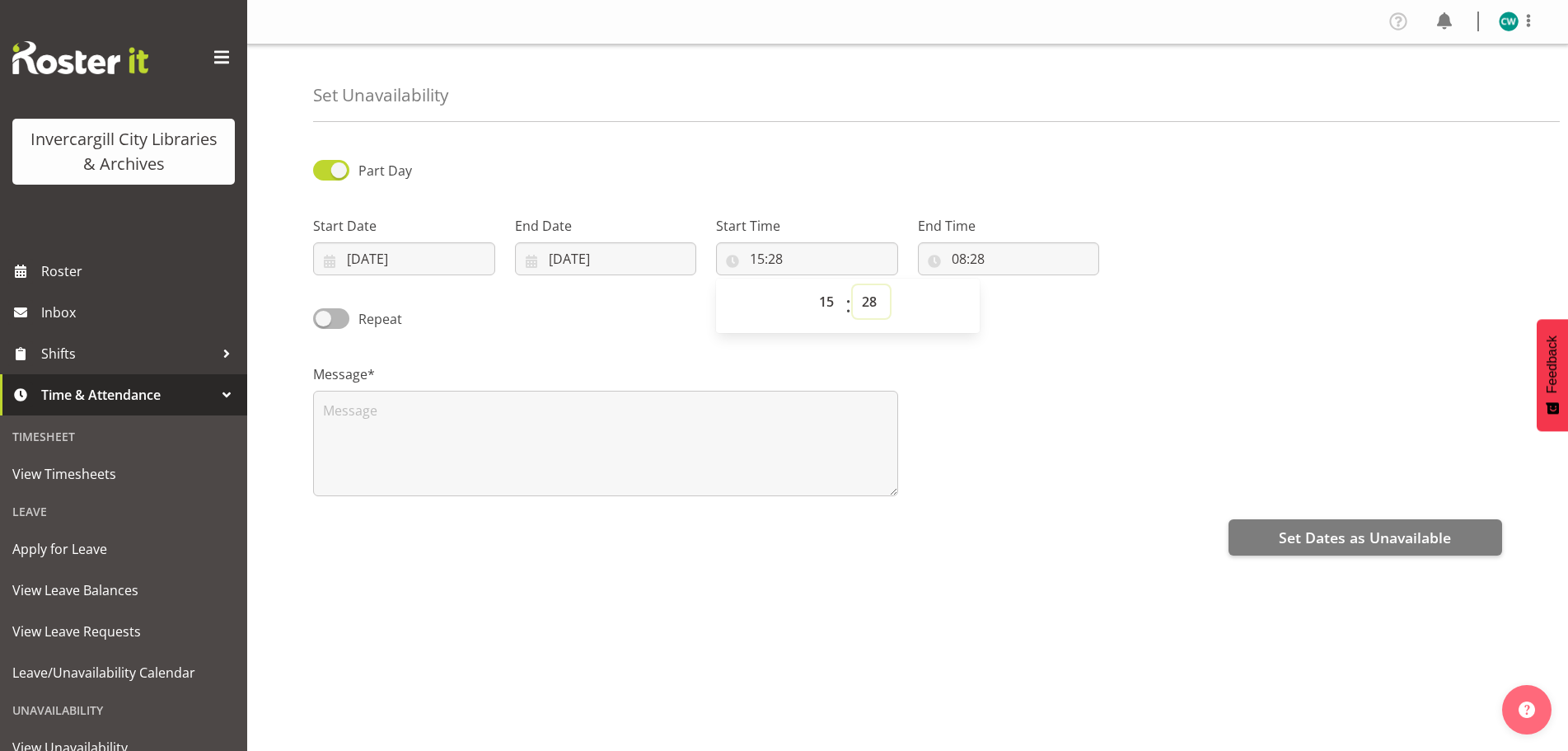
click at [873, 302] on select "00 01 02 03 04 05 06 07 08 09 10 11 12 13 14 15 16 17 18 19 20 21 22 23 24 25 2…" at bounding box center [871, 301] width 37 height 33
select select "0"
click at [853, 285] on select "00 01 02 03 04 05 06 07 08 09 10 11 12 13 14 15 16 17 18 19 20 21 22 23 24 25 2…" at bounding box center [871, 301] width 37 height 33
type input "15:00"
click at [987, 261] on input "08:28" at bounding box center [1009, 258] width 182 height 33
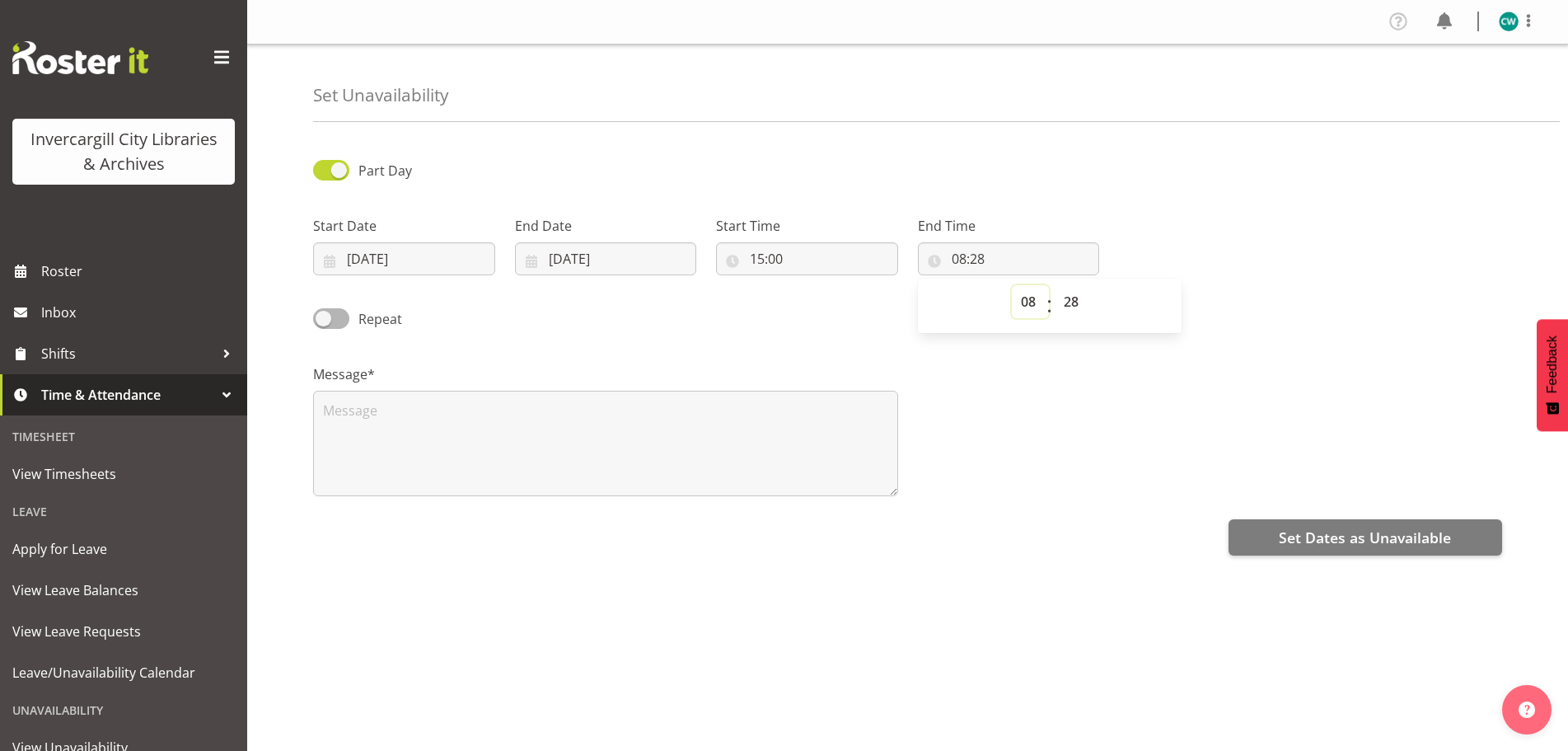
click at [1023, 300] on select "00 01 02 03 04 05 06 07 08 09 10 11 12 13 14 15 16 17 18 19 20 21 22 23" at bounding box center [1030, 301] width 37 height 33
select select "15"
click at [1012, 285] on select "00 01 02 03 04 05 06 07 08 09 10 11 12 13 14 15 16 17 18 19 20 21 22 23" at bounding box center [1030, 301] width 37 height 33
type input "15:28"
click at [1001, 261] on input "15:28" at bounding box center [1009, 258] width 182 height 33
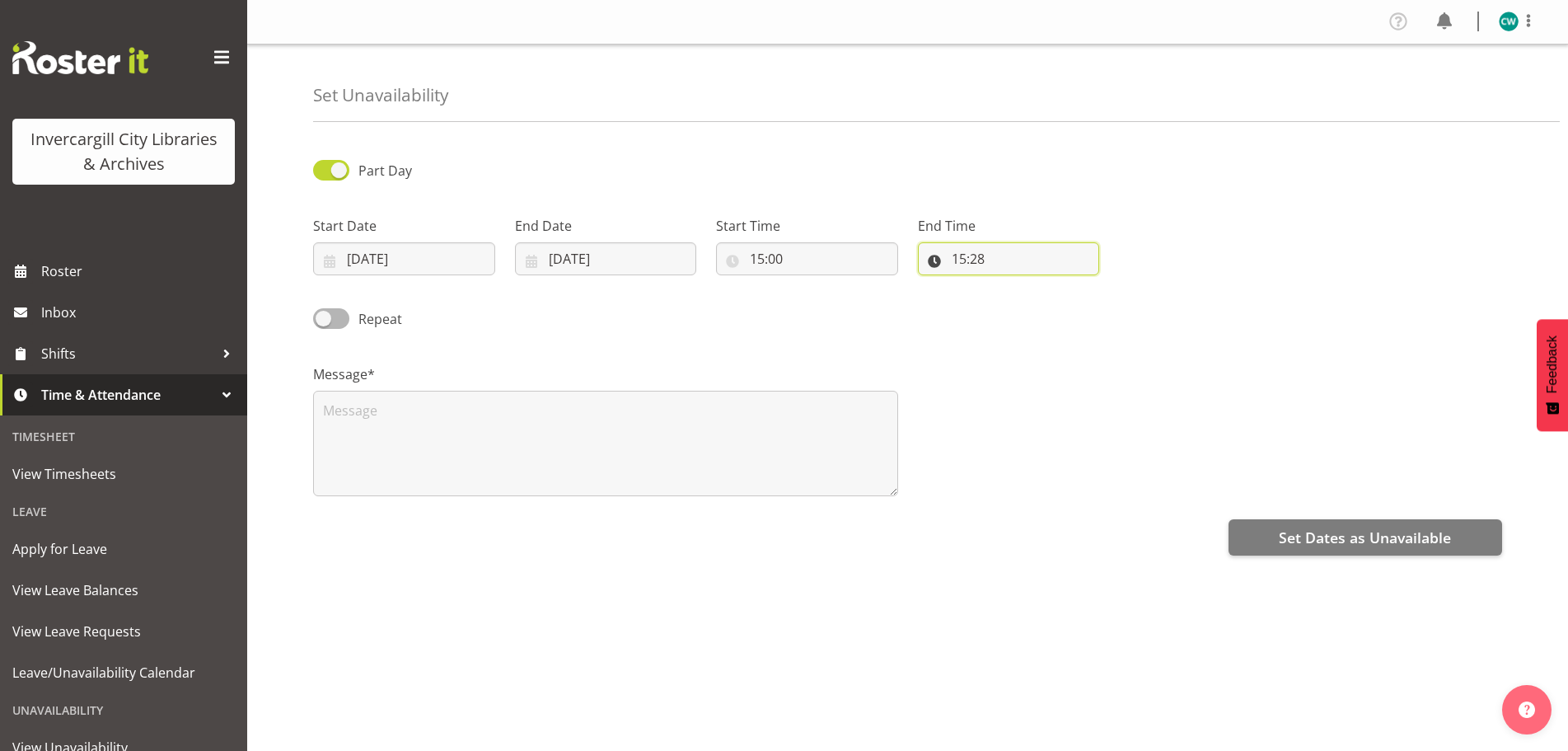
click at [966, 260] on input "15:28" at bounding box center [1009, 258] width 182 height 33
click at [1026, 301] on select "00 01 02 03 04 05 06 07 08 09 10 11 12 13 14 15 16 17 18 19 20 21 22 23" at bounding box center [1030, 301] width 37 height 33
select select "16"
click at [1012, 285] on select "00 01 02 03 04 05 06 07 08 09 10 11 12 13 14 15 16 17 18 19 20 21 22 23" at bounding box center [1030, 301] width 37 height 33
type input "16:28"
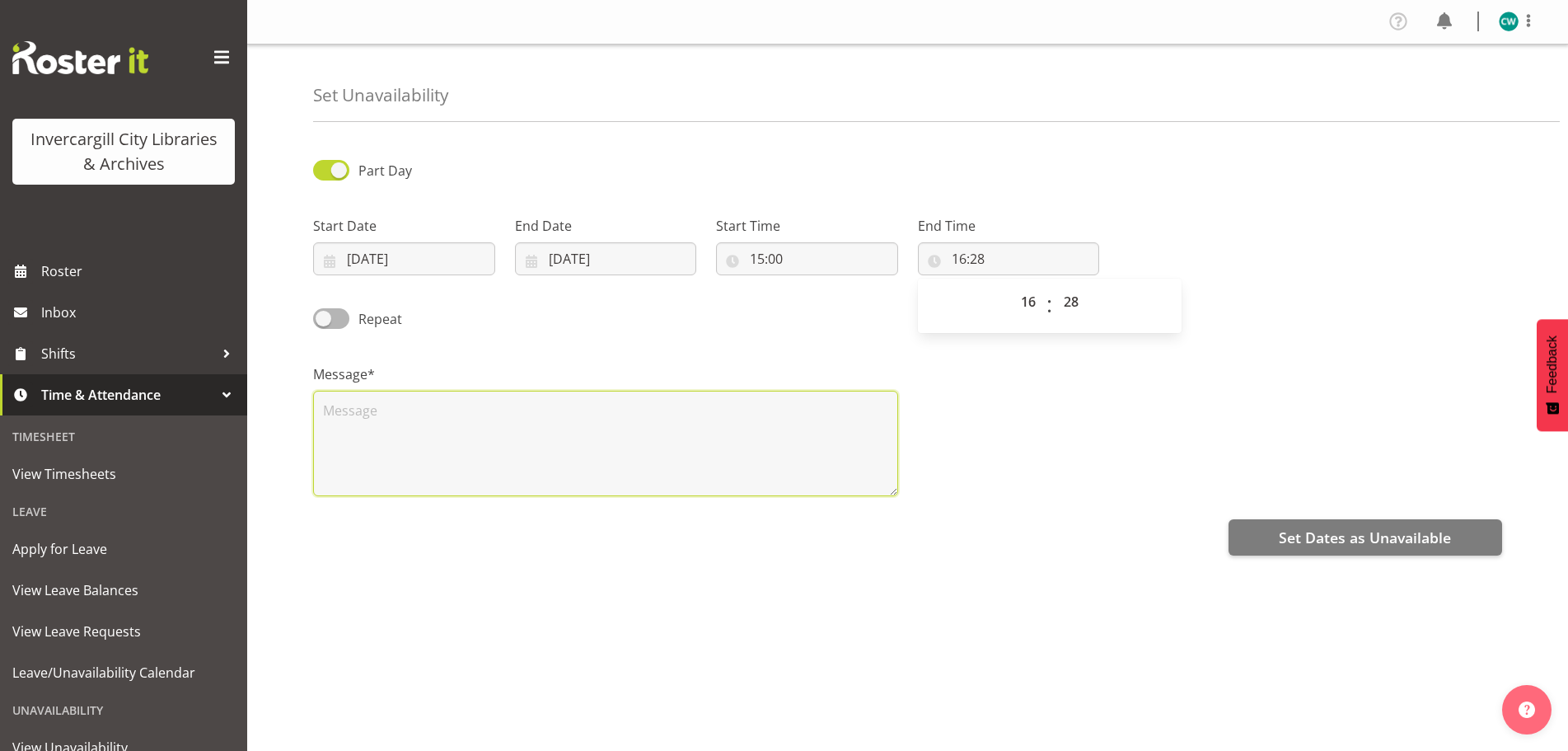
click at [647, 437] on textarea at bounding box center [605, 443] width 585 height 105
type textarea "Skinny Jump Teams meeting and Skinny Jump"
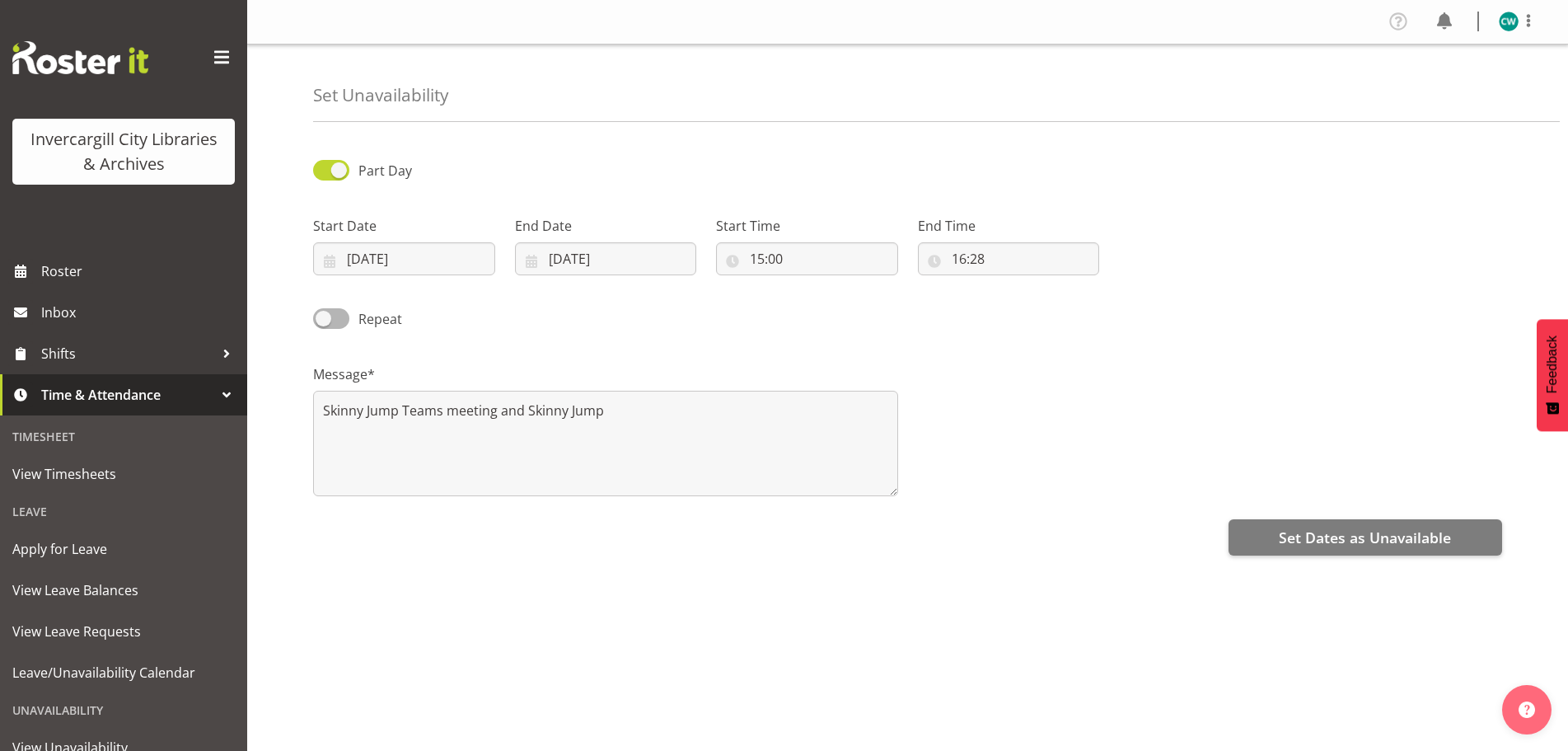
click at [1042, 543] on div "Set Dates as Unavailable" at bounding box center [907, 536] width 1189 height 39
click at [1343, 534] on span "Set Dates as Unavailable" at bounding box center [1365, 537] width 173 height 21
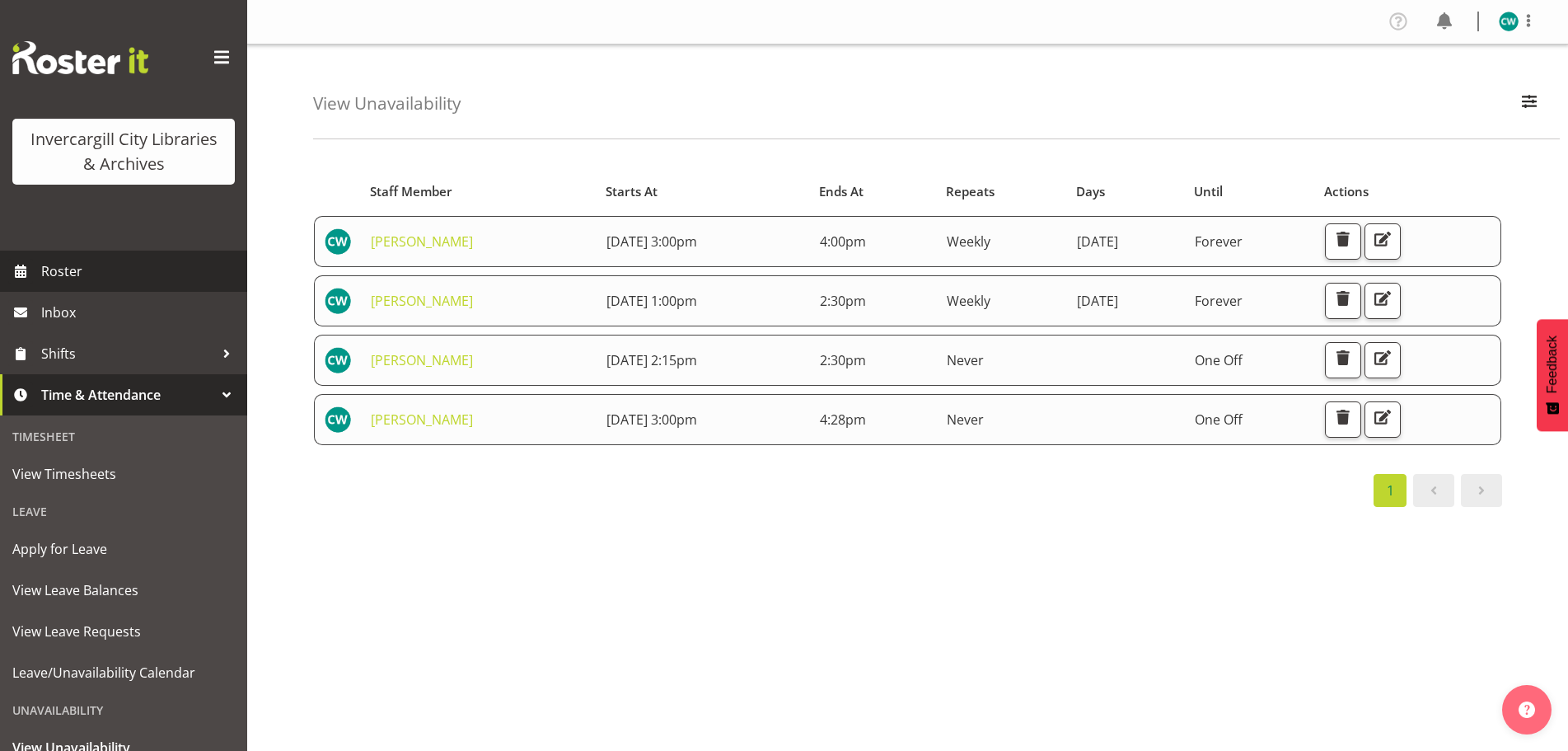
click at [105, 274] on span "Roster" at bounding box center [139, 271] width 198 height 25
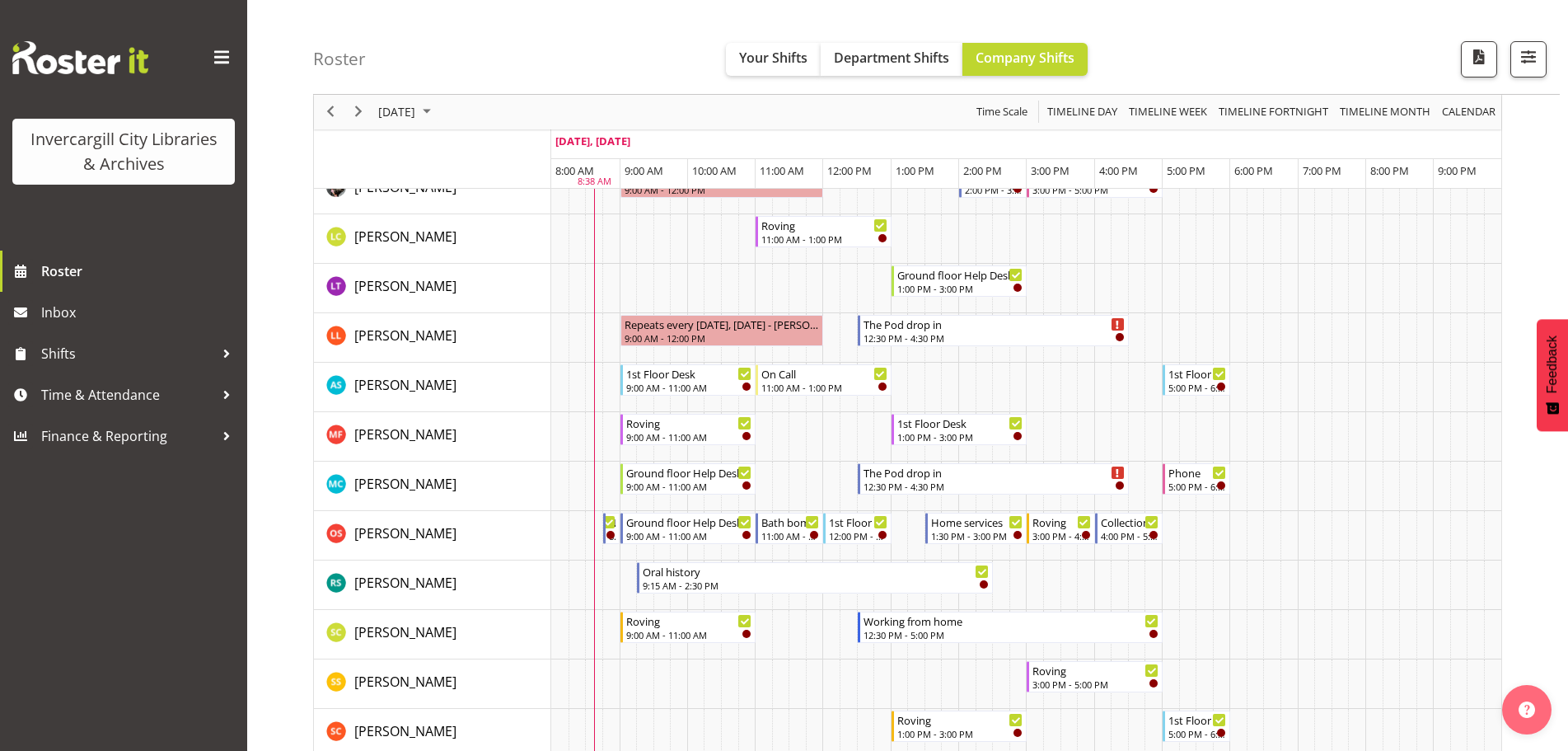
scroll to position [659, 0]
